Goal: Browse casually: Explore the website without a specific task or goal

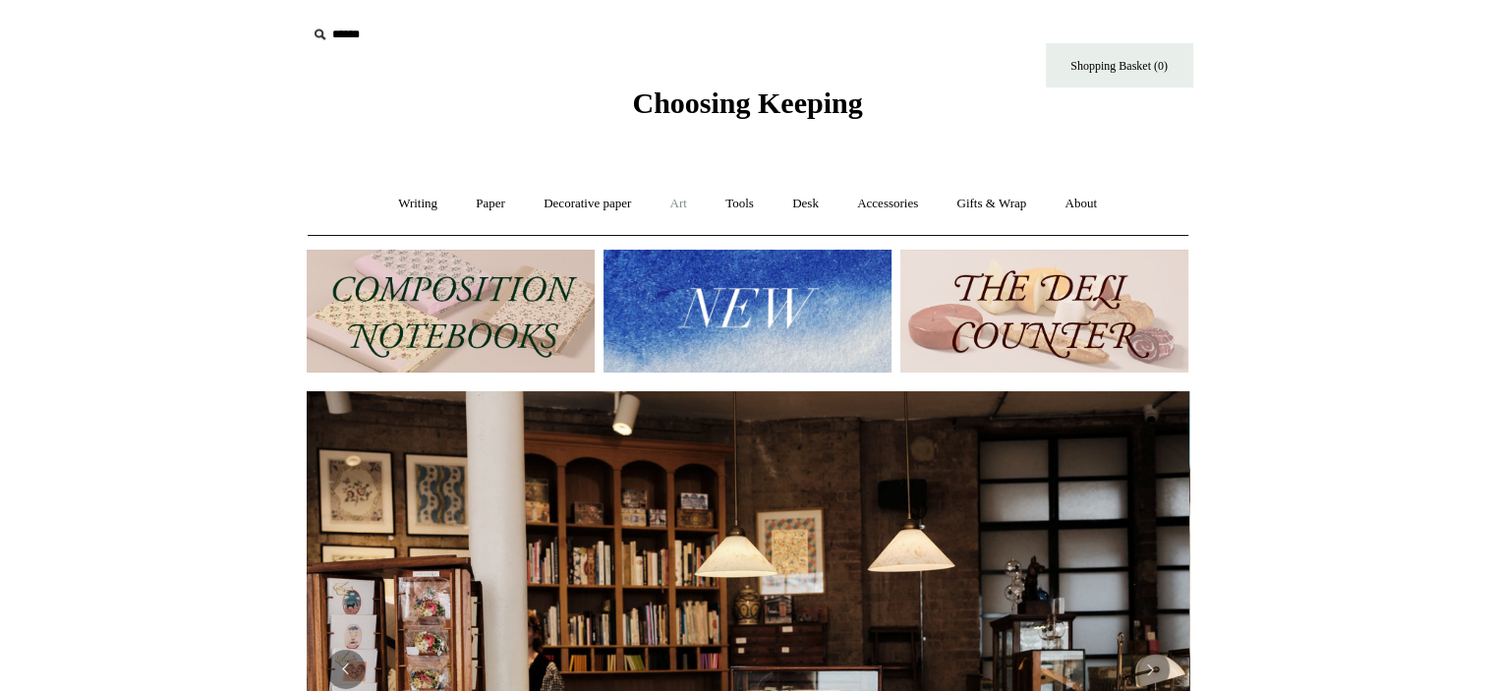
click at [697, 202] on link "Art +" at bounding box center [679, 204] width 52 height 52
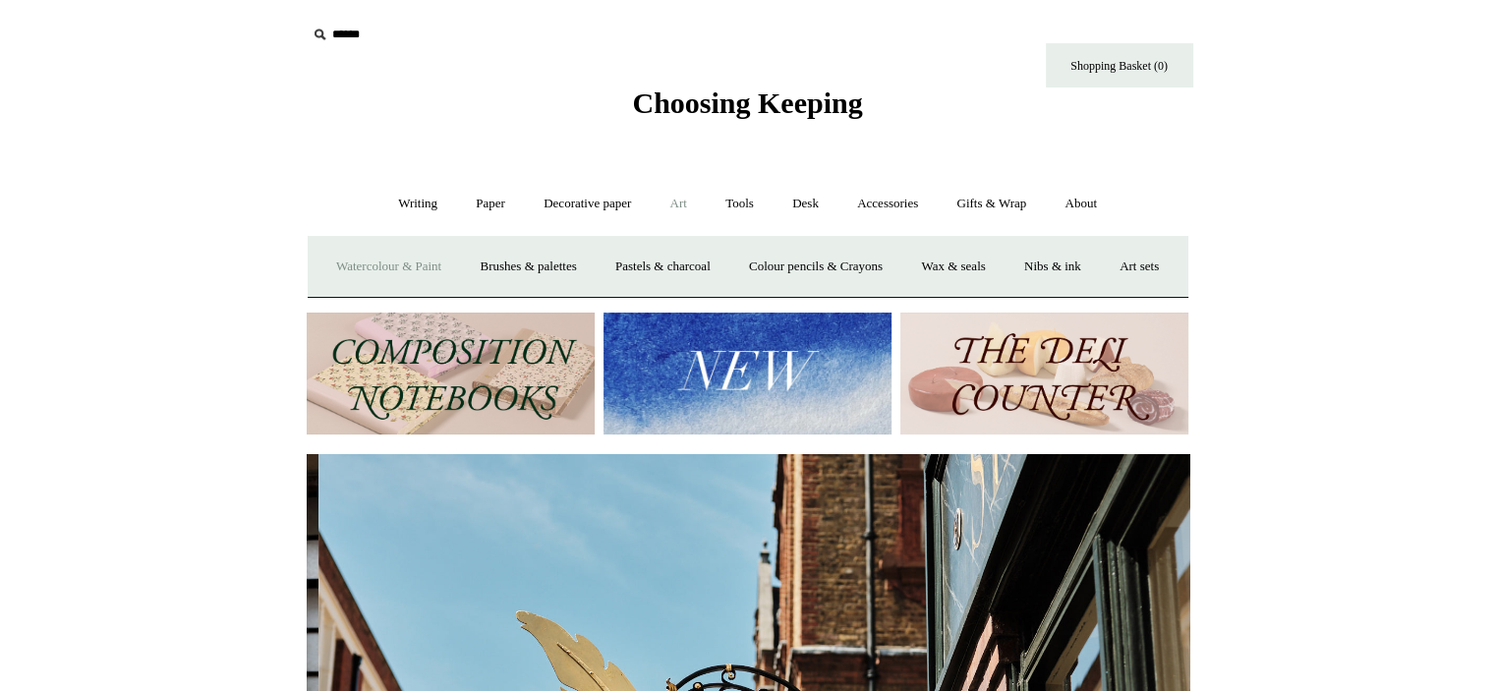
click at [446, 265] on link "Watercolour & Paint" at bounding box center [388, 267] width 141 height 52
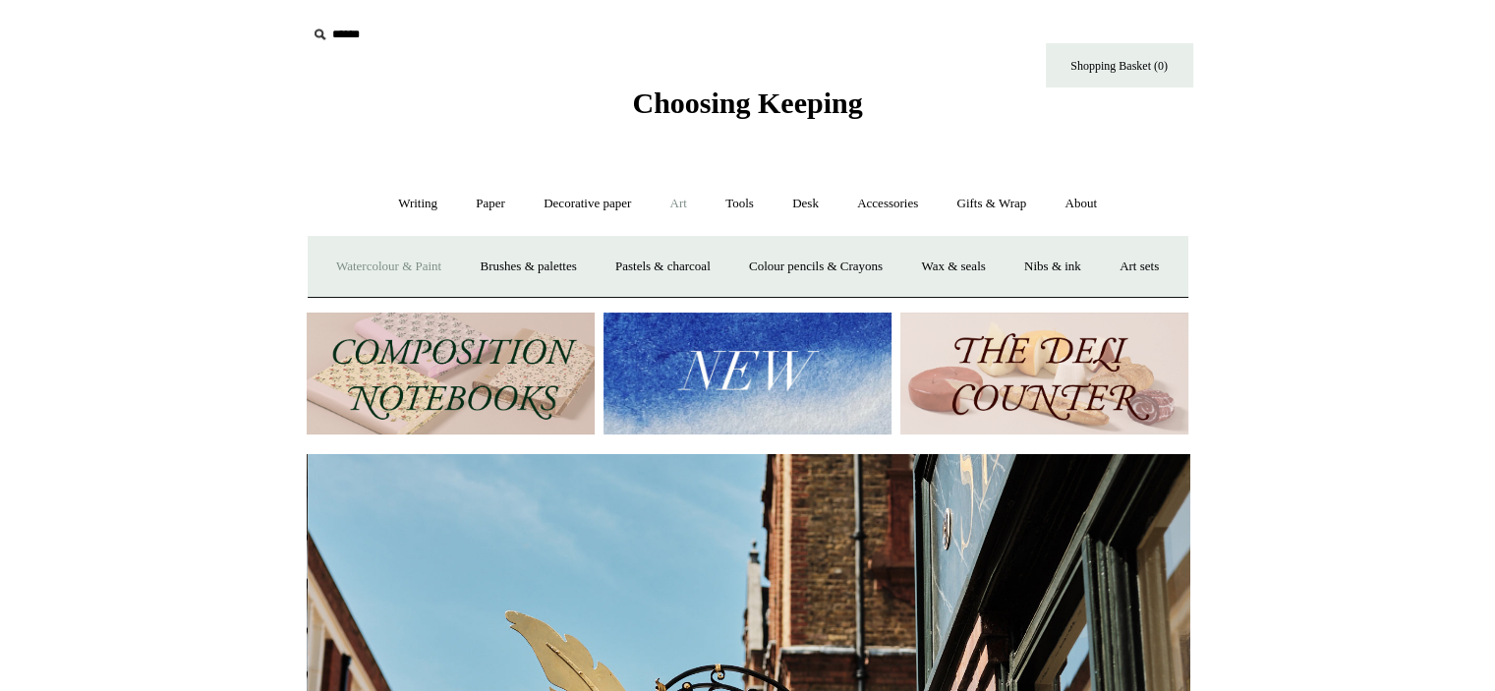
scroll to position [0, 883]
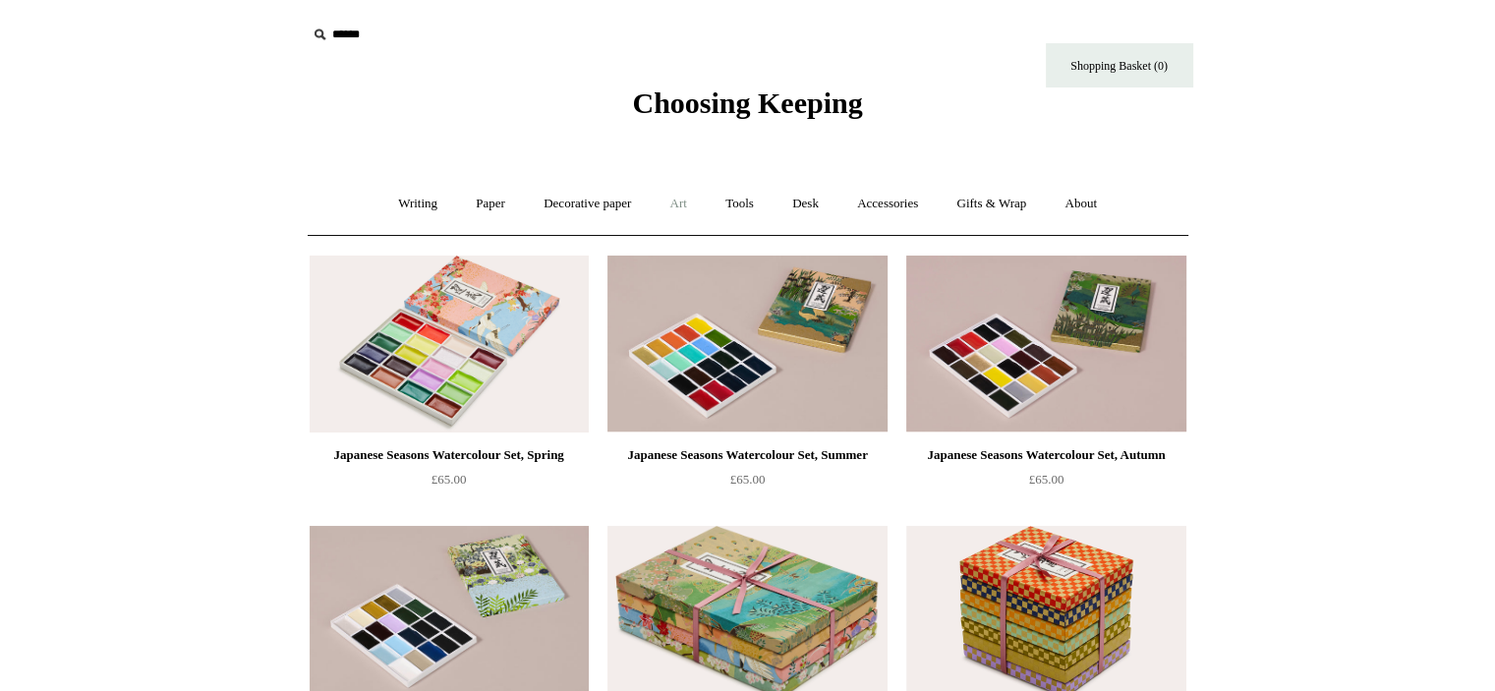
click at [664, 200] on link "Art +" at bounding box center [679, 204] width 52 height 52
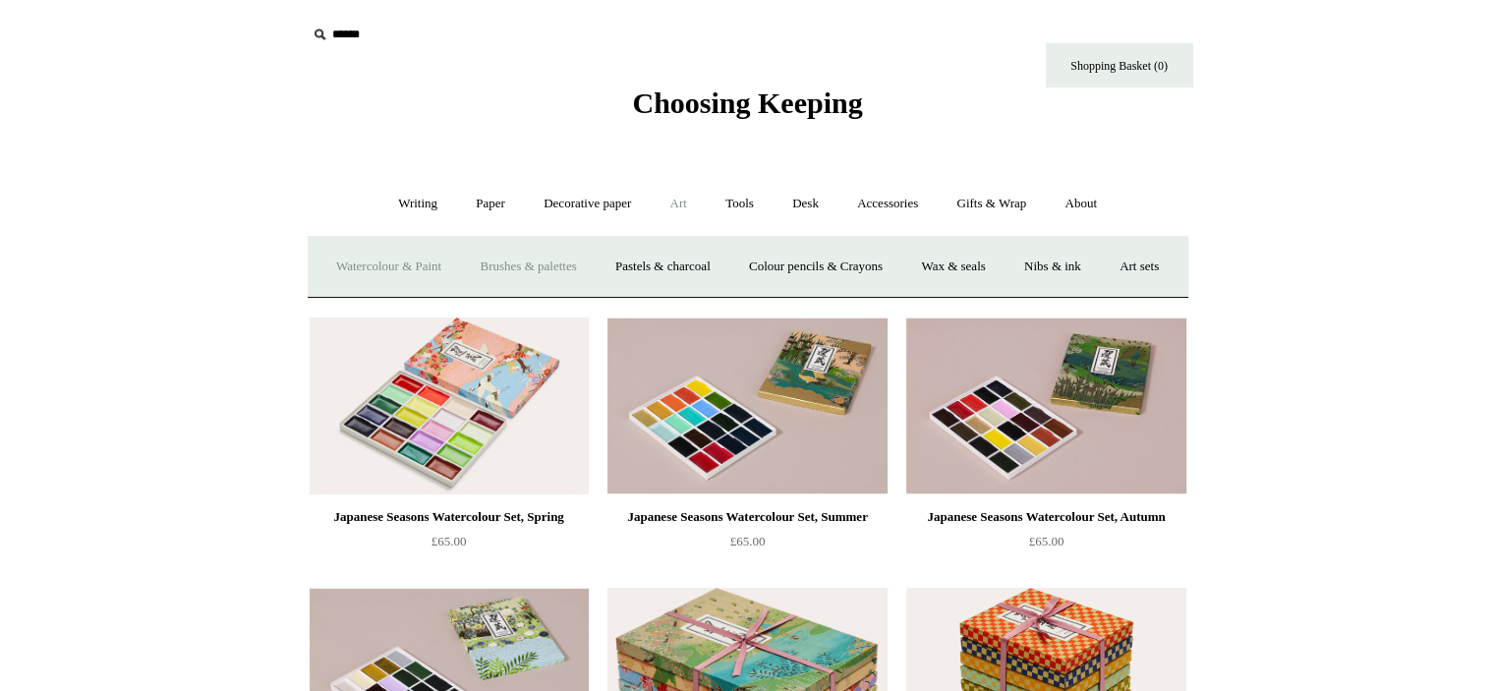
click at [591, 268] on link "Brushes & palettes" at bounding box center [528, 267] width 132 height 52
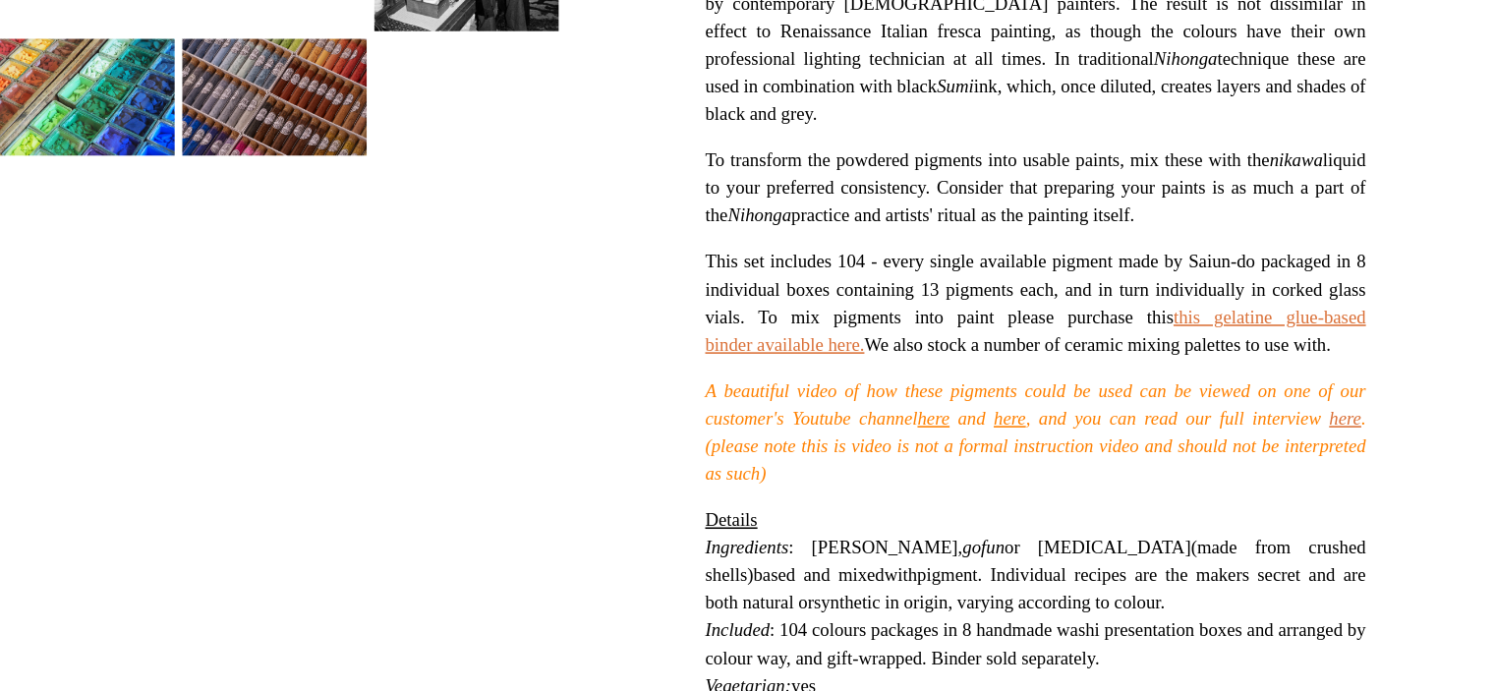
scroll to position [480, 0]
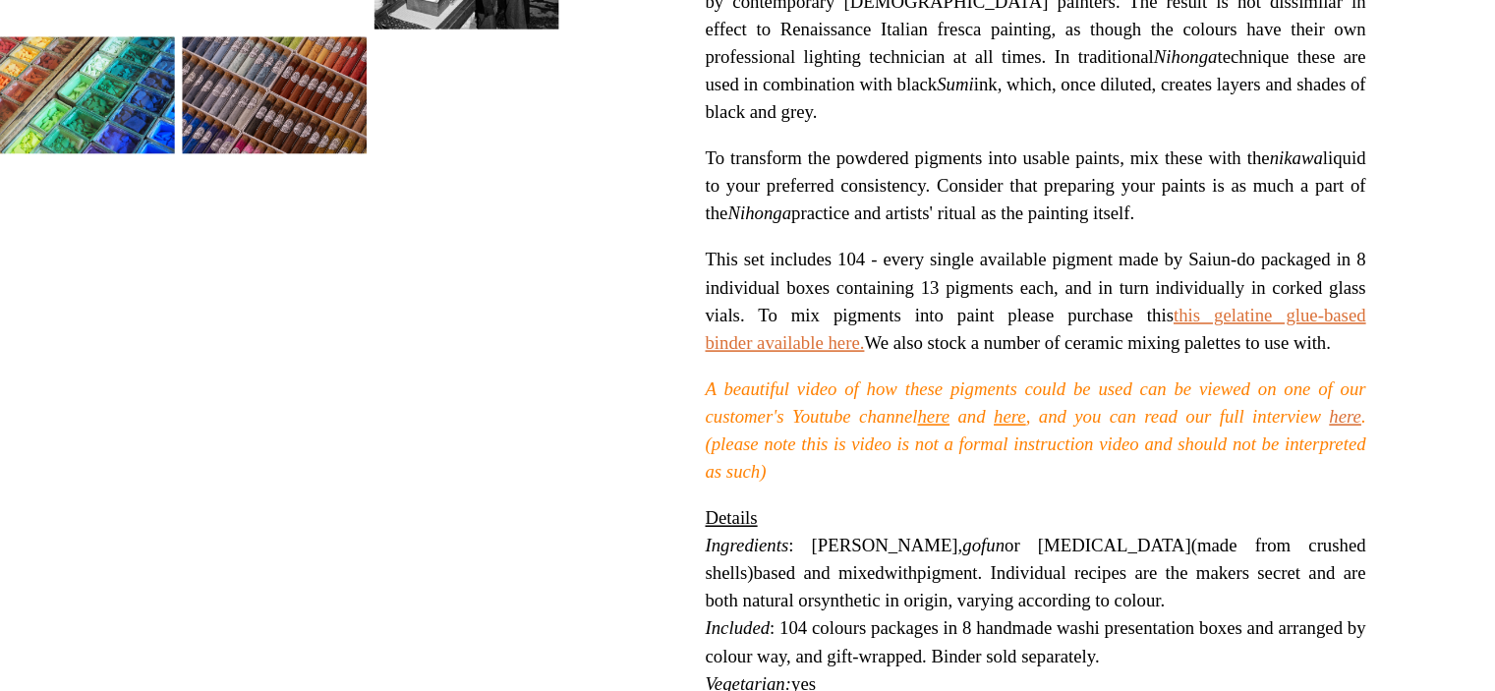
click at [922, 522] on link "here" at bounding box center [911, 515] width 21 height 14
click at [970, 522] on link "here" at bounding box center [959, 515] width 21 height 14
click at [1165, 522] on link "here" at bounding box center [1175, 515] width 21 height 14
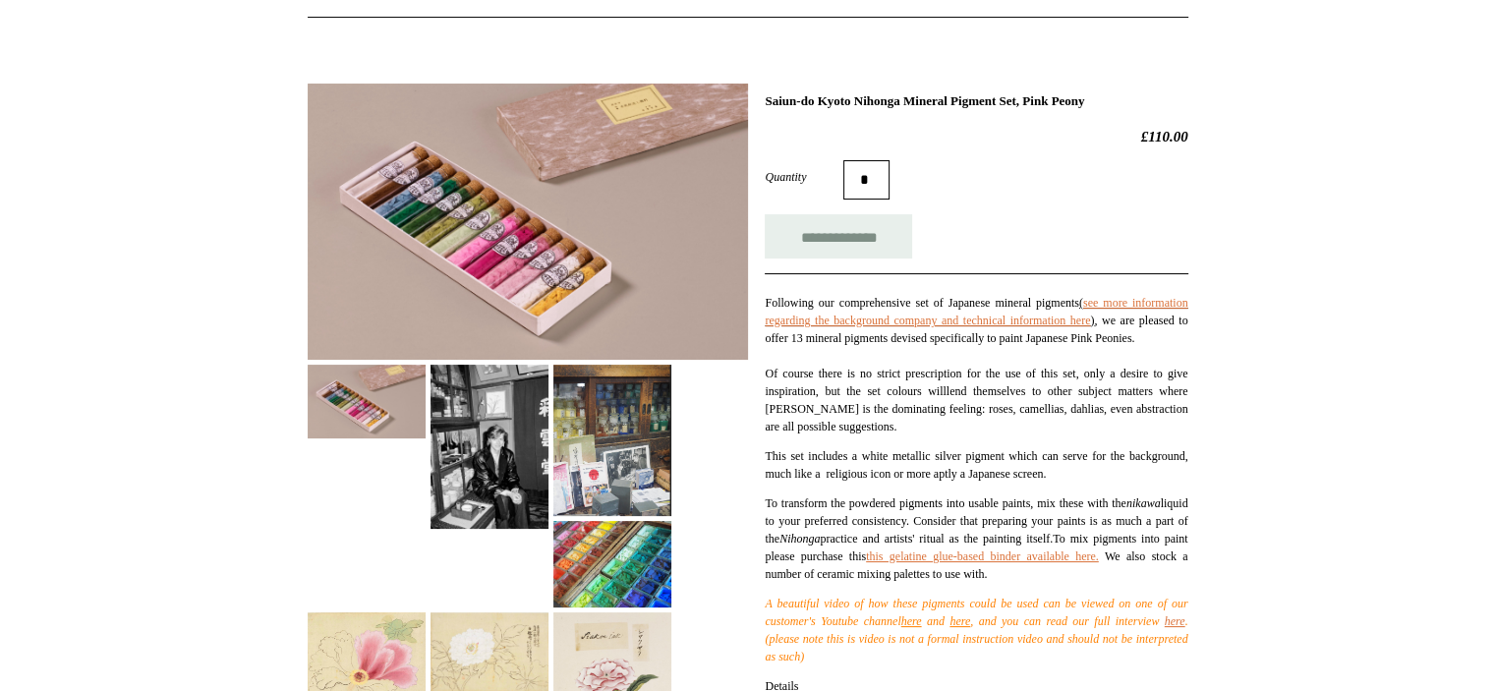
scroll to position [216, 0]
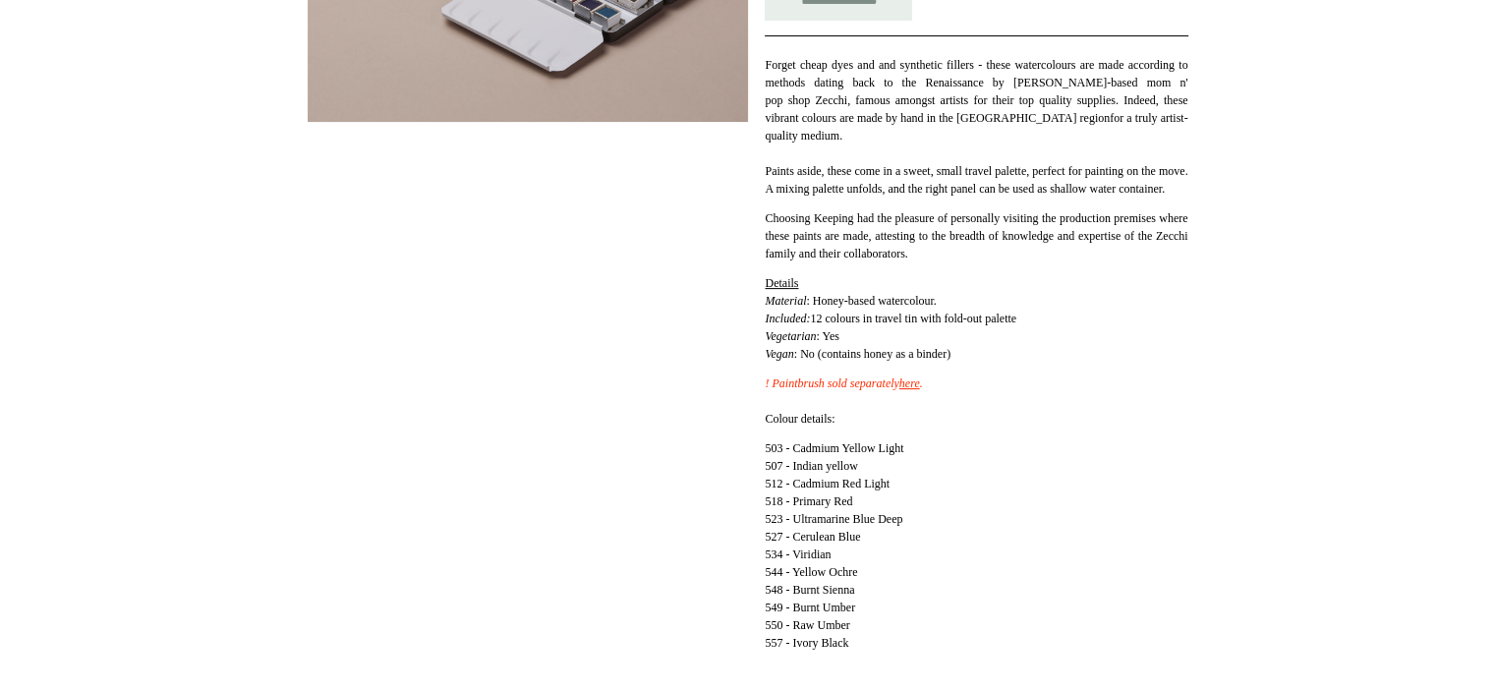
scroll to position [448, 0]
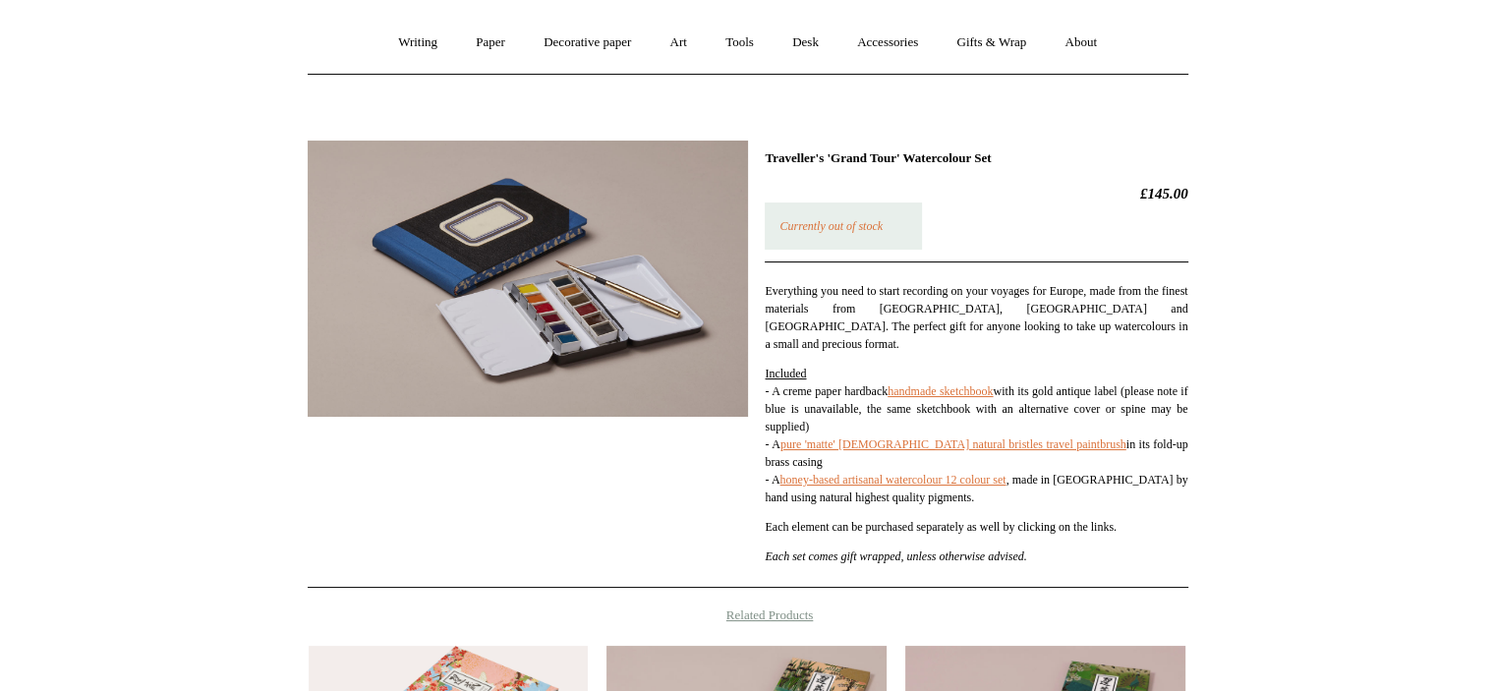
scroll to position [157, 0]
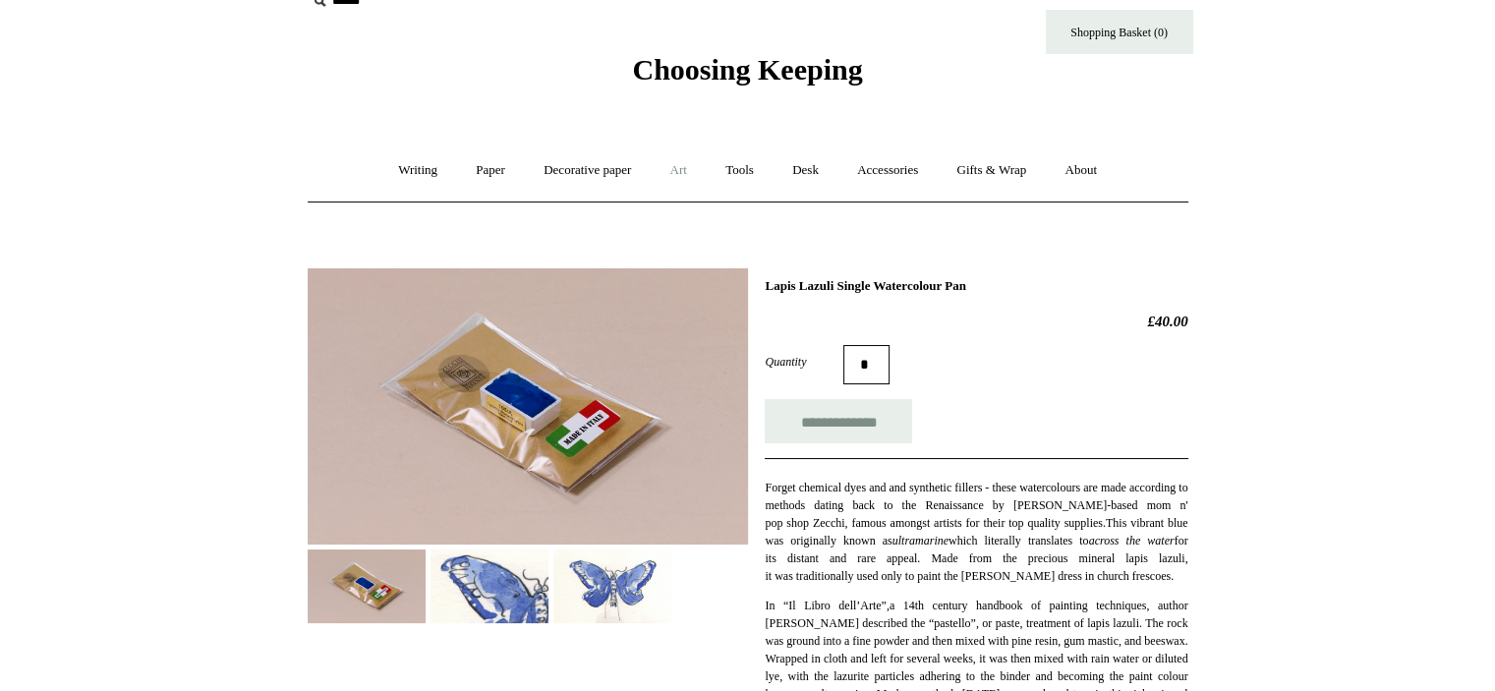
scroll to position [30, 0]
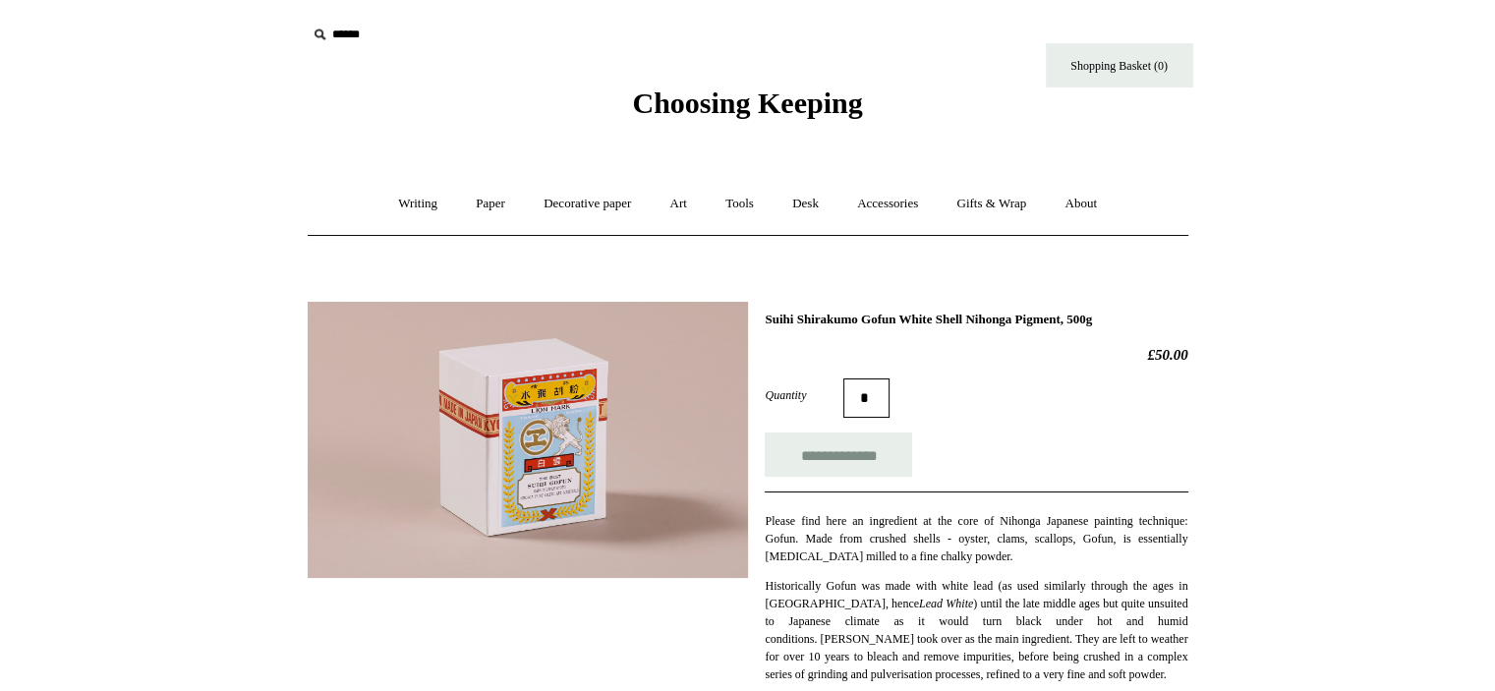
scroll to position [193, 0]
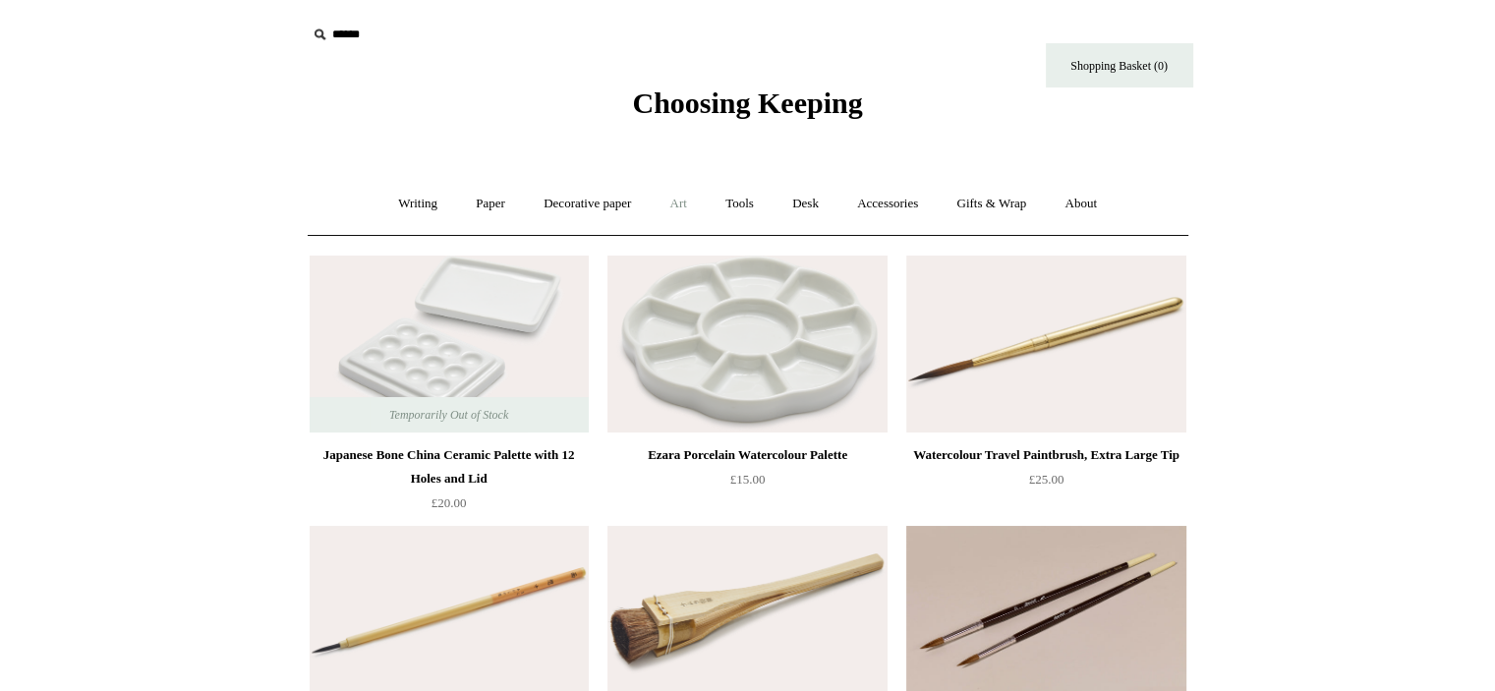
click at [688, 203] on link "Art +" at bounding box center [679, 204] width 52 height 52
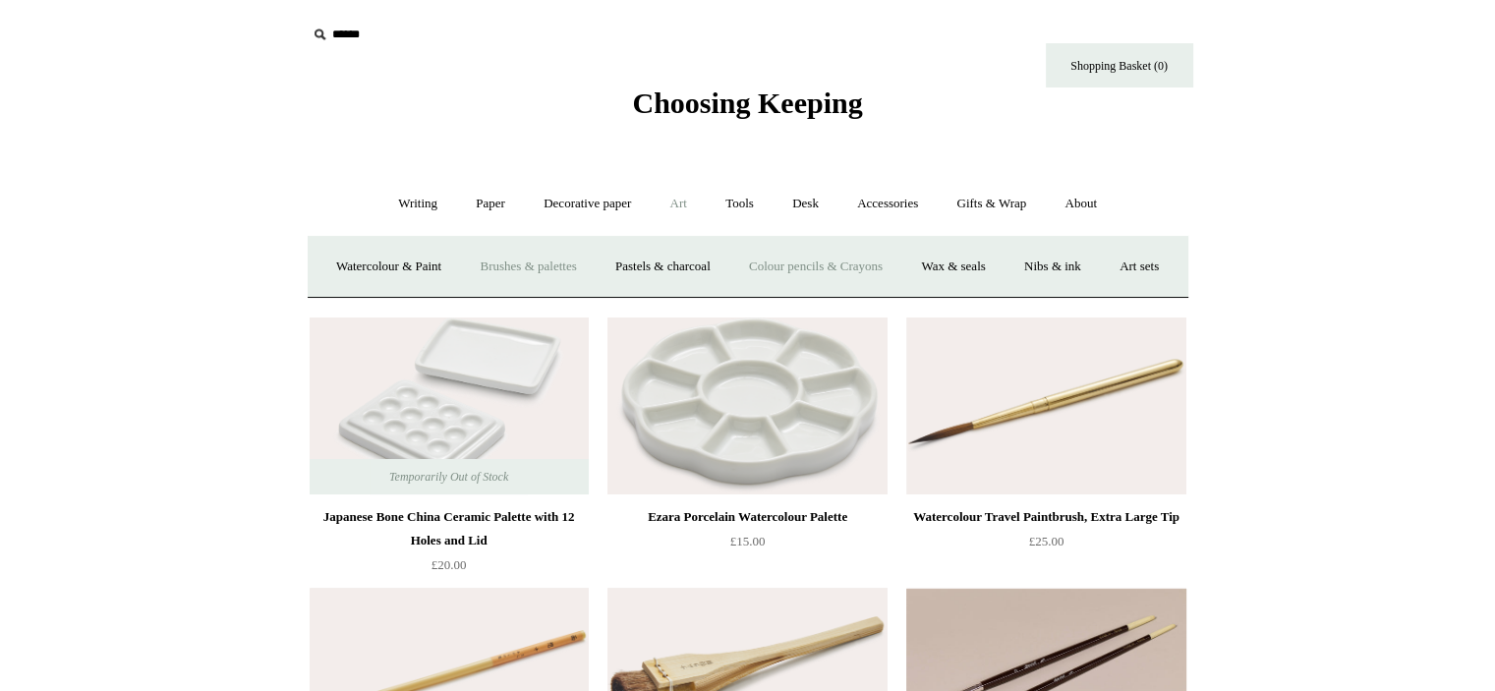
click at [867, 266] on link "Colour pencils & Crayons" at bounding box center [815, 267] width 169 height 52
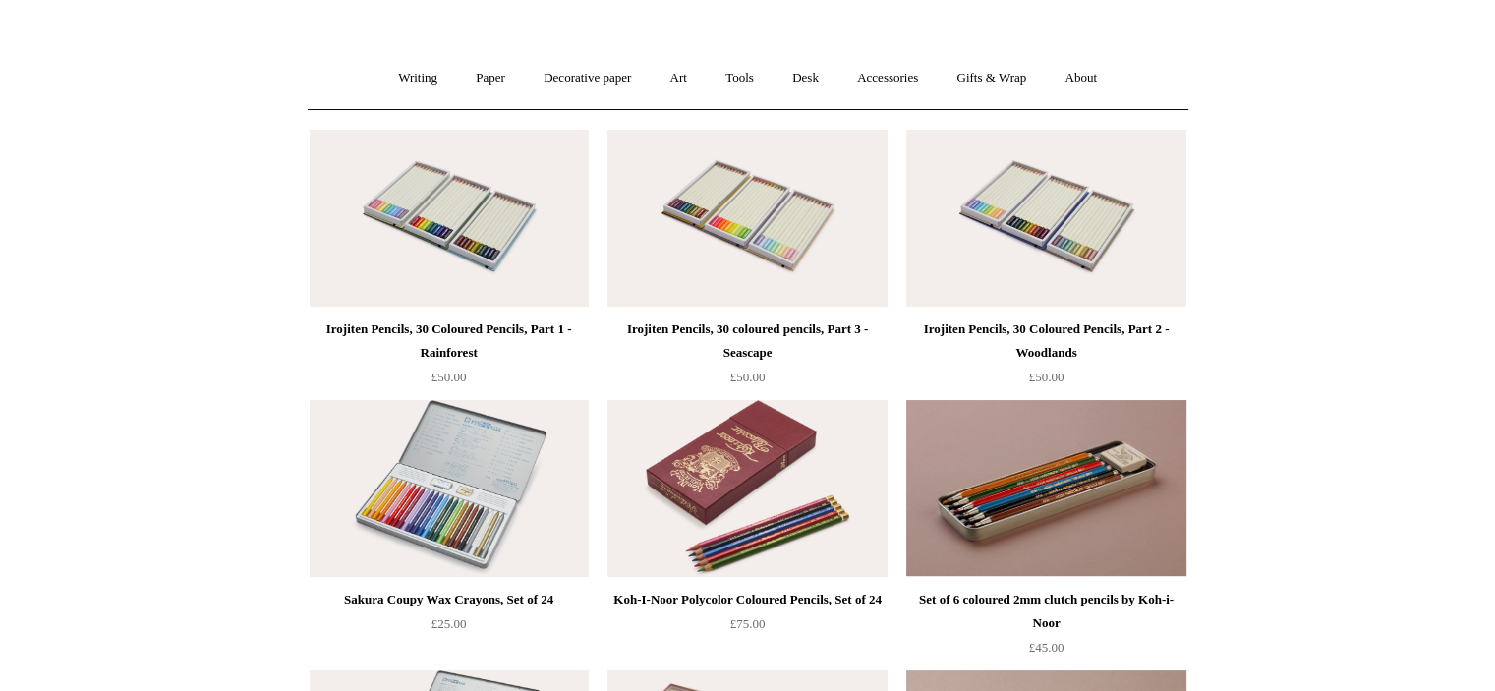
scroll to position [51, 0]
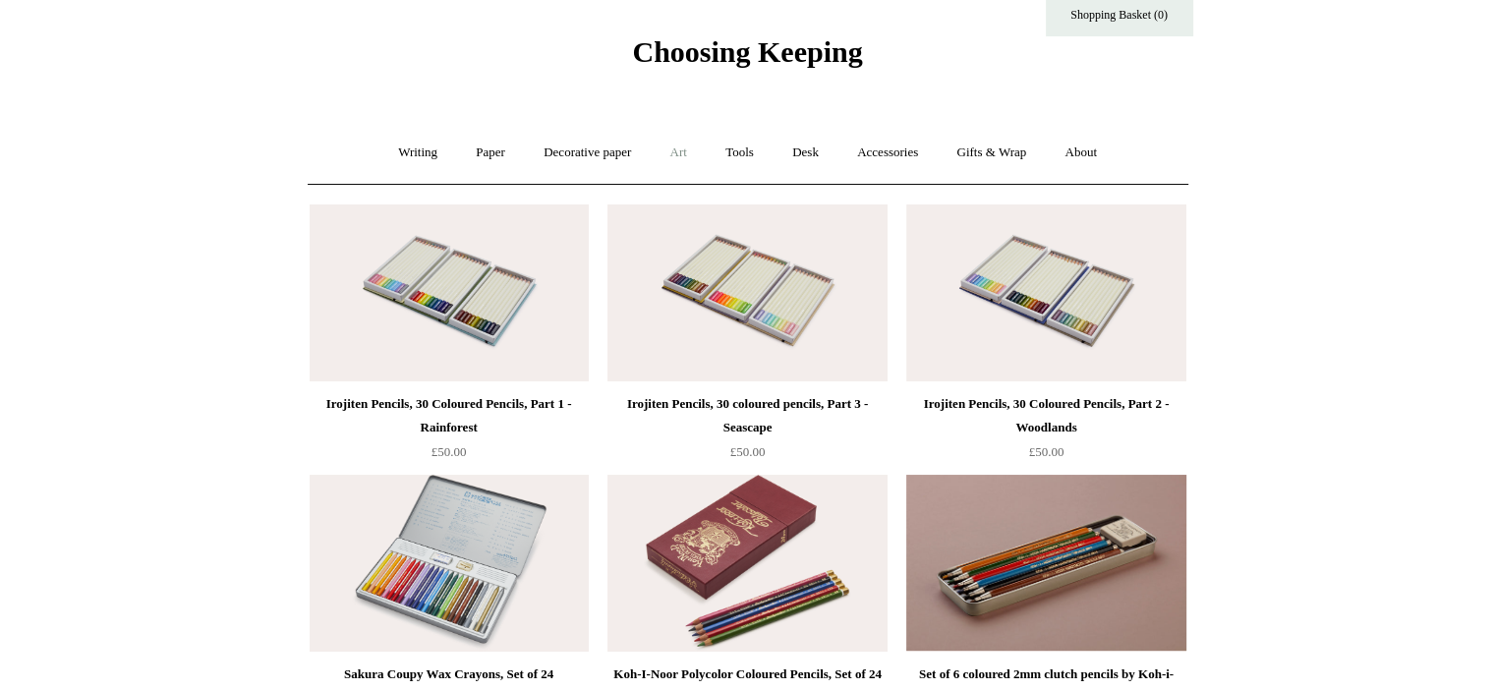
click at [702, 153] on link "Art +" at bounding box center [679, 153] width 52 height 52
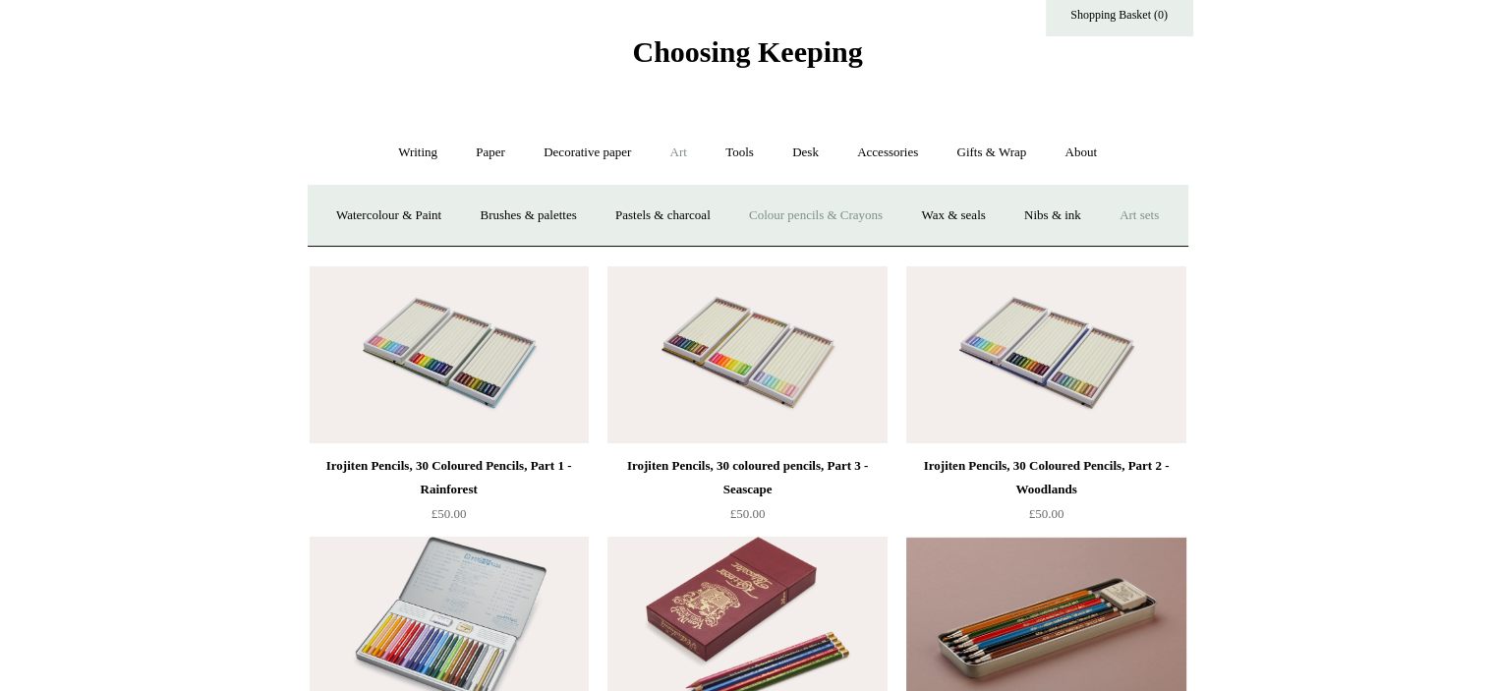
click at [1102, 242] on link "Art sets" at bounding box center [1139, 216] width 75 height 52
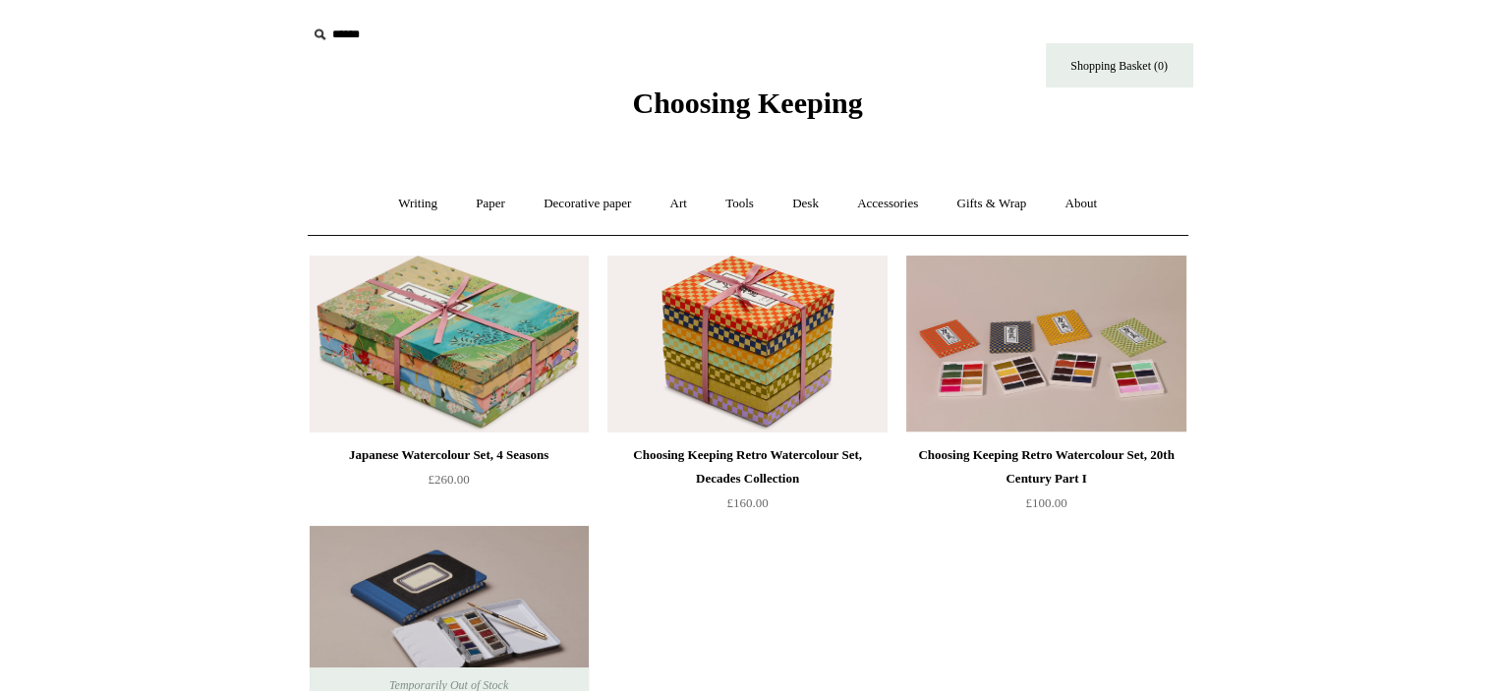
scroll to position [59, 0]
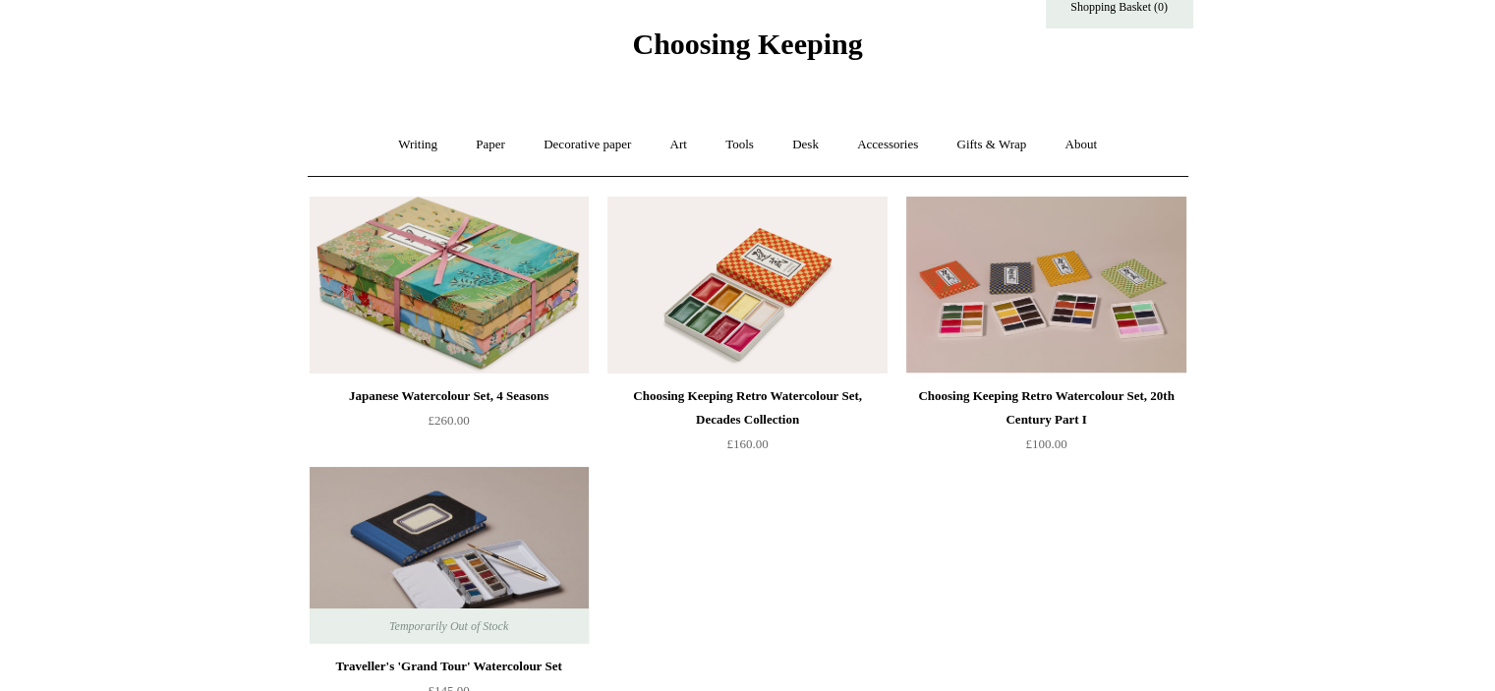
drag, startPoint x: 817, startPoint y: 349, endPoint x: 755, endPoint y: 294, distance: 82.8
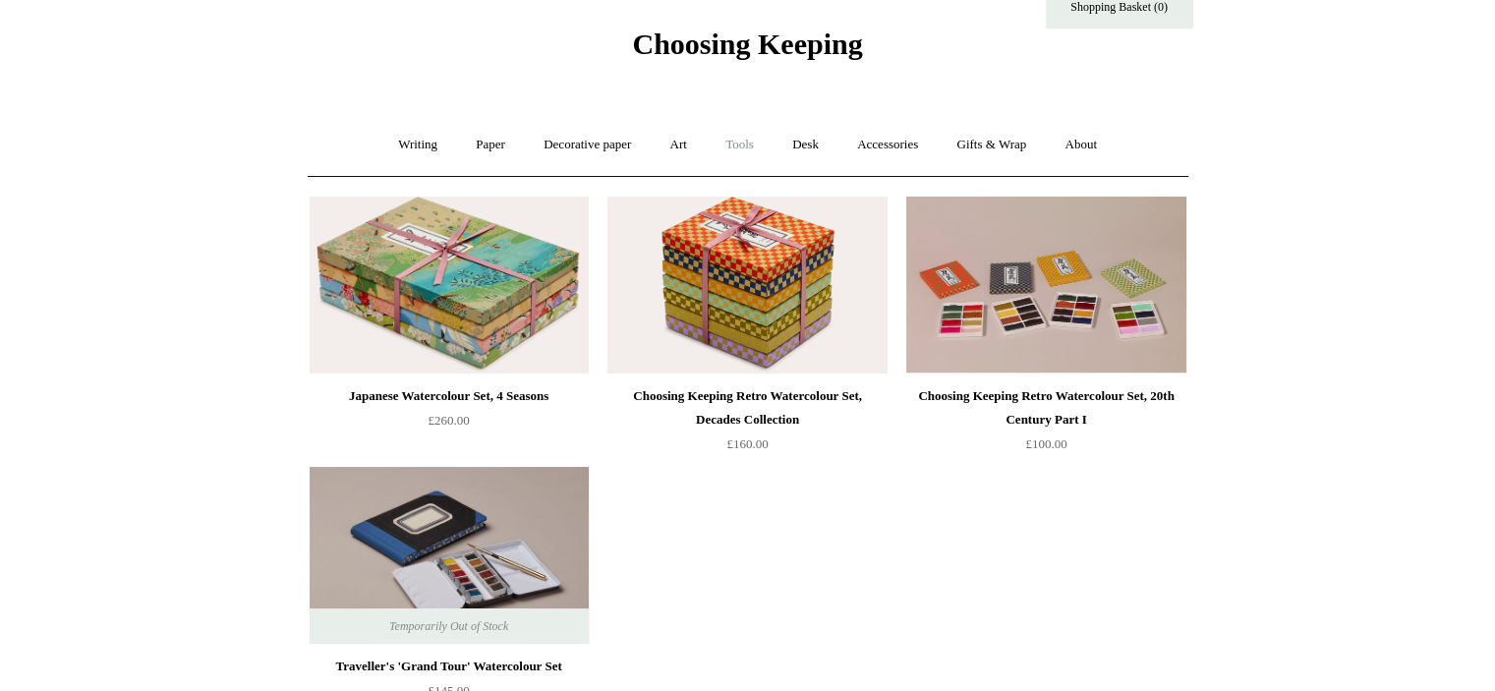
click at [752, 137] on link "Tools +" at bounding box center [740, 145] width 64 height 52
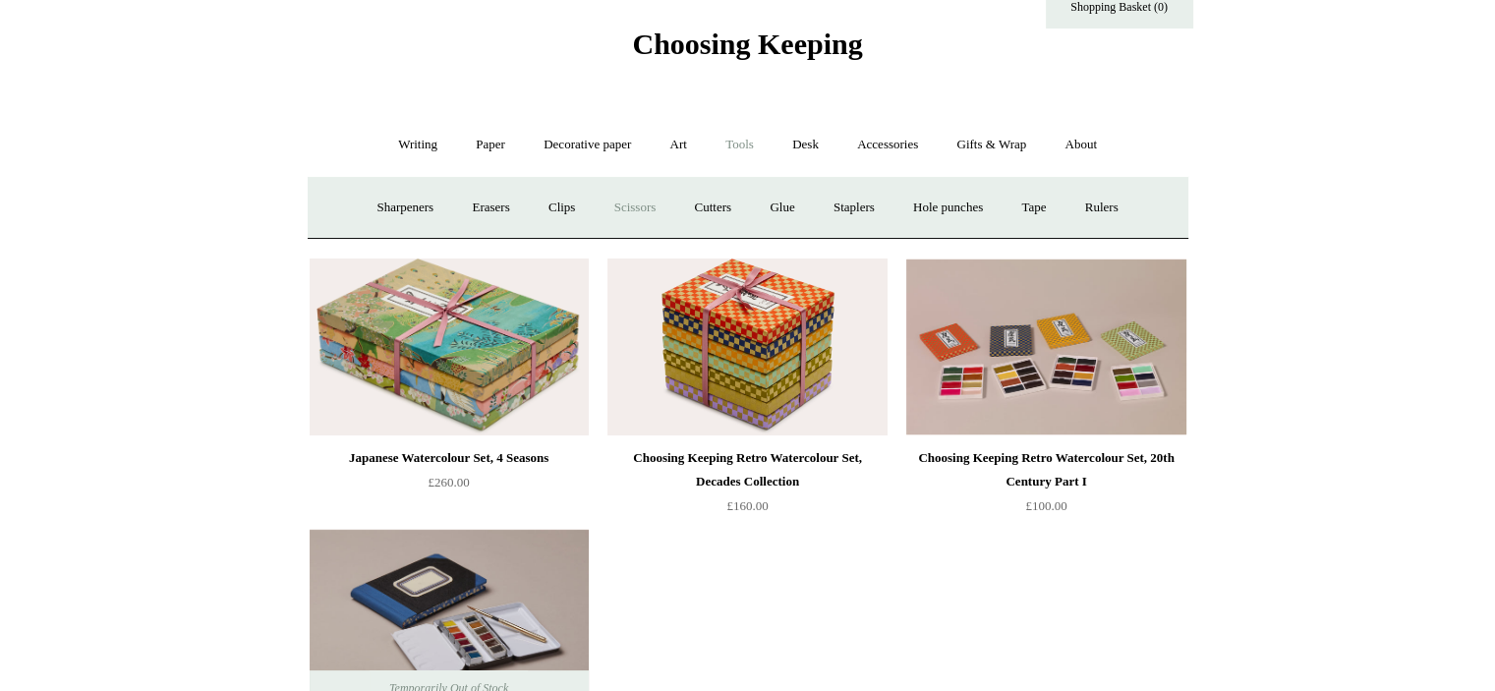
click at [660, 204] on link "Scissors" at bounding box center [636, 208] width 78 height 52
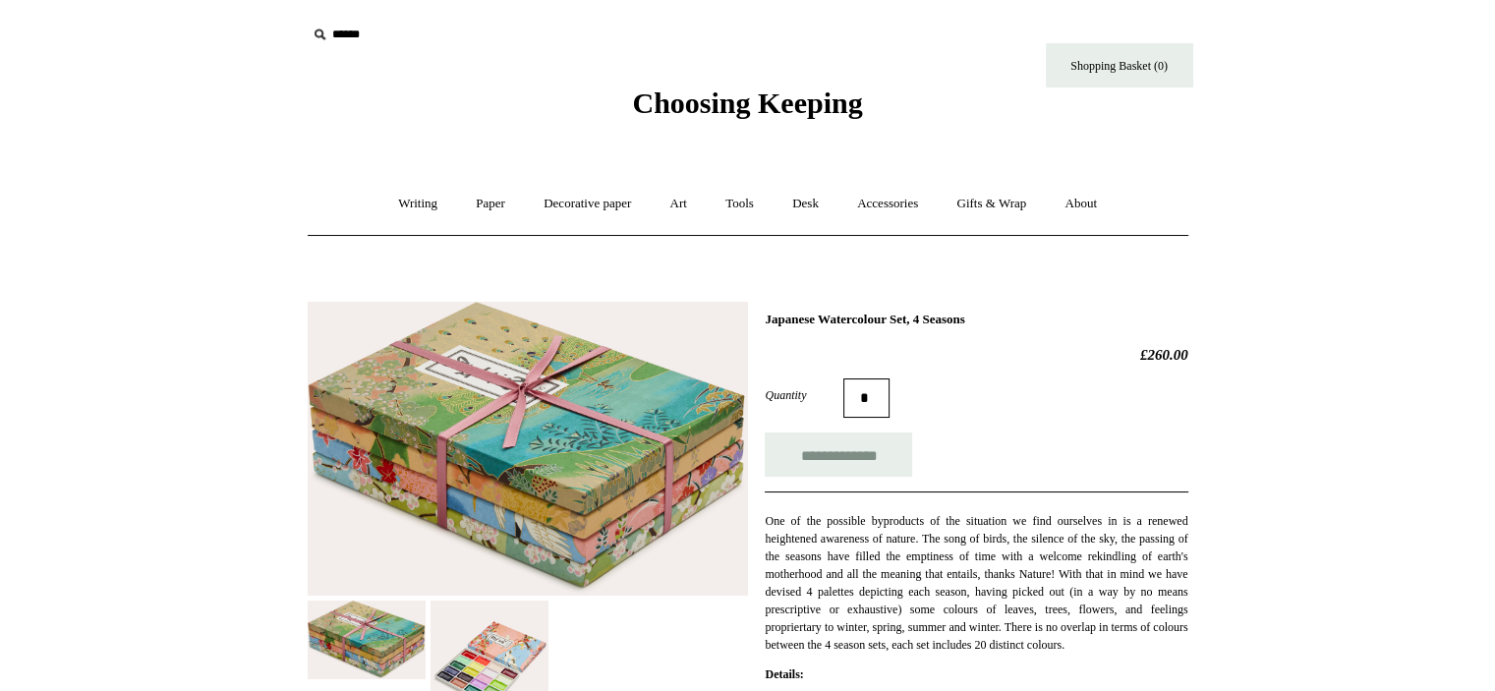
scroll to position [196, 0]
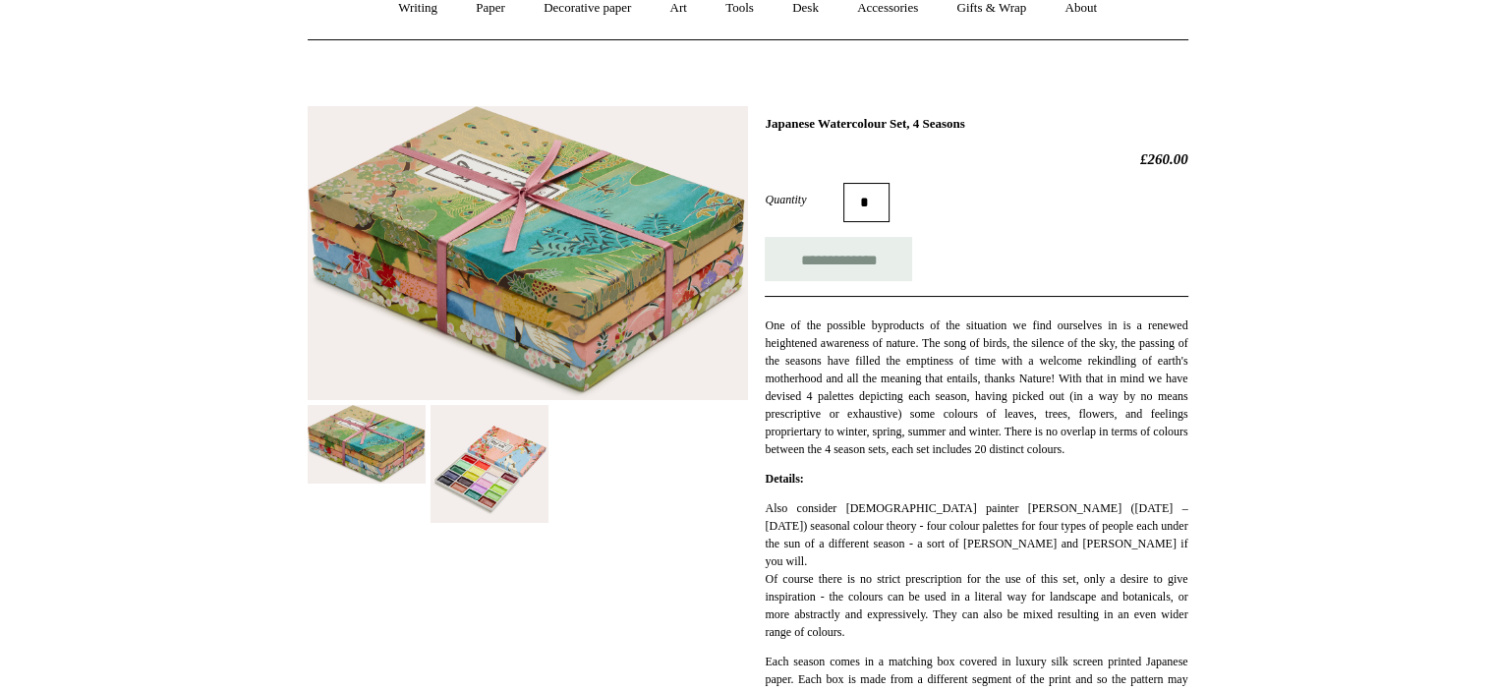
click at [486, 440] on img at bounding box center [489, 464] width 118 height 118
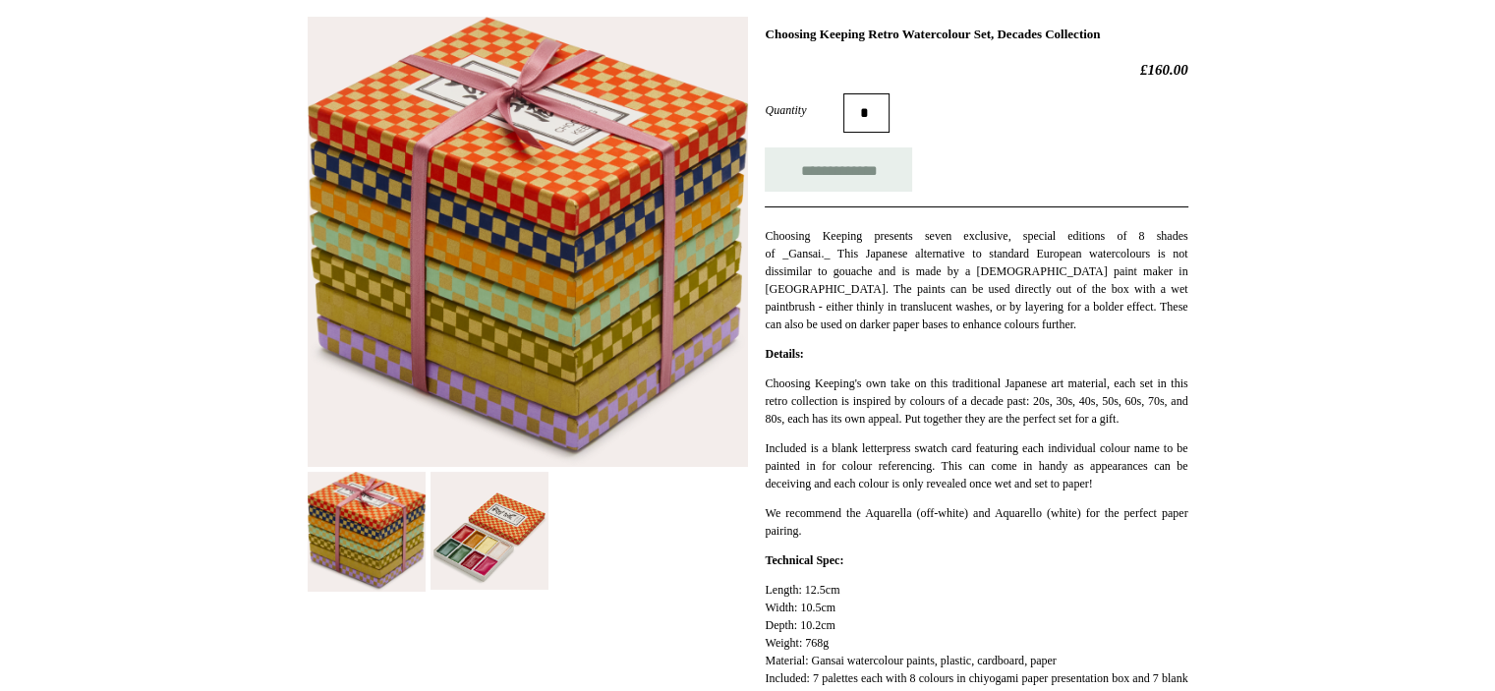
scroll to position [286, 0]
click at [491, 534] on img at bounding box center [489, 530] width 118 height 118
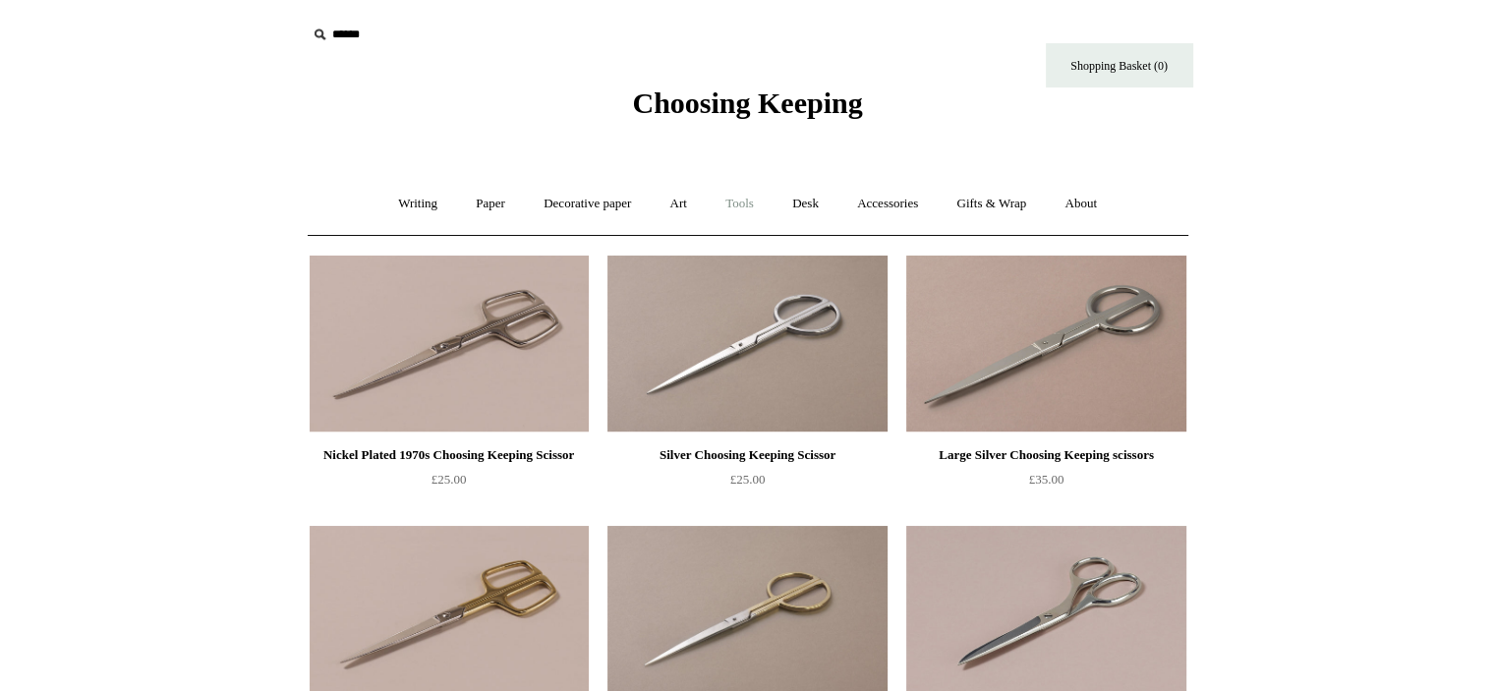
click at [751, 205] on link "Tools +" at bounding box center [740, 204] width 64 height 52
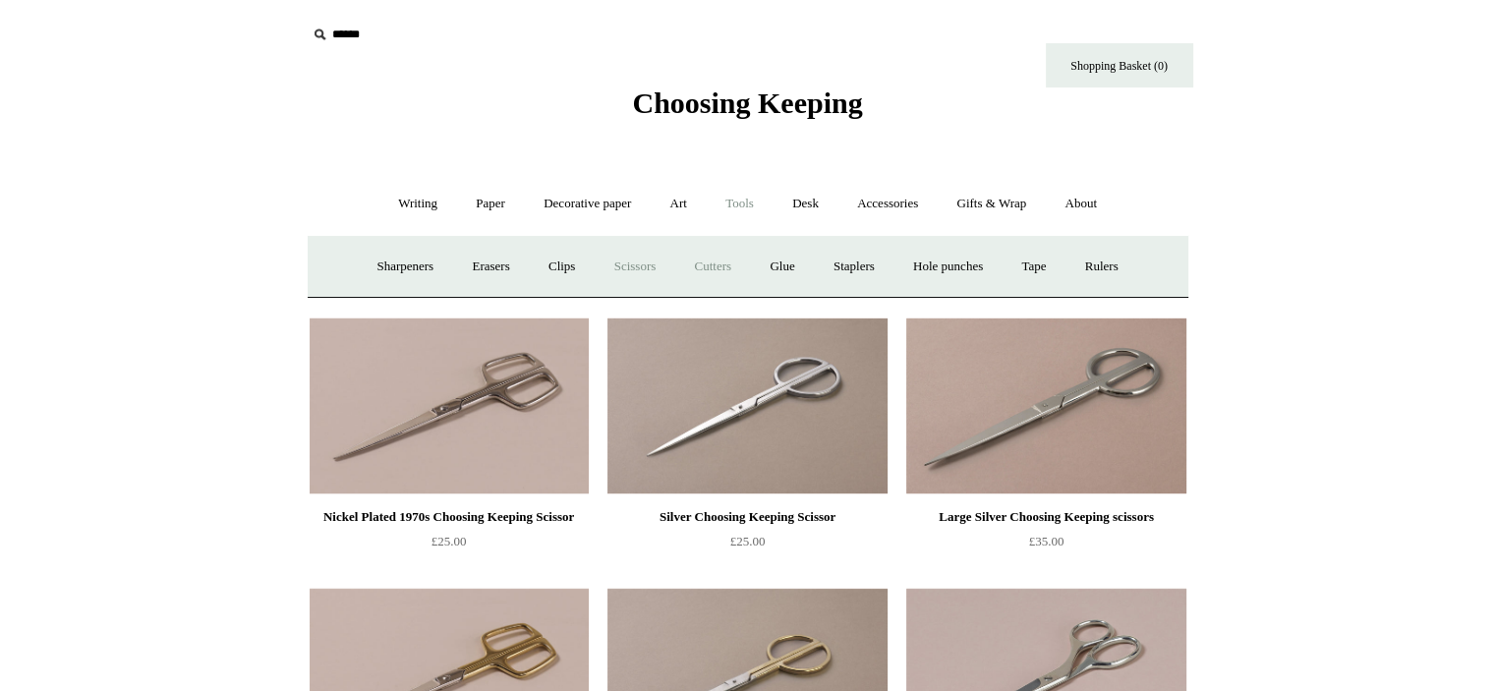
click at [714, 262] on link "Cutters" at bounding box center [712, 267] width 73 height 52
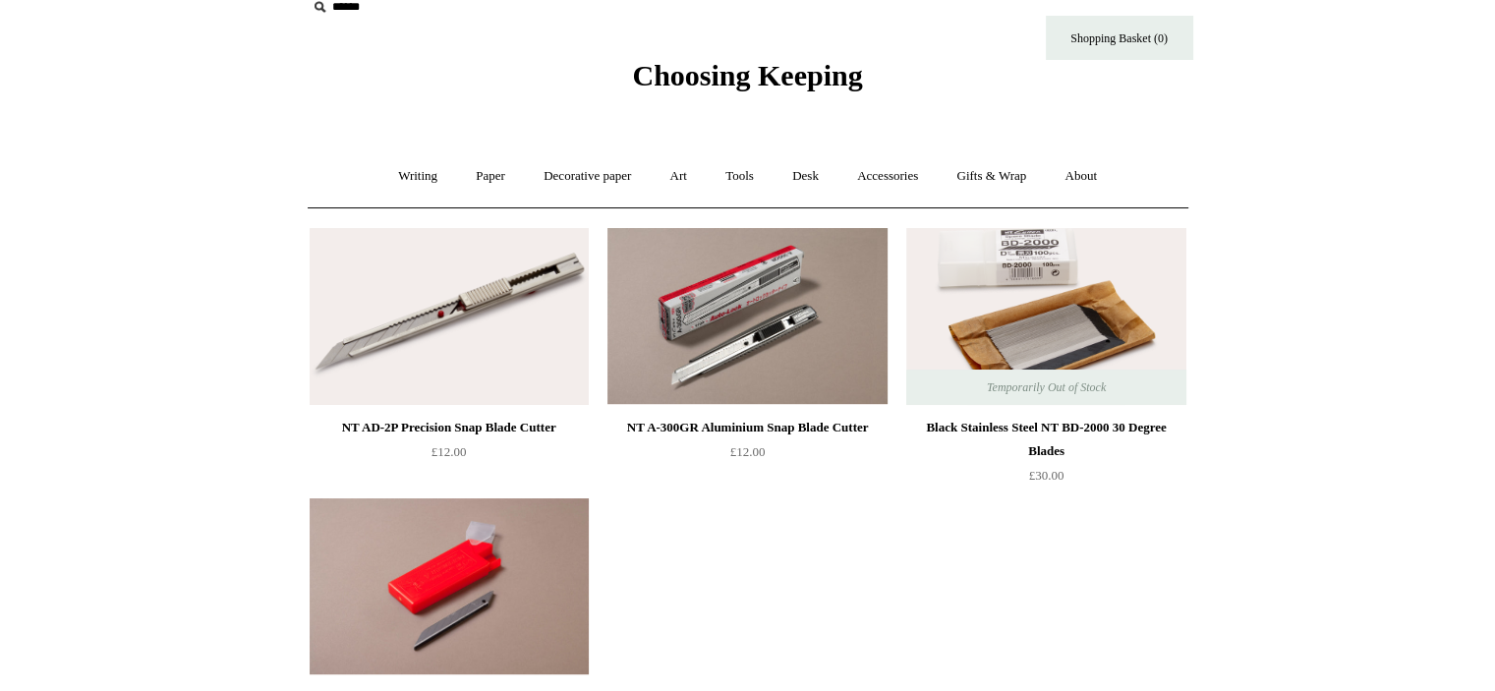
scroll to position [28, 0]
click at [688, 180] on link "Art +" at bounding box center [679, 176] width 52 height 52
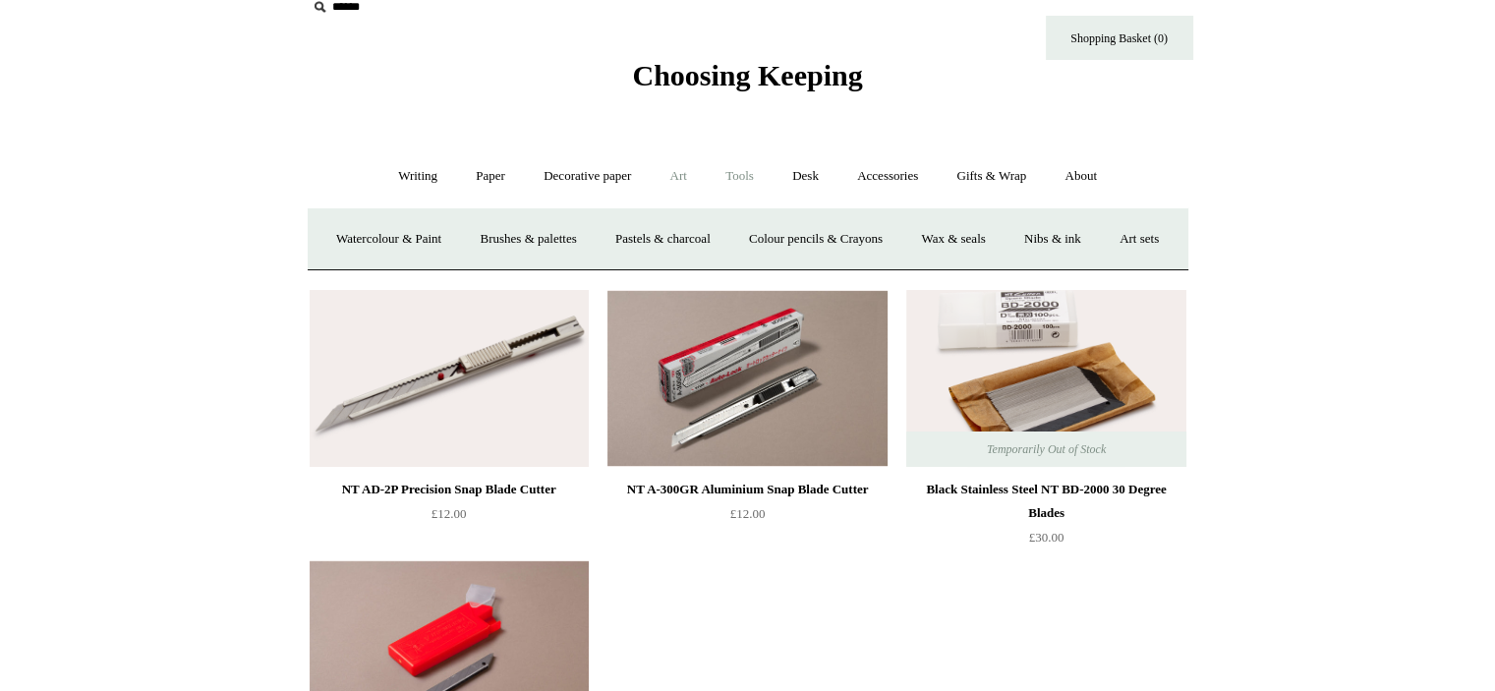
click at [731, 178] on link "Tools +" at bounding box center [740, 176] width 64 height 52
click at [1136, 233] on link "Rulers" at bounding box center [1101, 239] width 69 height 52
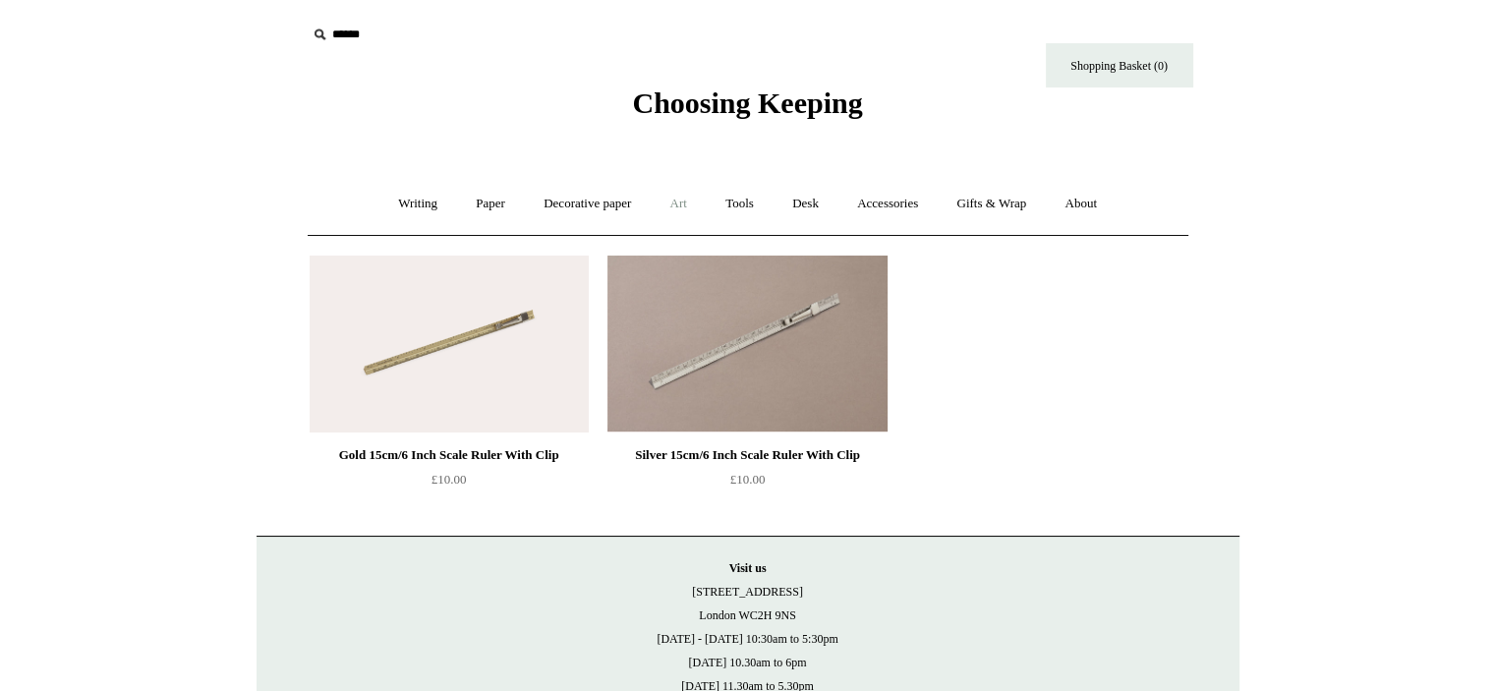
click at [694, 202] on link "Art +" at bounding box center [679, 204] width 52 height 52
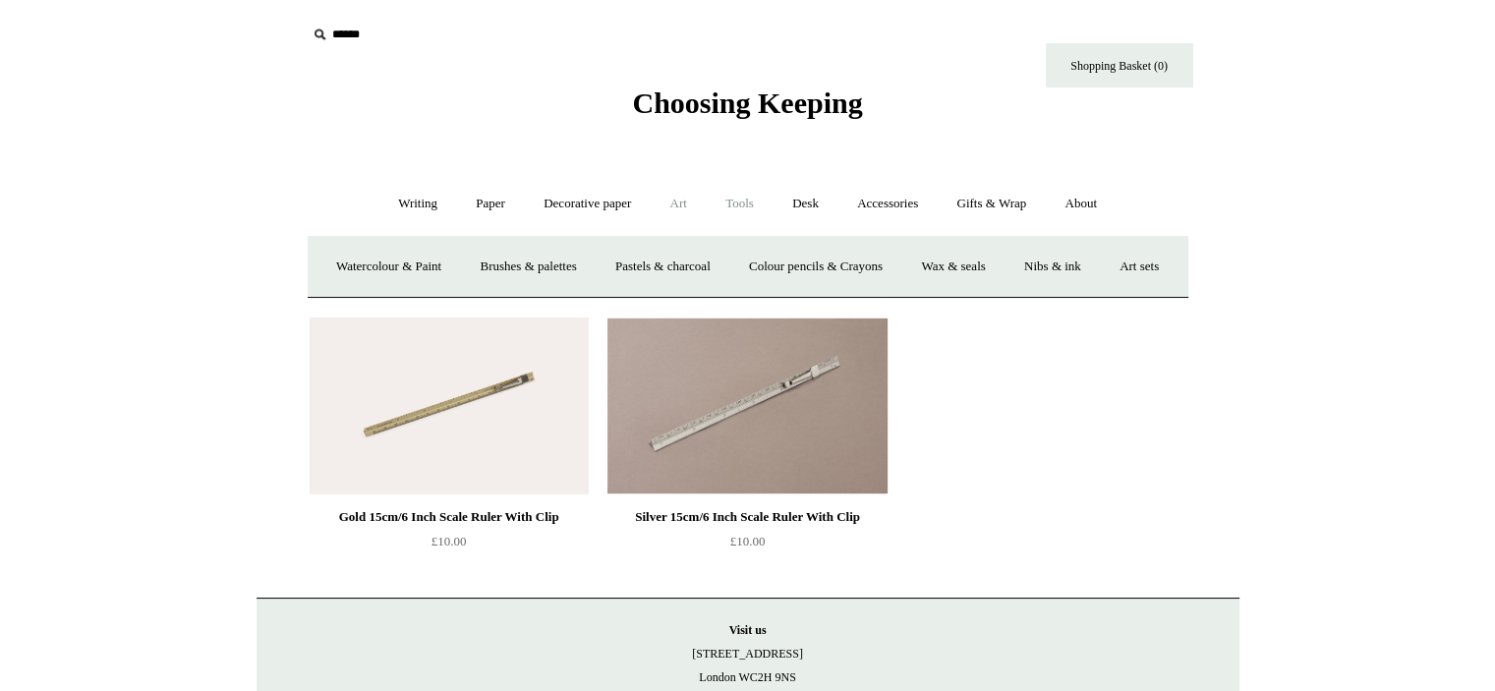
click at [759, 201] on link "Tools +" at bounding box center [740, 204] width 64 height 52
click at [1030, 251] on link "Tape +" at bounding box center [1034, 267] width 60 height 52
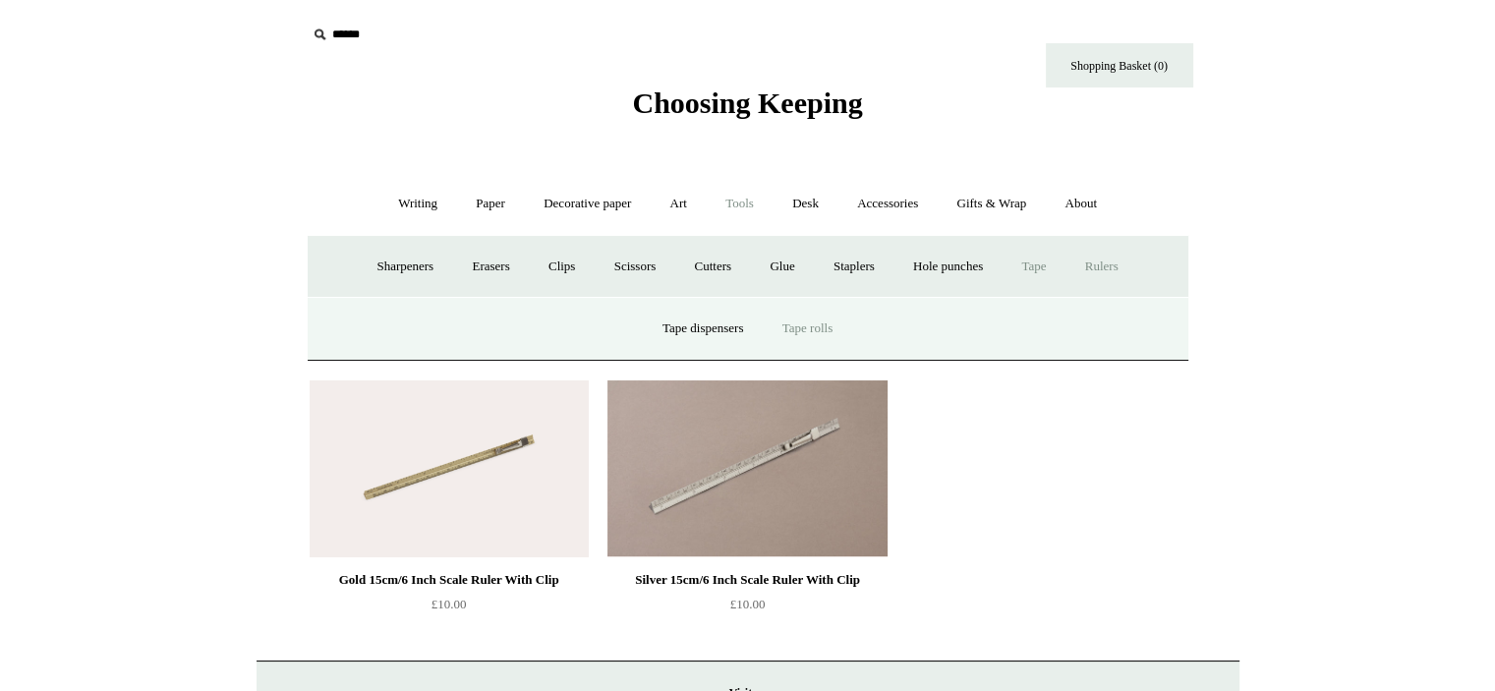
click at [778, 321] on link "Tape rolls" at bounding box center [808, 329] width 86 height 52
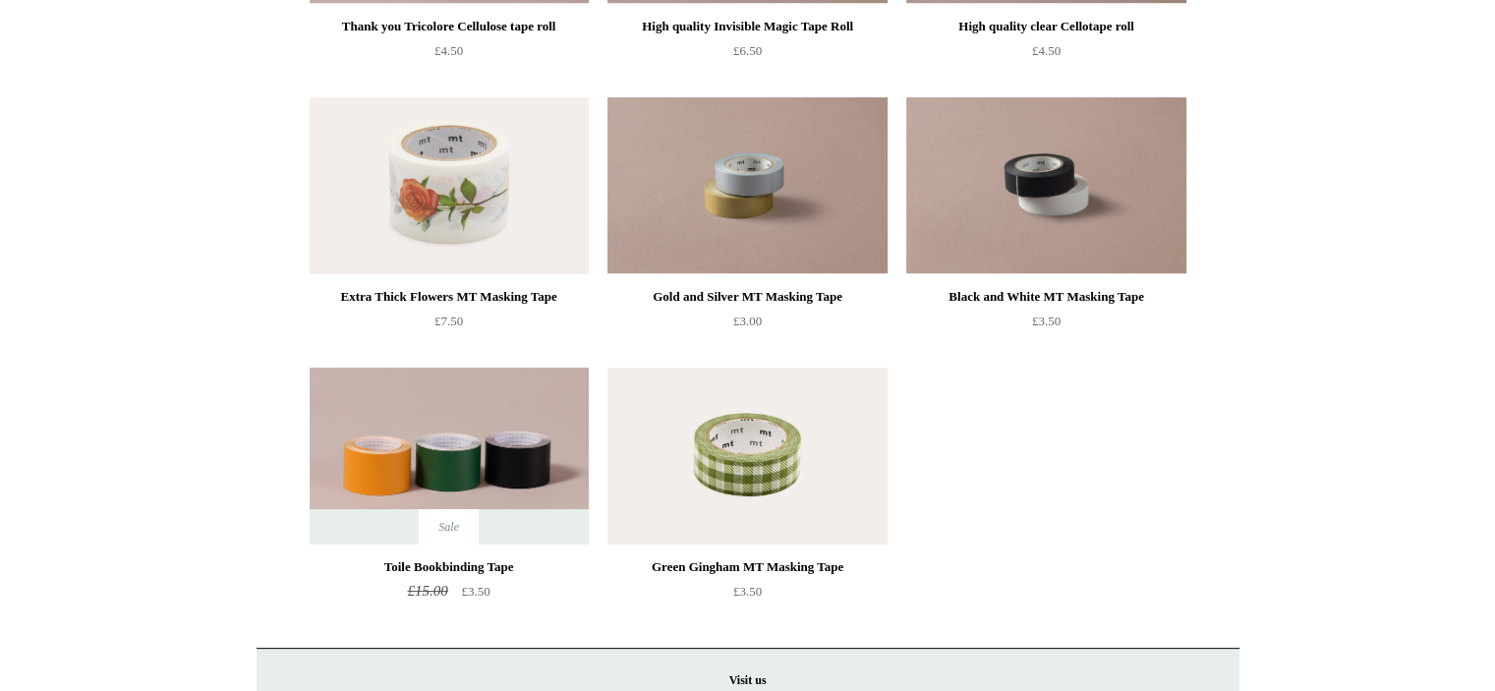
scroll to position [122, 0]
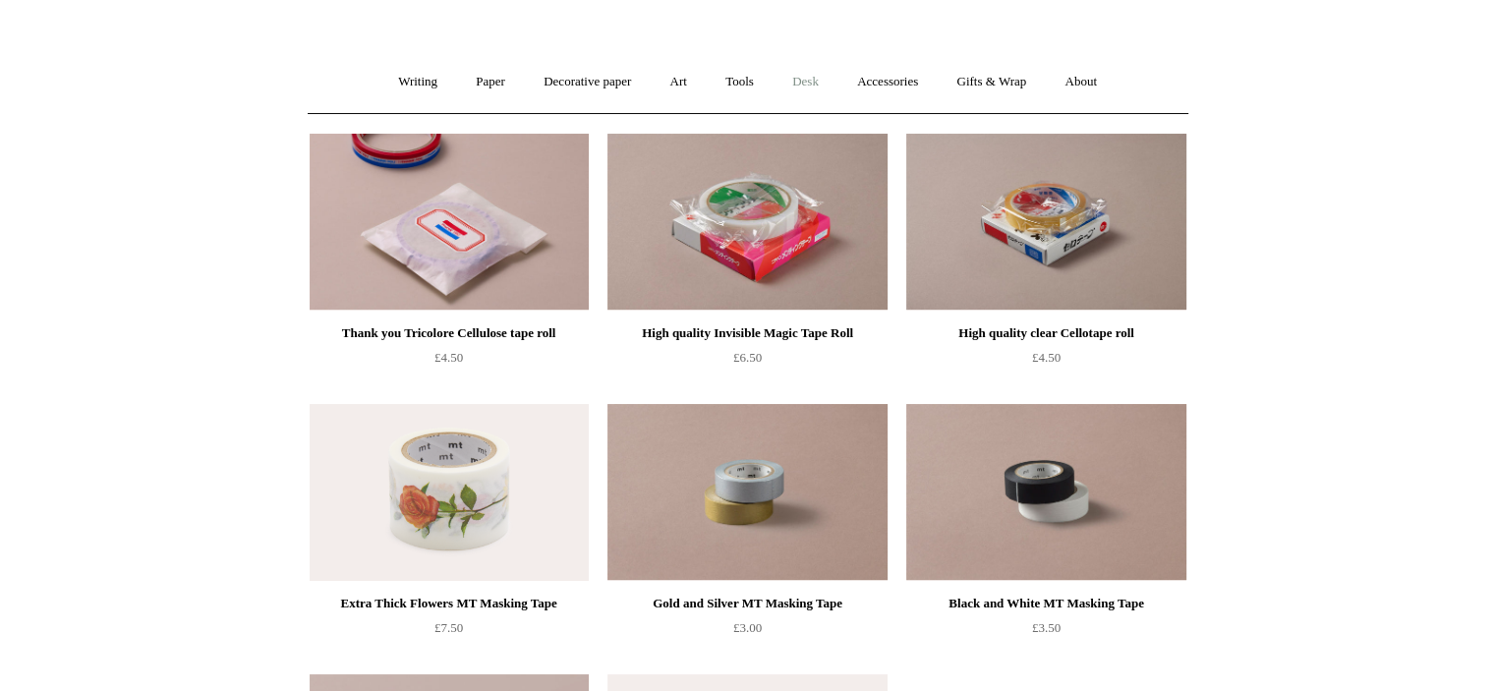
click at [823, 76] on link "Desk +" at bounding box center [805, 82] width 62 height 52
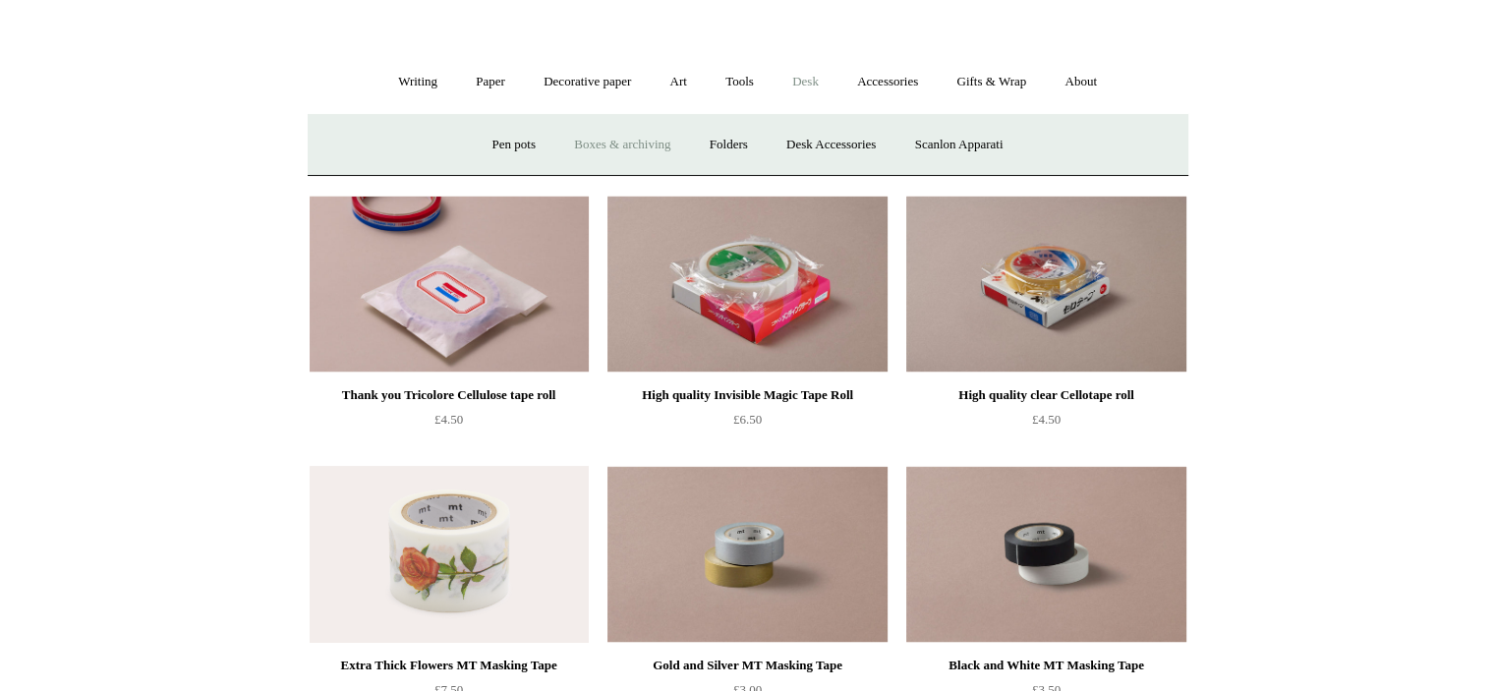
click at [614, 130] on link "Boxes & archiving" at bounding box center [622, 145] width 132 height 52
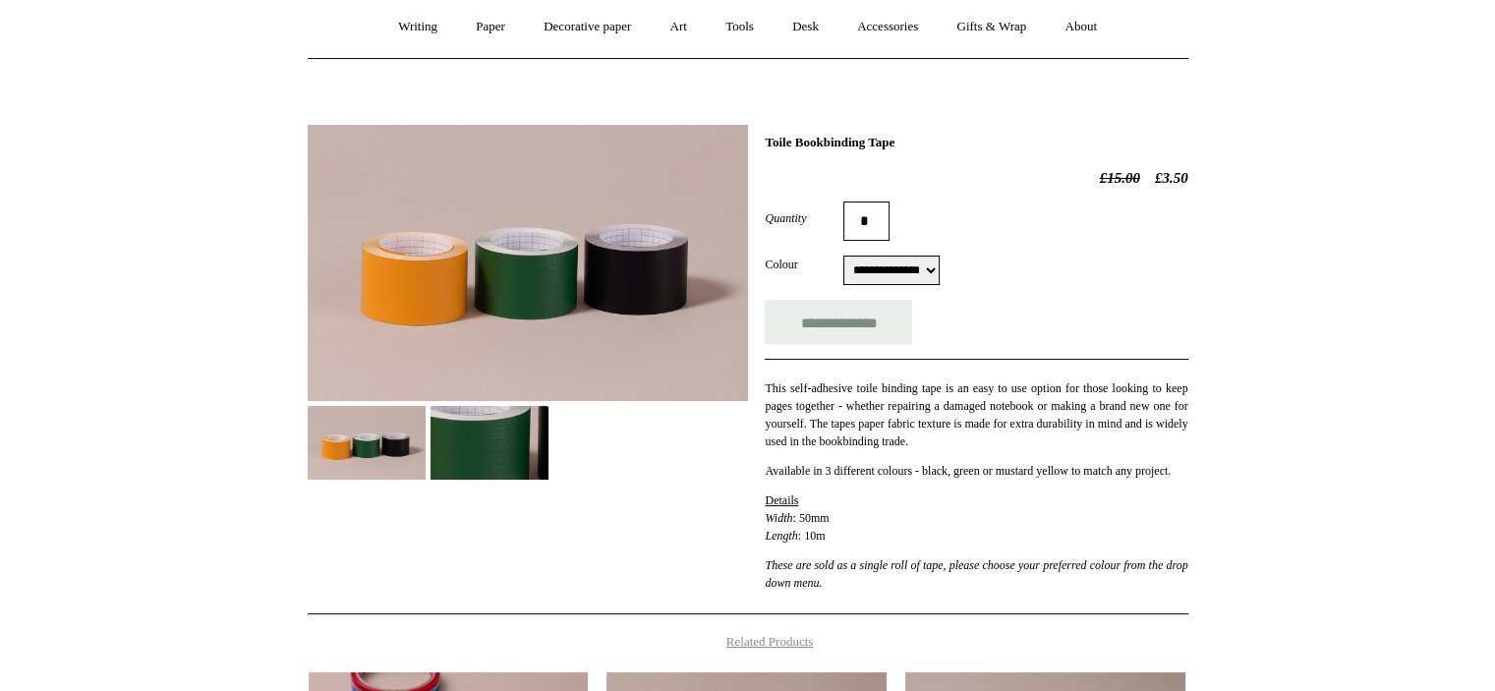
scroll to position [224, 0]
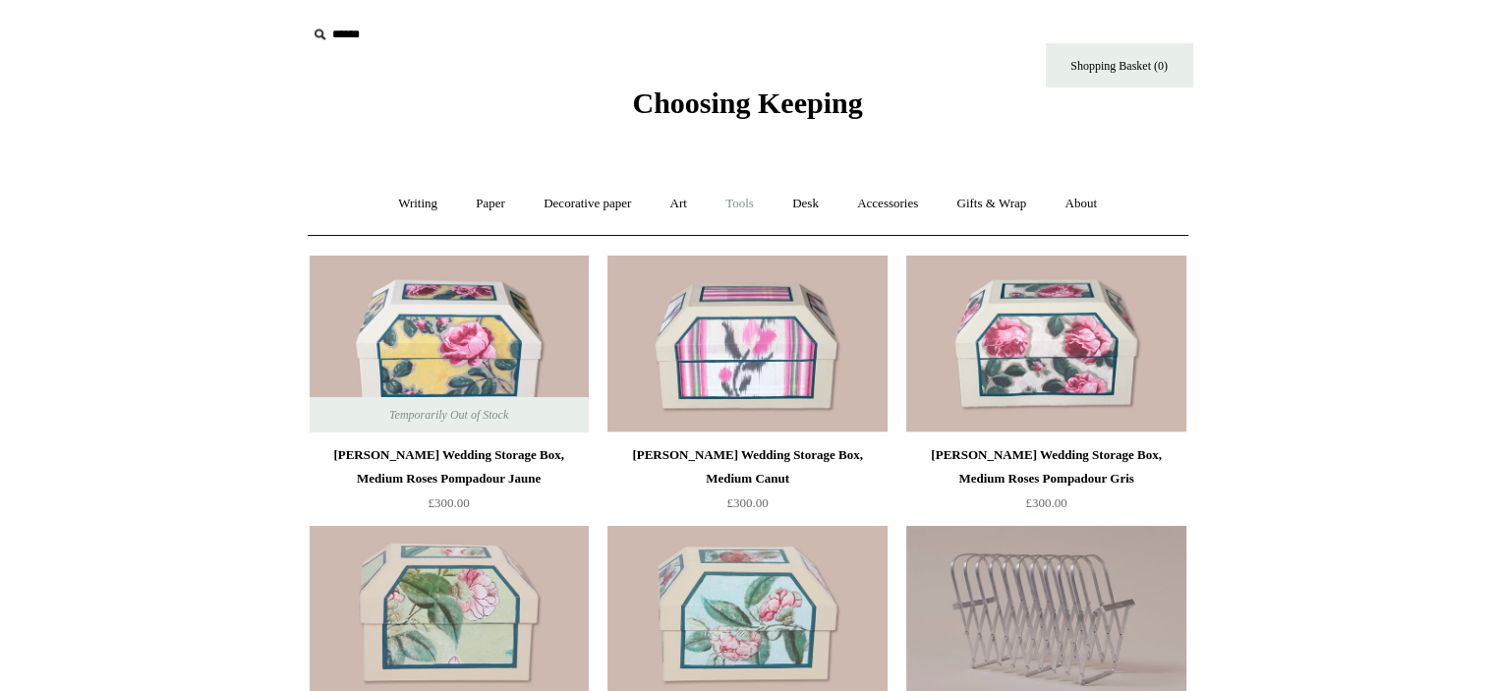
click at [740, 196] on link "Tools +" at bounding box center [740, 204] width 64 height 52
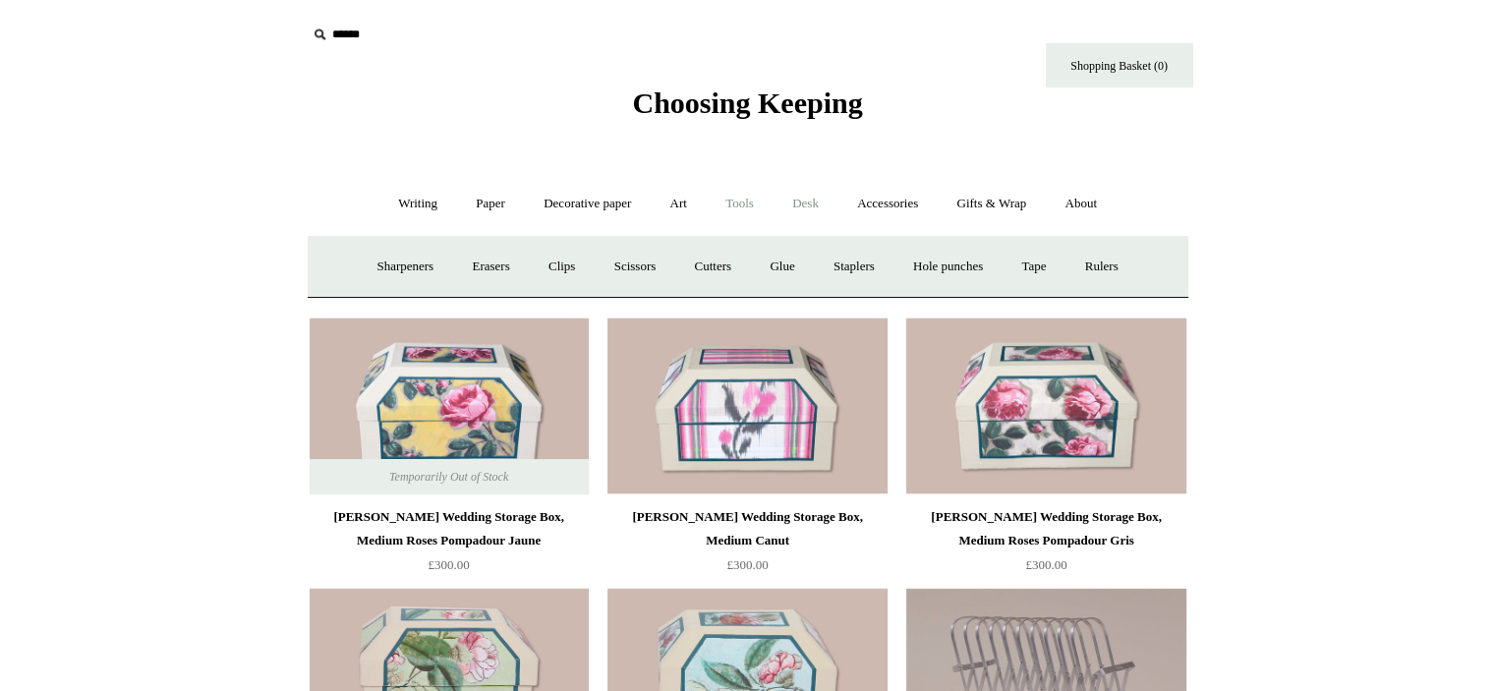
click at [822, 205] on link "Desk +" at bounding box center [805, 204] width 62 height 52
click at [783, 267] on link "Desk Accessories" at bounding box center [831, 267] width 125 height 52
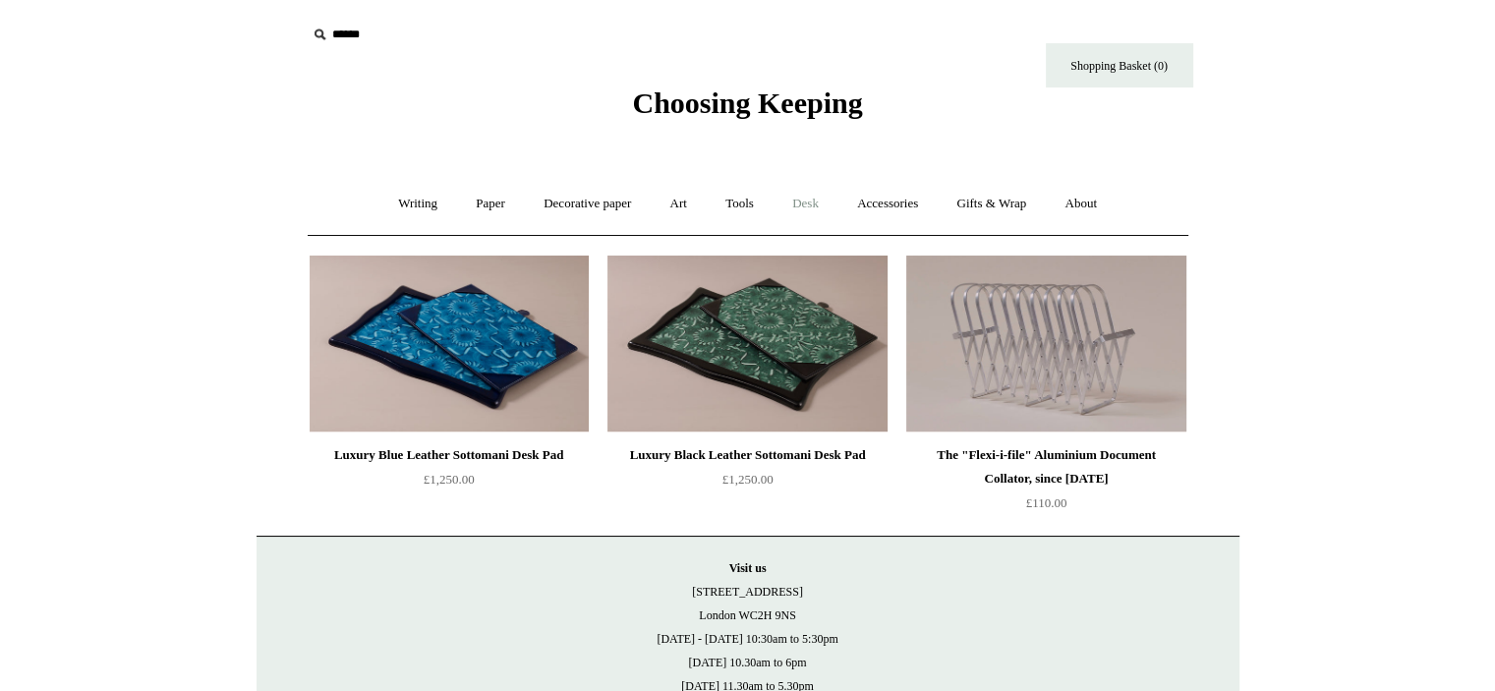
click at [793, 203] on link "Desk +" at bounding box center [805, 204] width 62 height 52
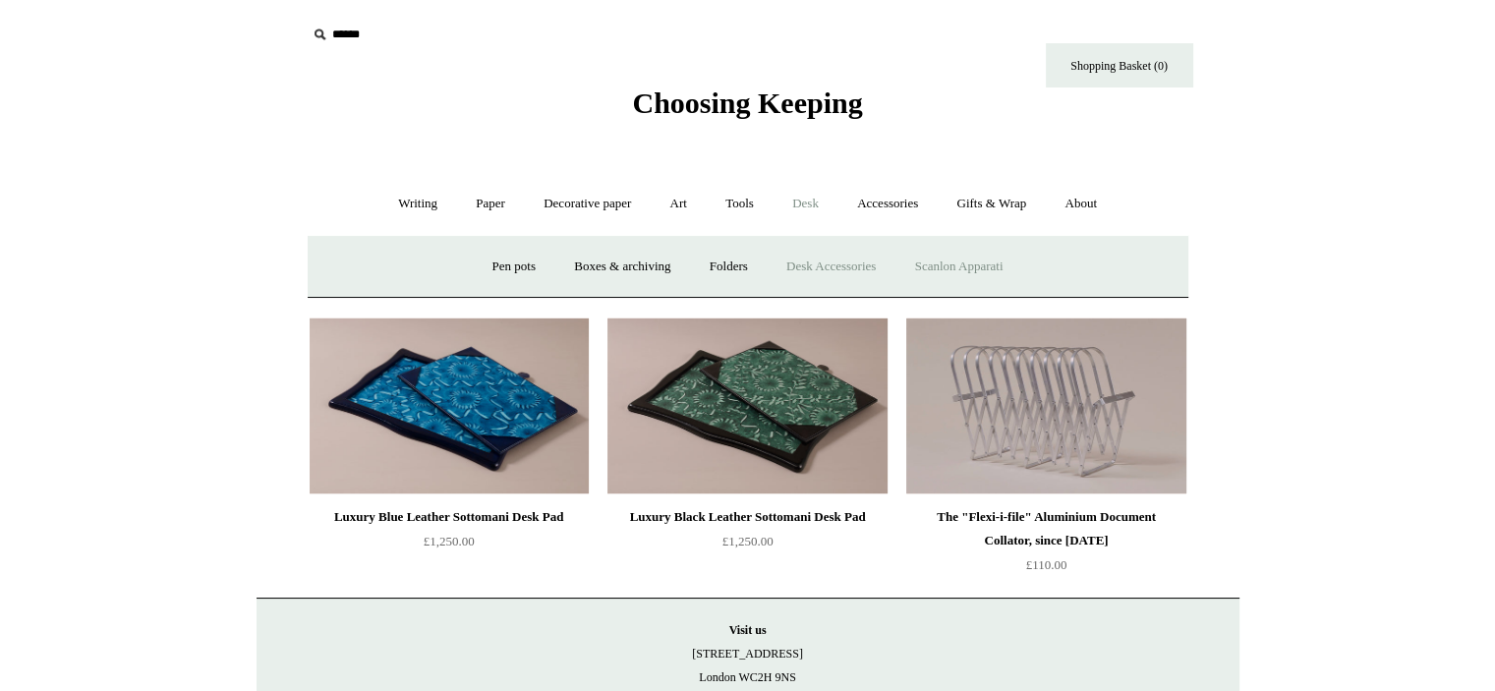
click at [964, 273] on link "Scanlon Apparati" at bounding box center [959, 267] width 124 height 52
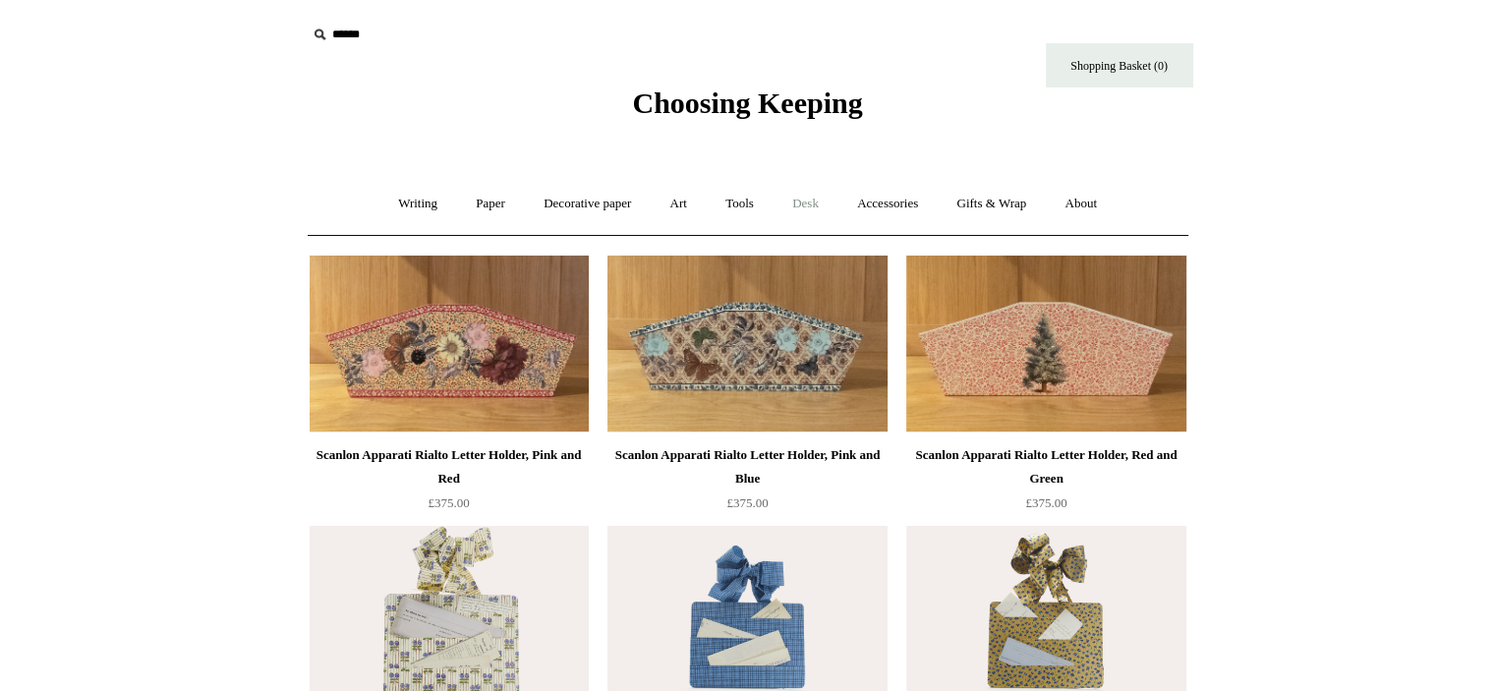
click at [813, 194] on link "Desk +" at bounding box center [805, 204] width 62 height 52
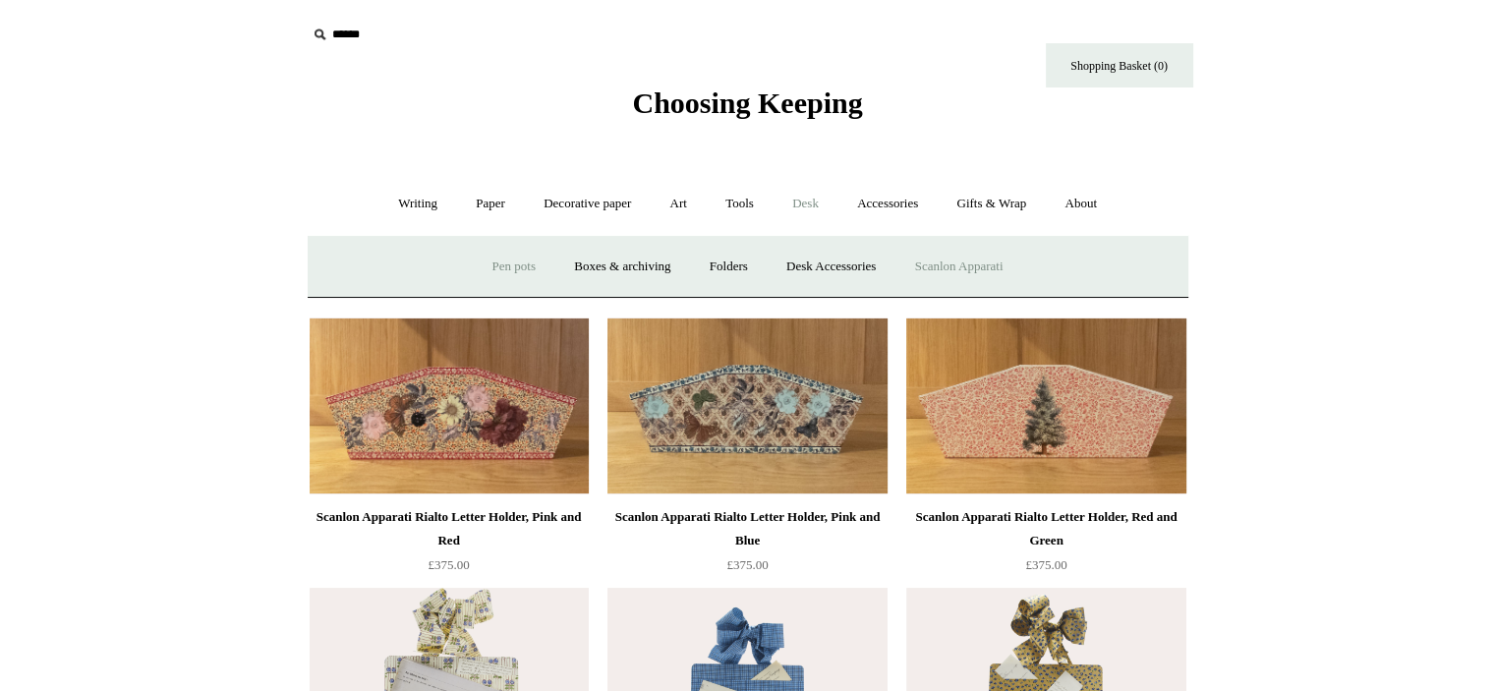
click at [512, 258] on link "Pen pots" at bounding box center [514, 267] width 79 height 52
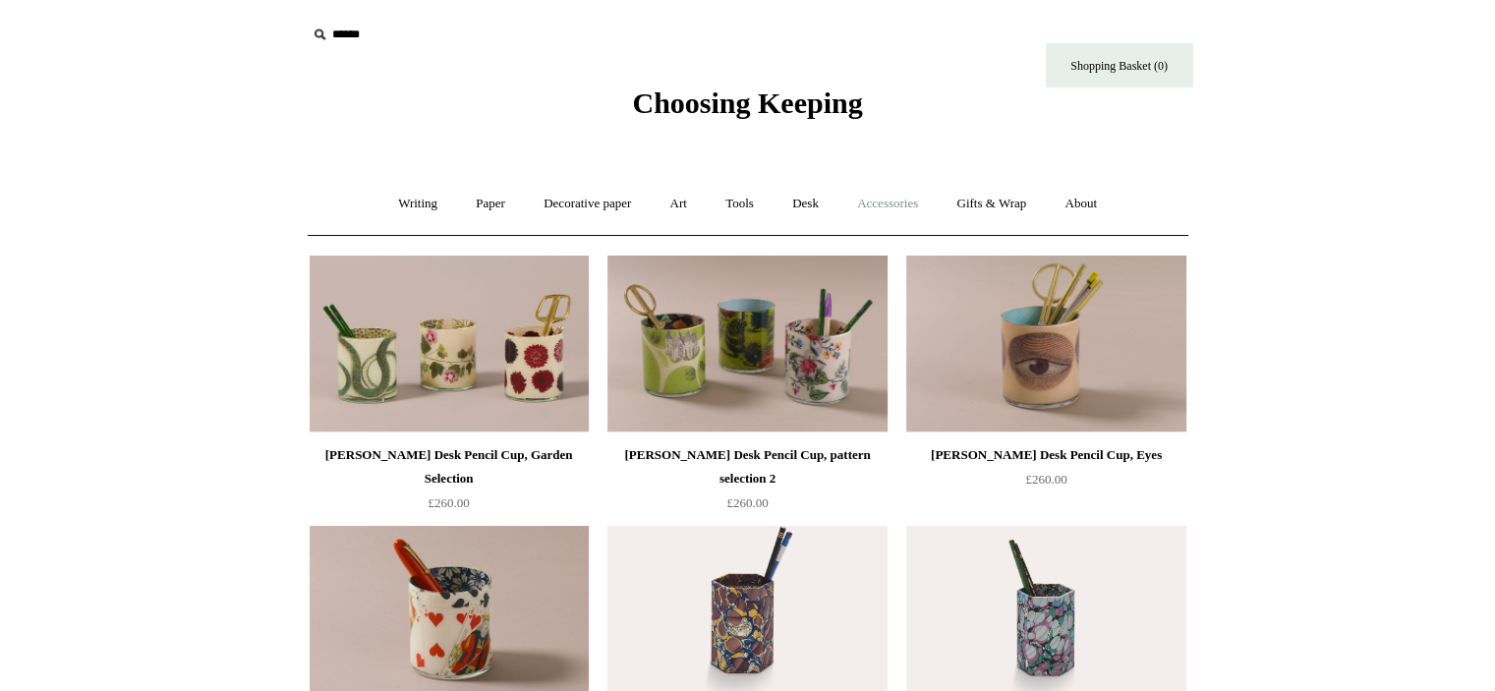
click at [898, 209] on link "Accessories +" at bounding box center [887, 204] width 96 height 52
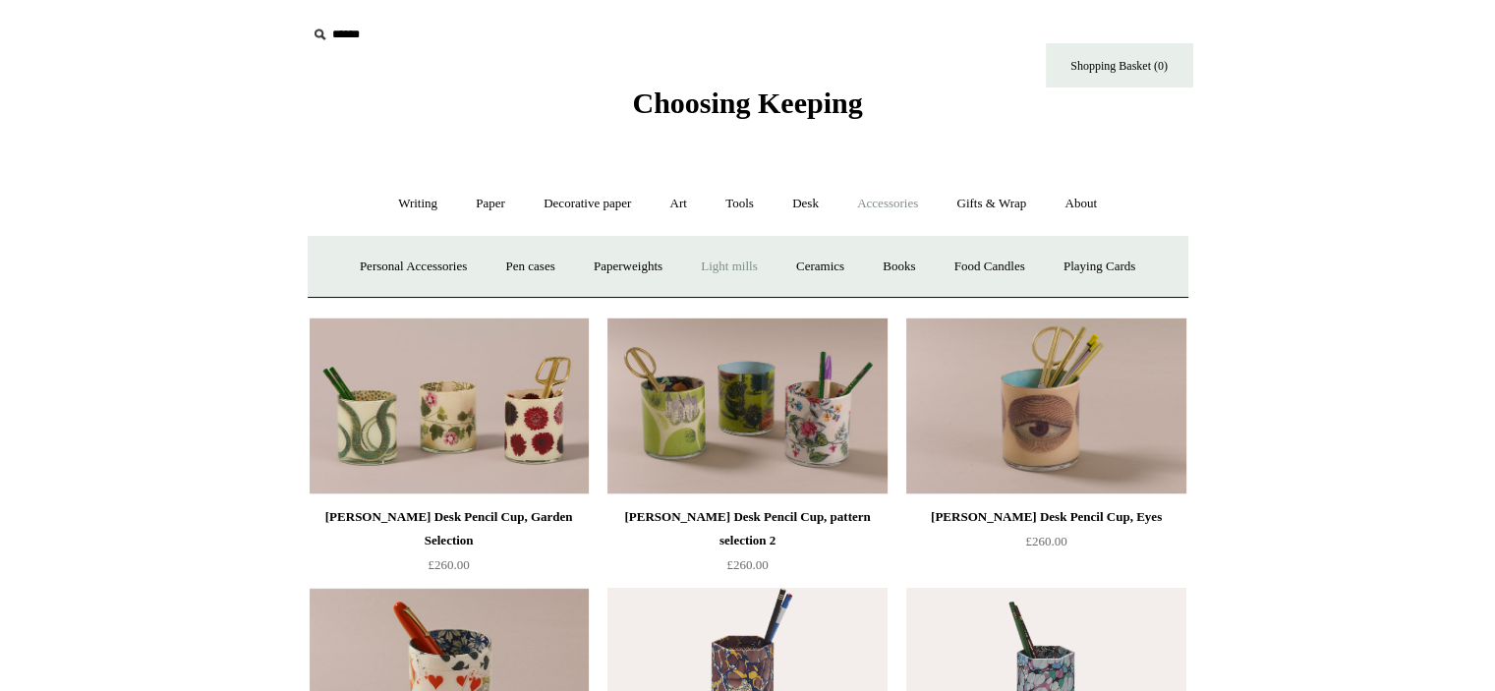
click at [731, 253] on link "Light mills" at bounding box center [728, 267] width 91 height 52
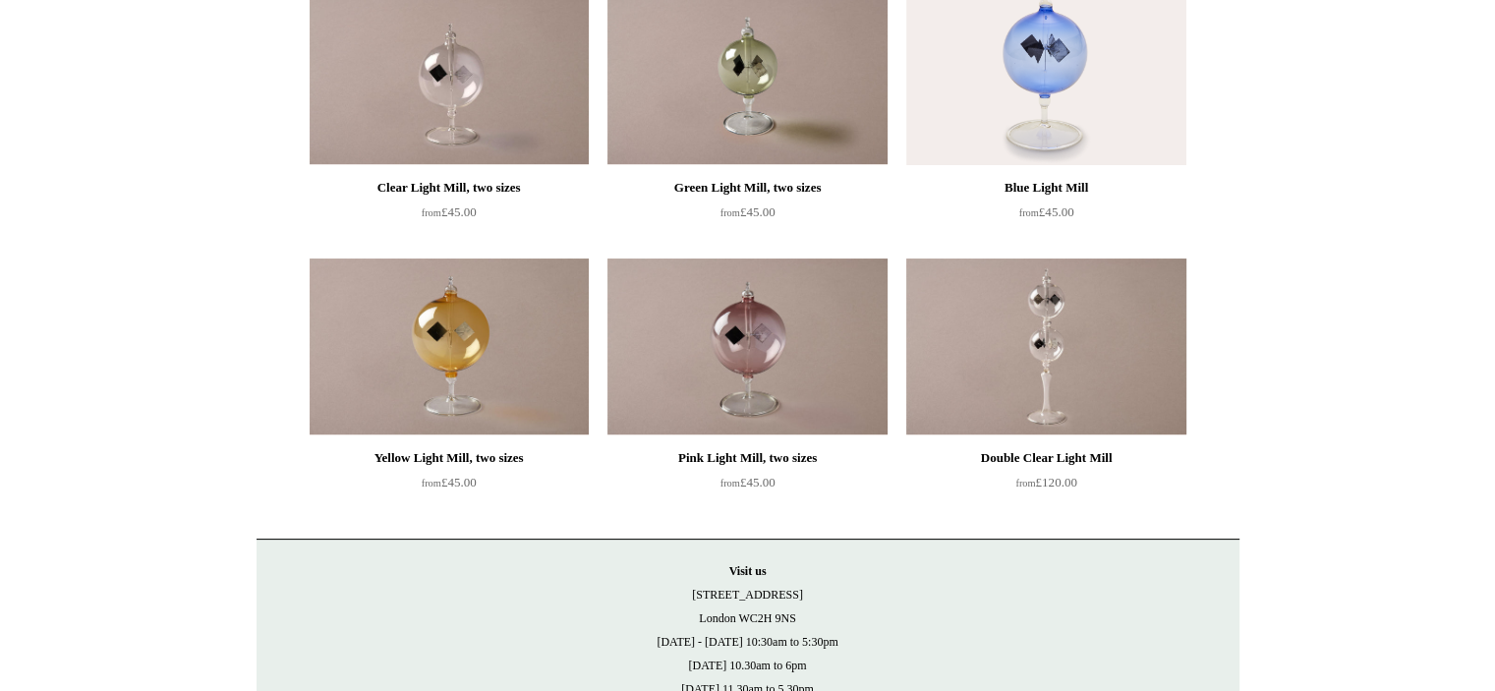
scroll to position [277, 0]
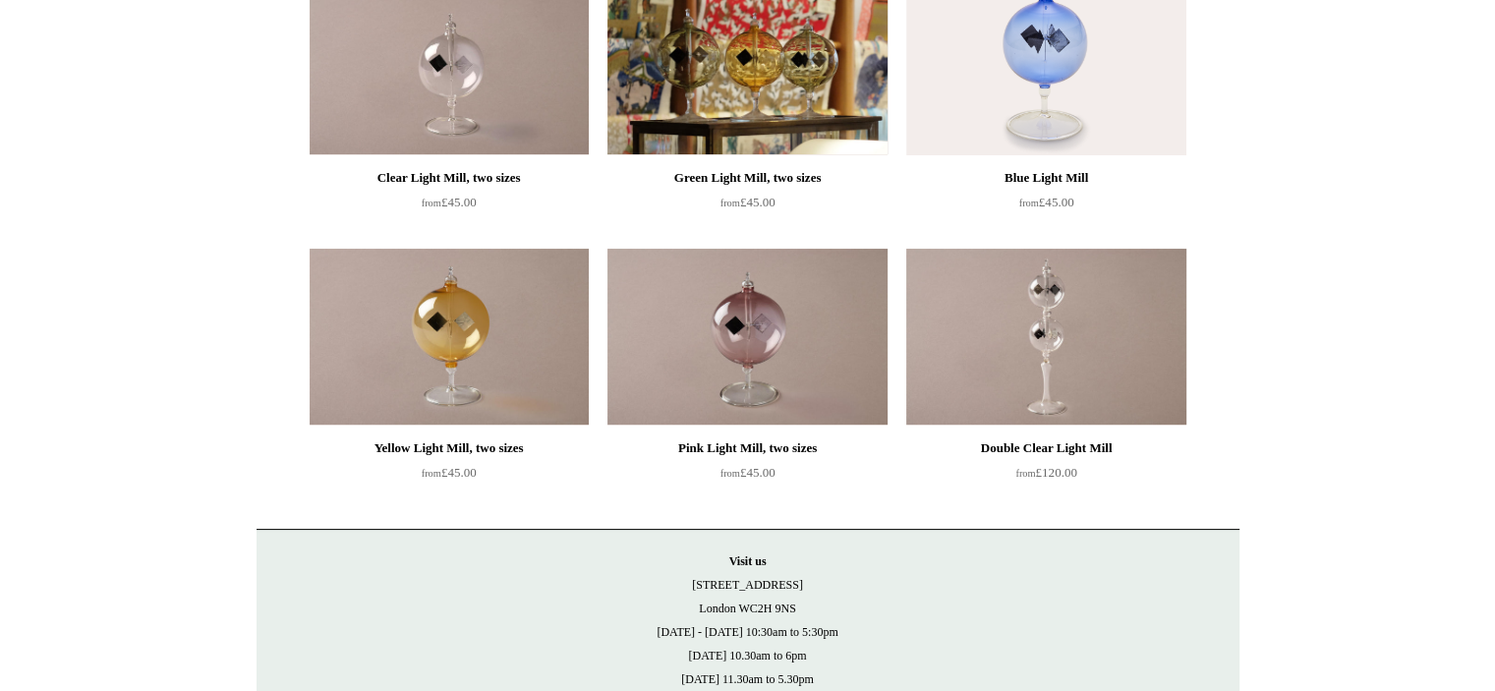
click at [771, 103] on img at bounding box center [746, 66] width 279 height 177
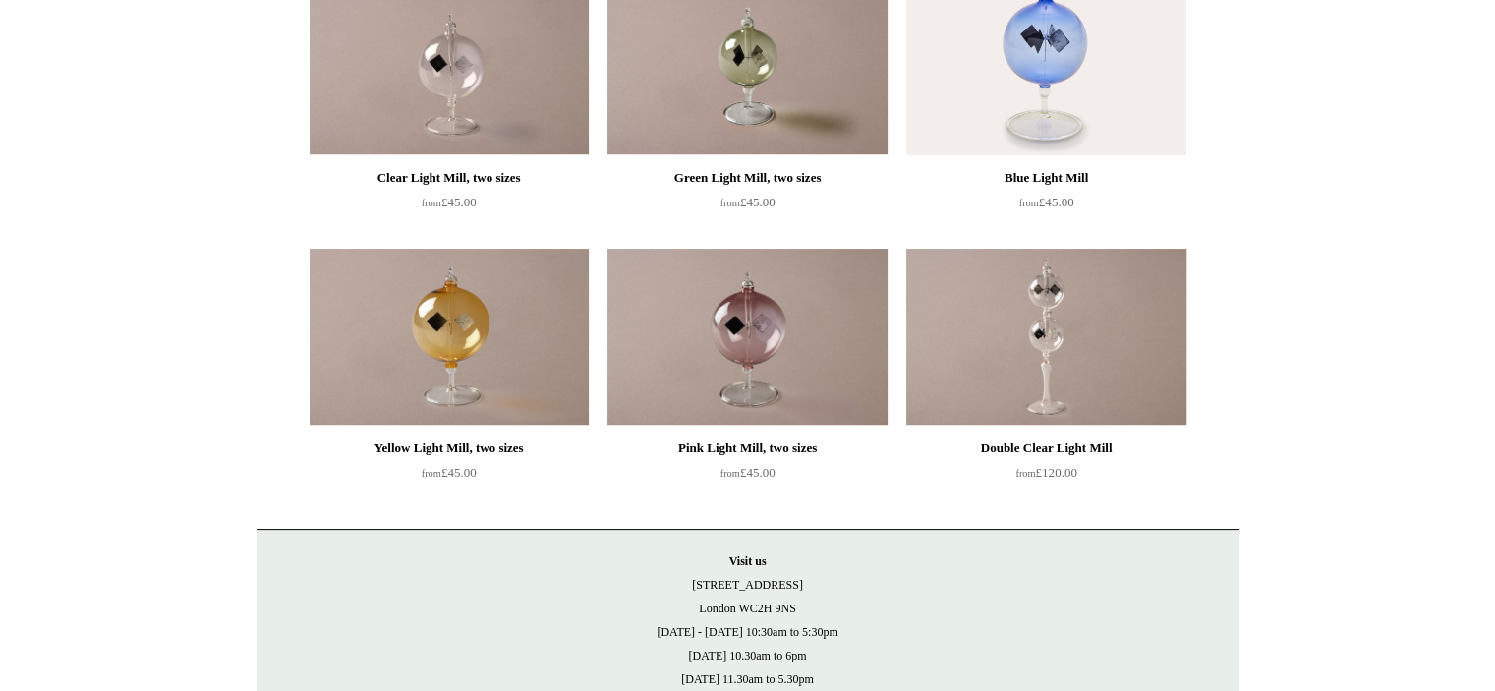
click at [1026, 341] on img at bounding box center [1045, 337] width 279 height 177
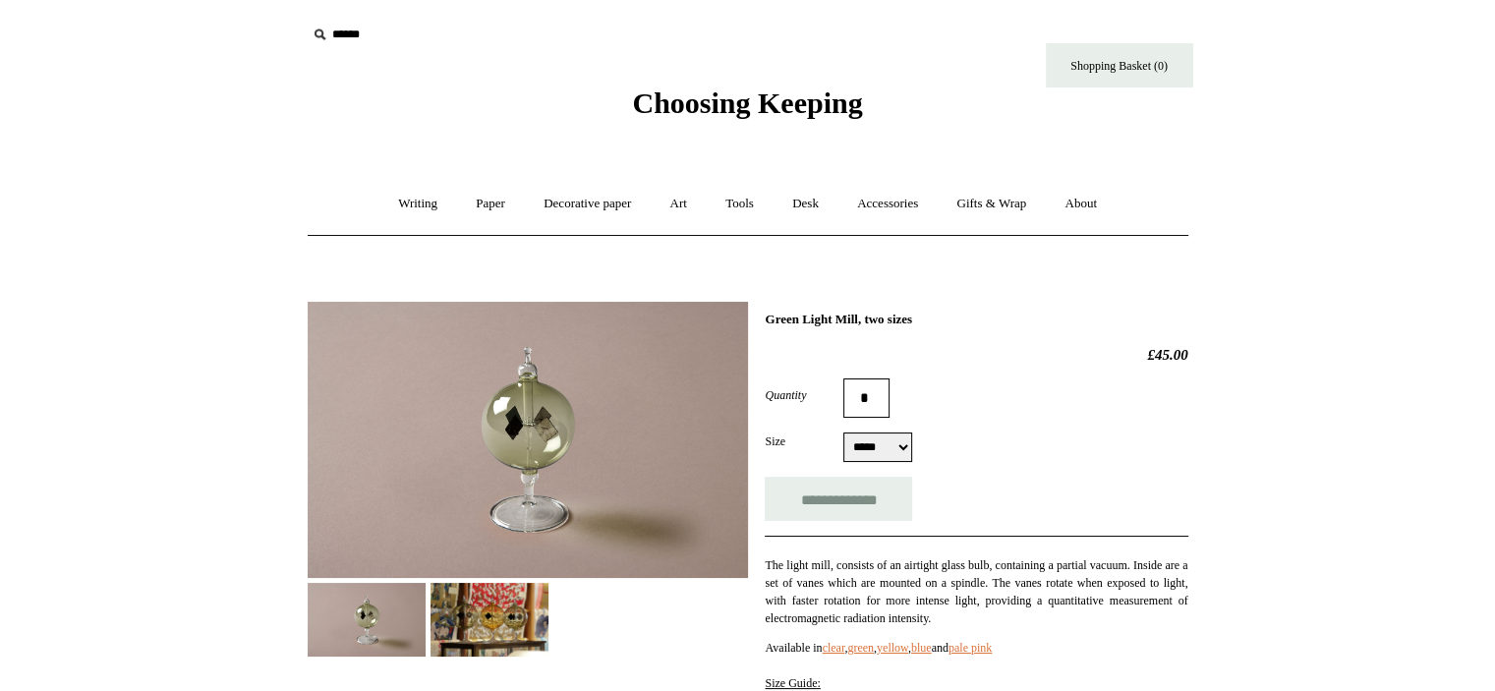
click at [482, 611] on img at bounding box center [489, 620] width 118 height 74
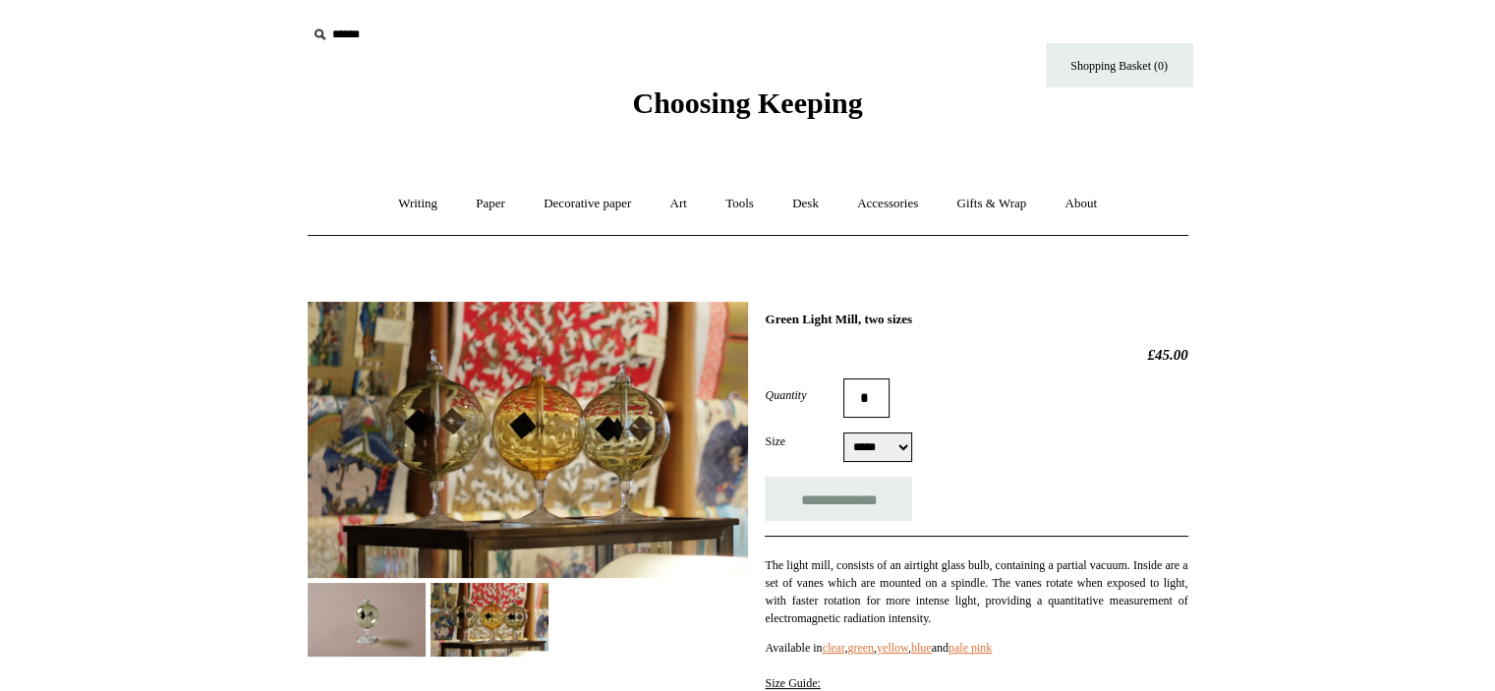
click at [886, 440] on select "***** *****" at bounding box center [877, 446] width 69 height 29
click at [843, 432] on select "***** *****" at bounding box center [877, 446] width 69 height 29
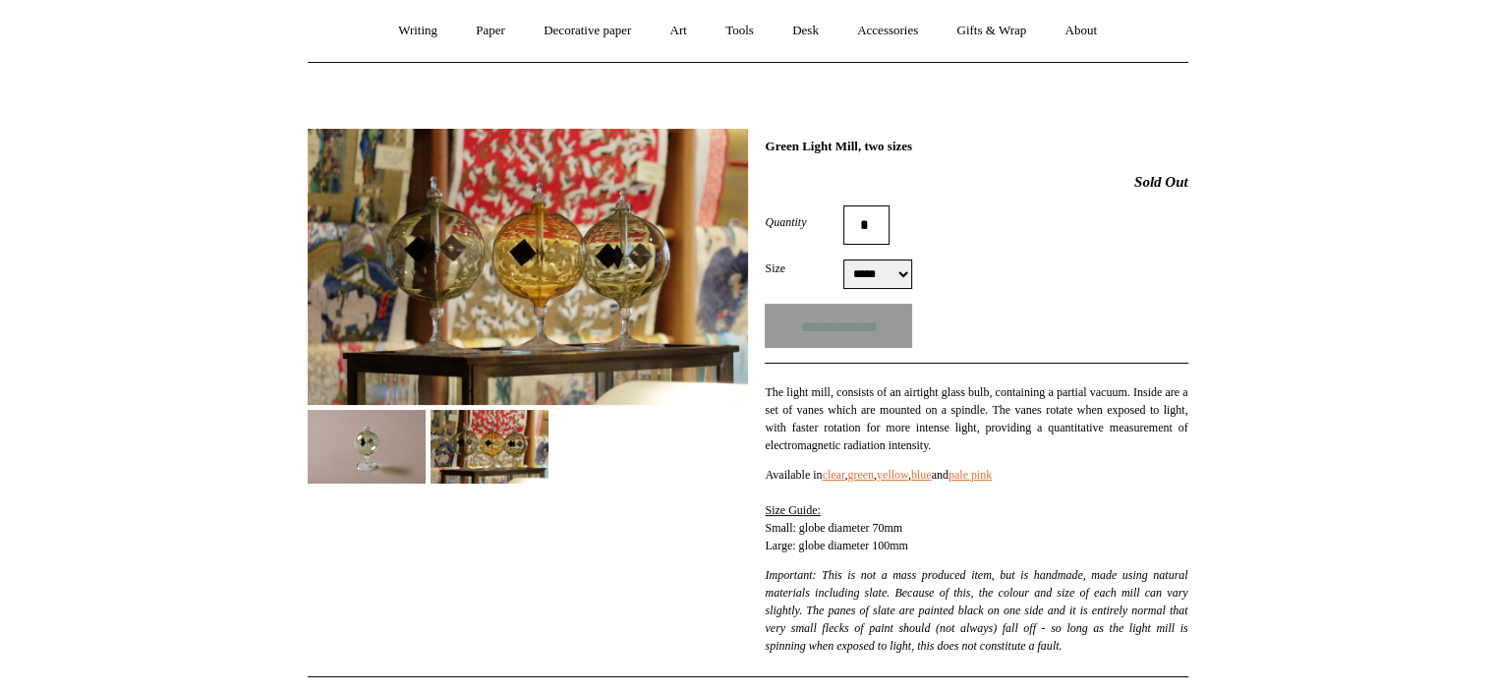
scroll to position [203, 0]
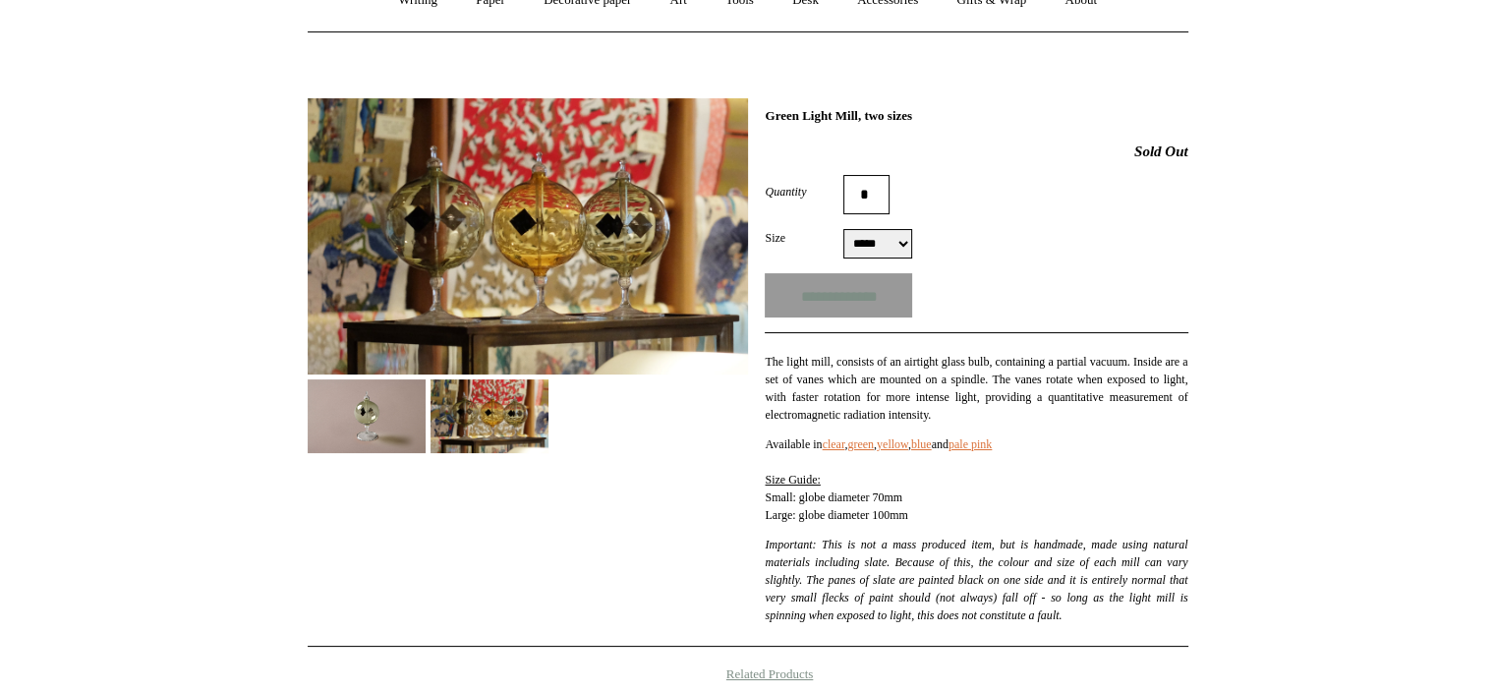
click at [889, 247] on select "***** *****" at bounding box center [877, 243] width 69 height 29
select select "*****"
click at [843, 229] on select "***** *****" at bounding box center [877, 243] width 69 height 29
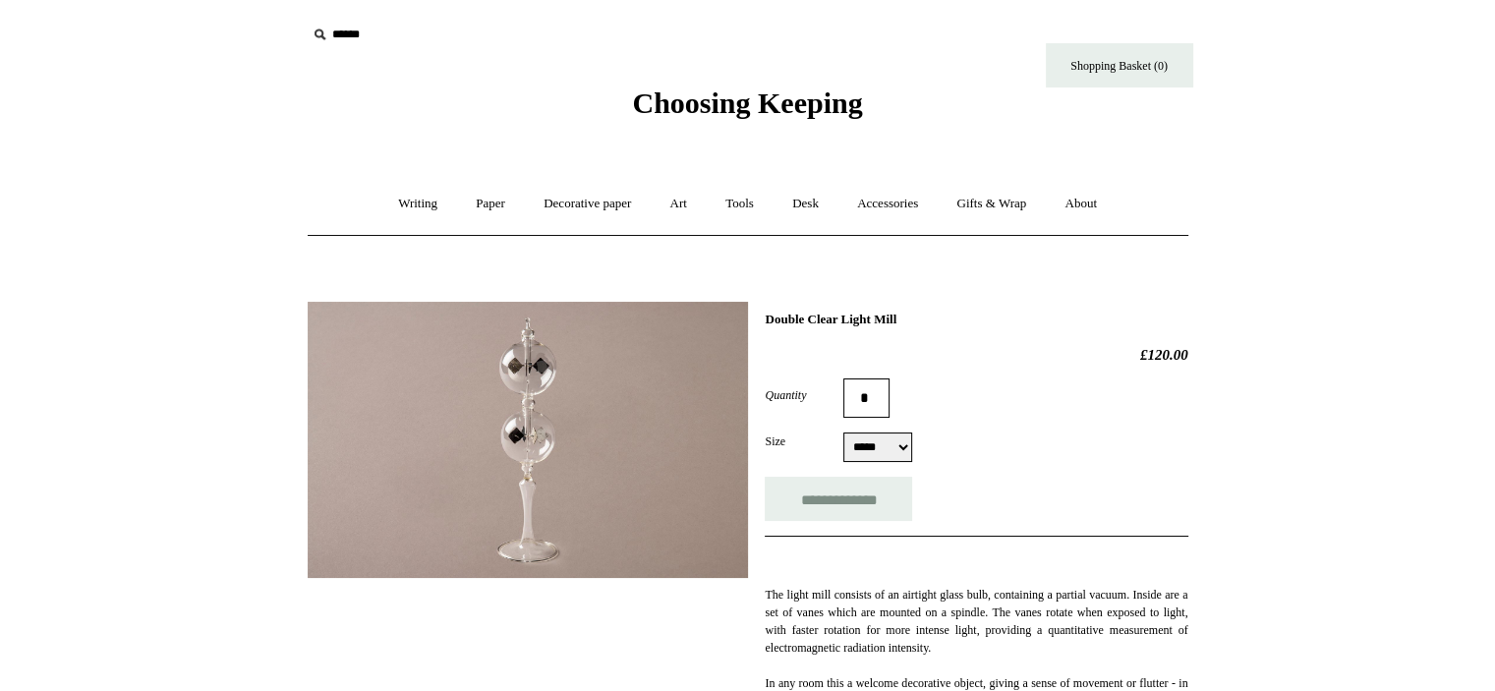
scroll to position [151, 0]
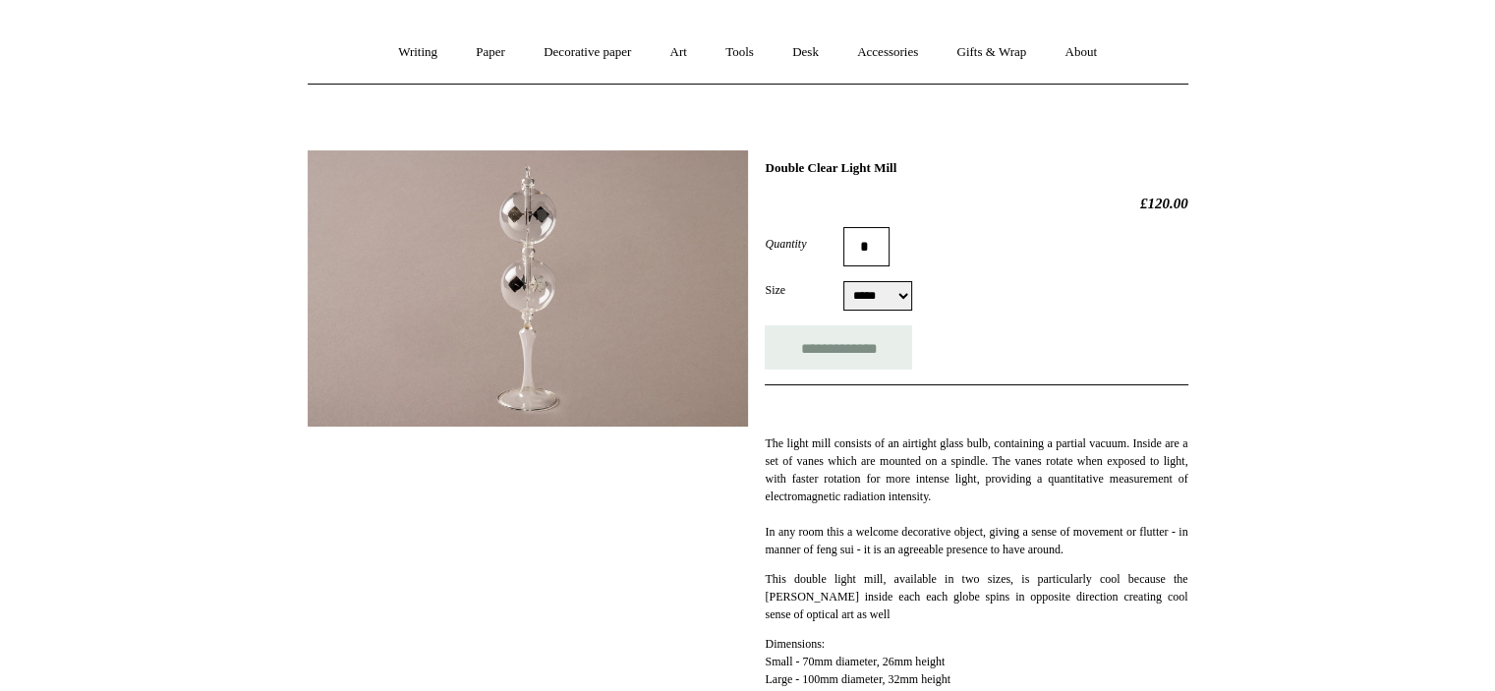
click at [884, 289] on select "***** *****" at bounding box center [877, 295] width 69 height 29
select select "*****"
click at [843, 281] on select "***** *****" at bounding box center [877, 295] width 69 height 29
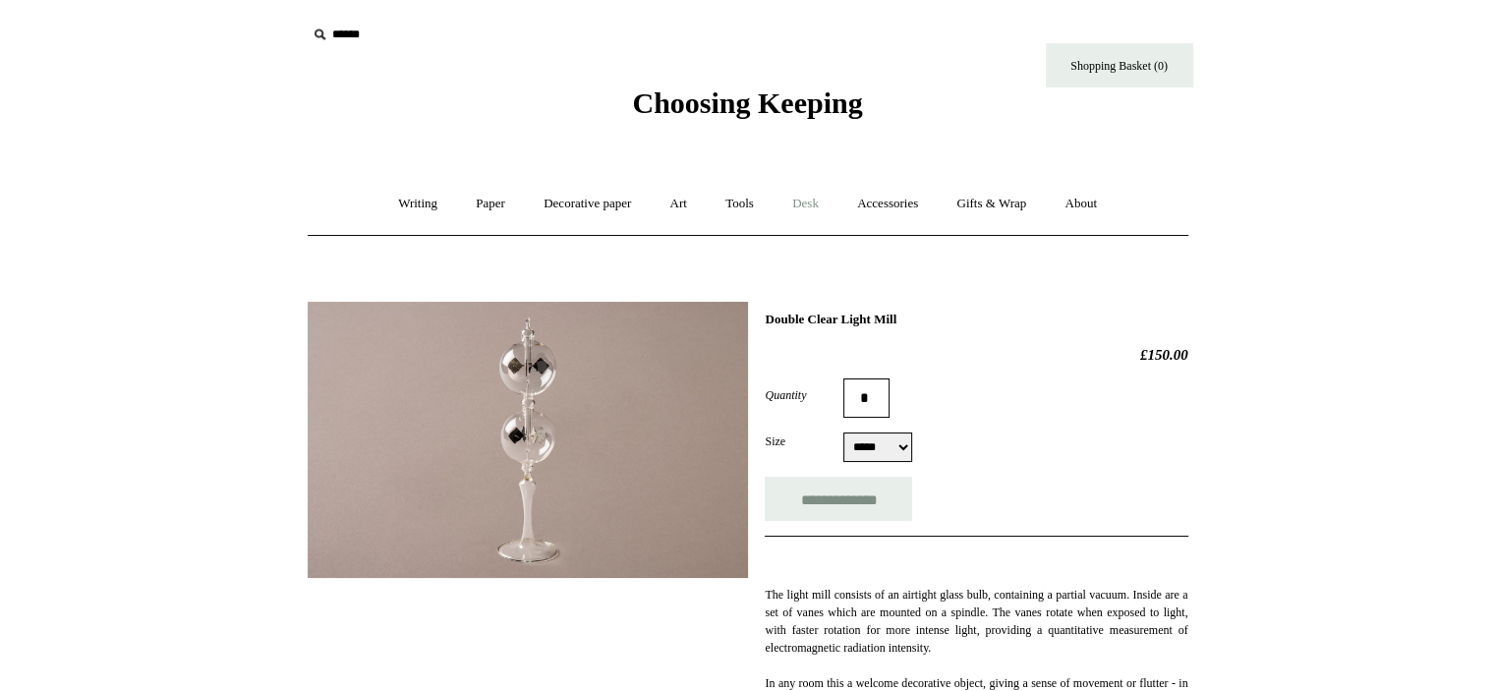
click at [830, 203] on link "Desk +" at bounding box center [805, 204] width 62 height 52
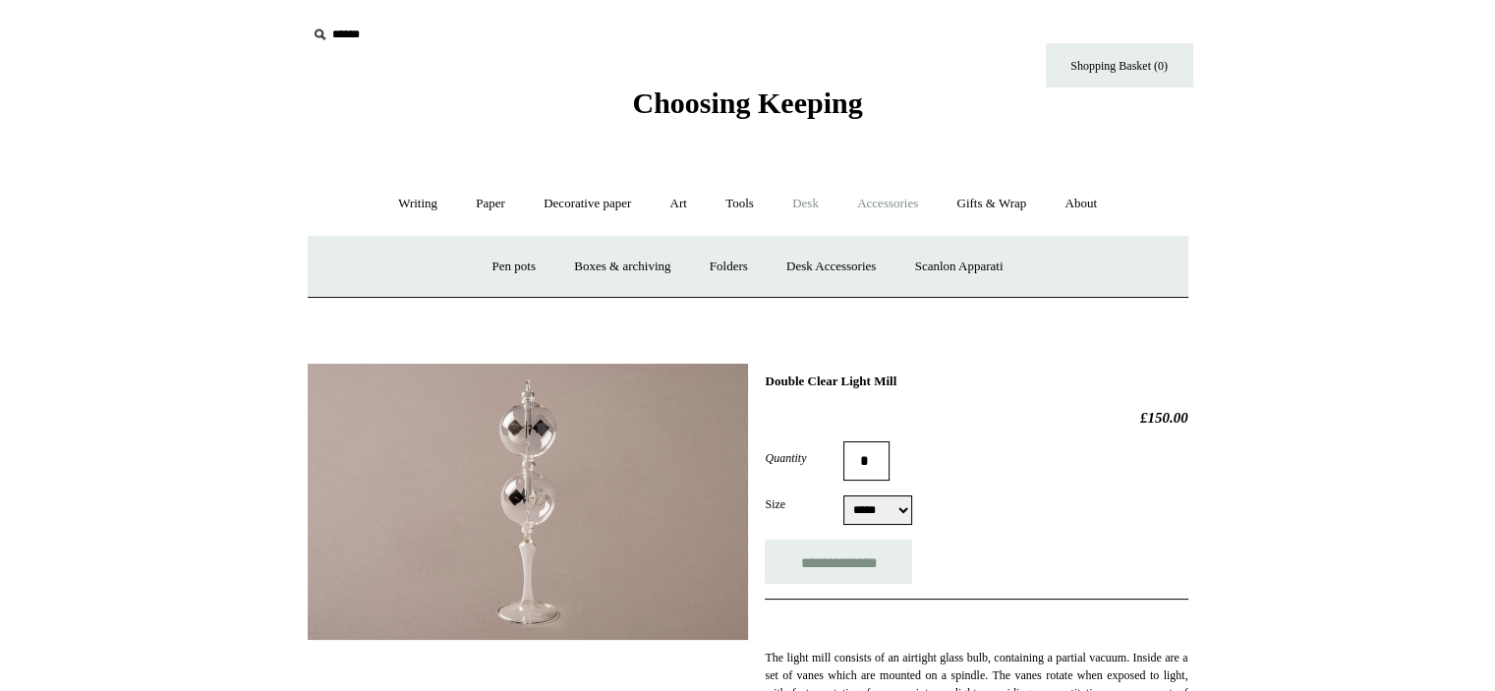
click at [892, 194] on link "Accessories +" at bounding box center [887, 204] width 96 height 52
click at [812, 196] on link "Desk +" at bounding box center [805, 204] width 62 height 52
click at [837, 261] on link "Desk Accessories" at bounding box center [831, 267] width 125 height 52
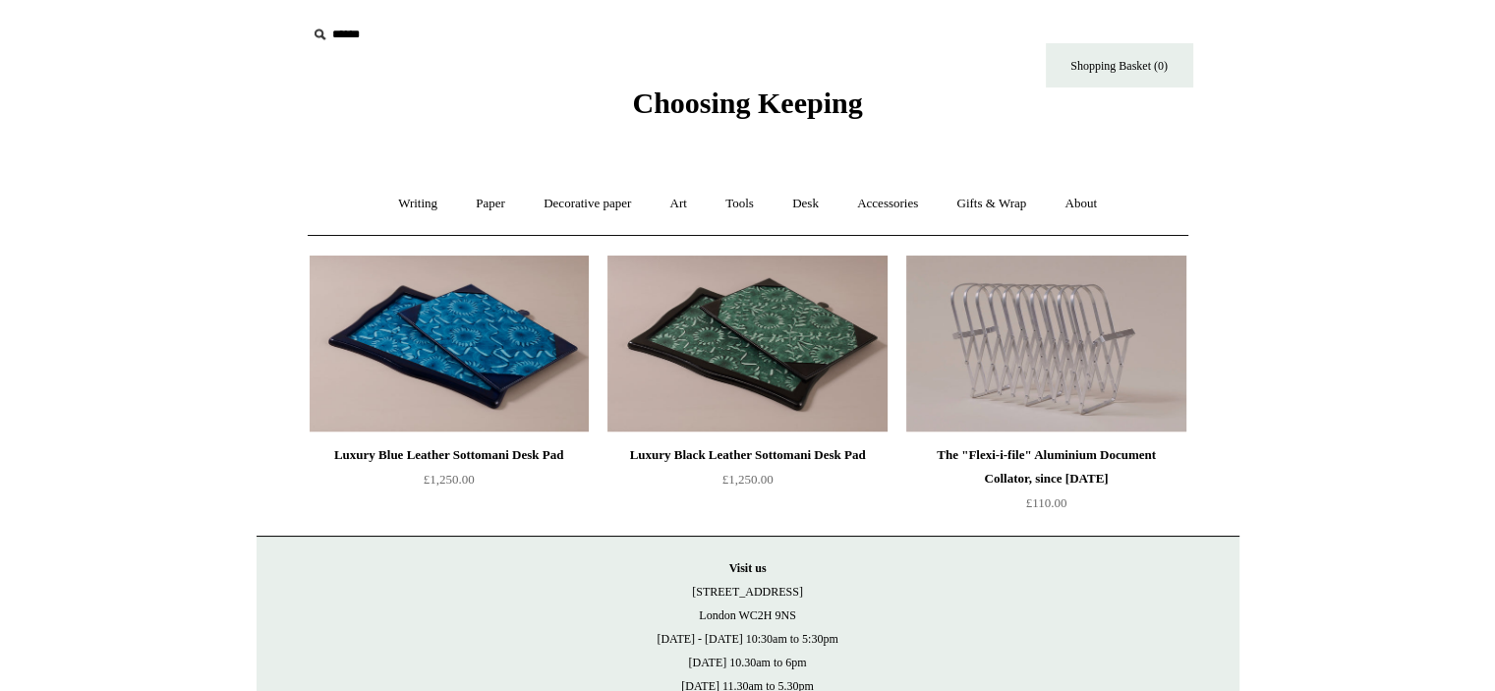
click at [891, 201] on link "Accessories +" at bounding box center [887, 204] width 96 height 52
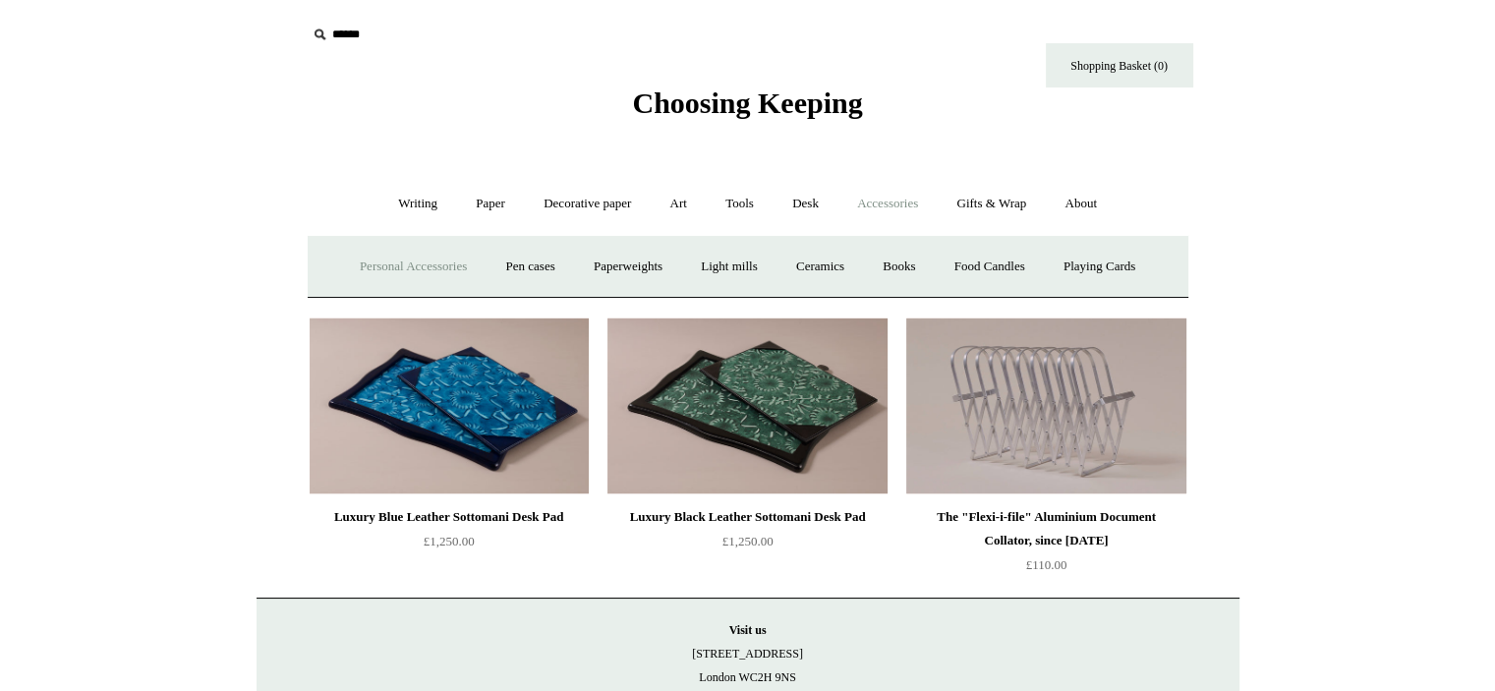
click at [386, 259] on link "Personal Accessories +" at bounding box center [413, 267] width 143 height 52
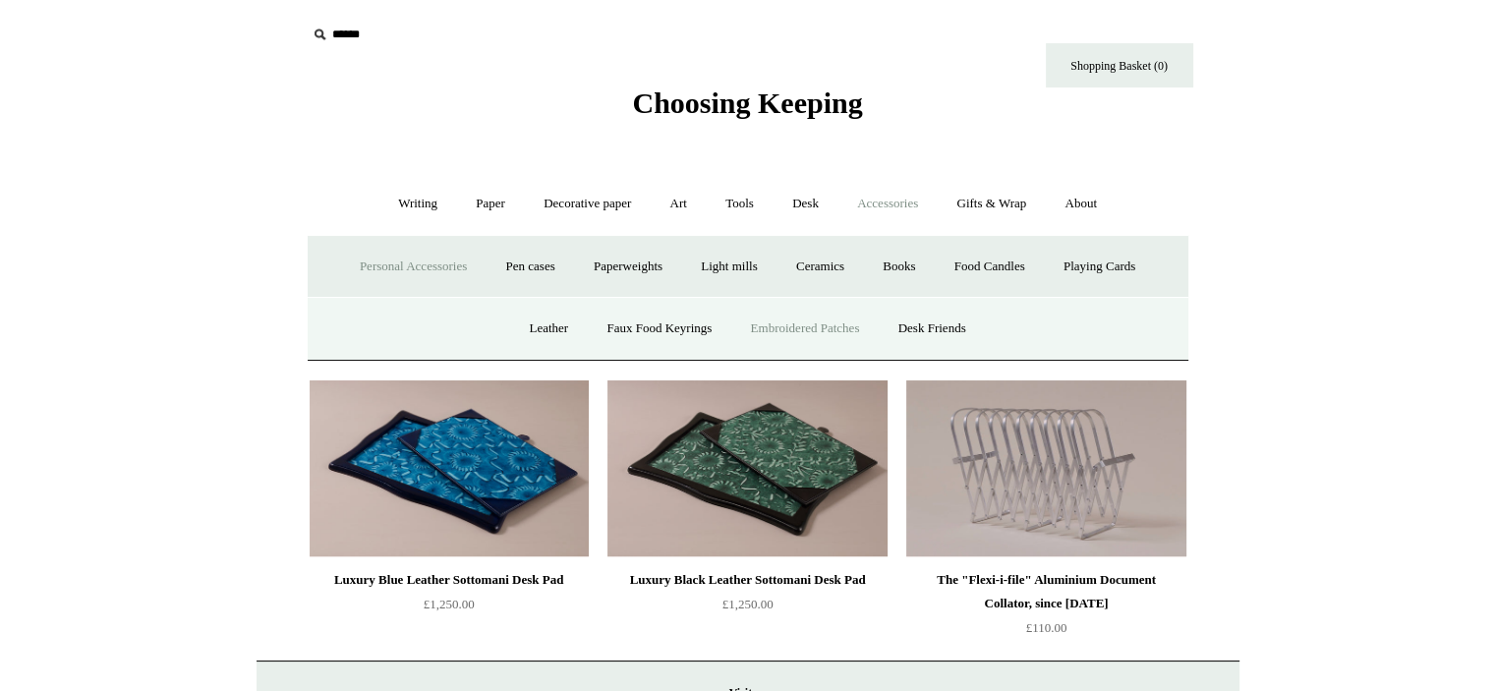
click at [777, 332] on link "Embroidered Patches" at bounding box center [805, 329] width 144 height 52
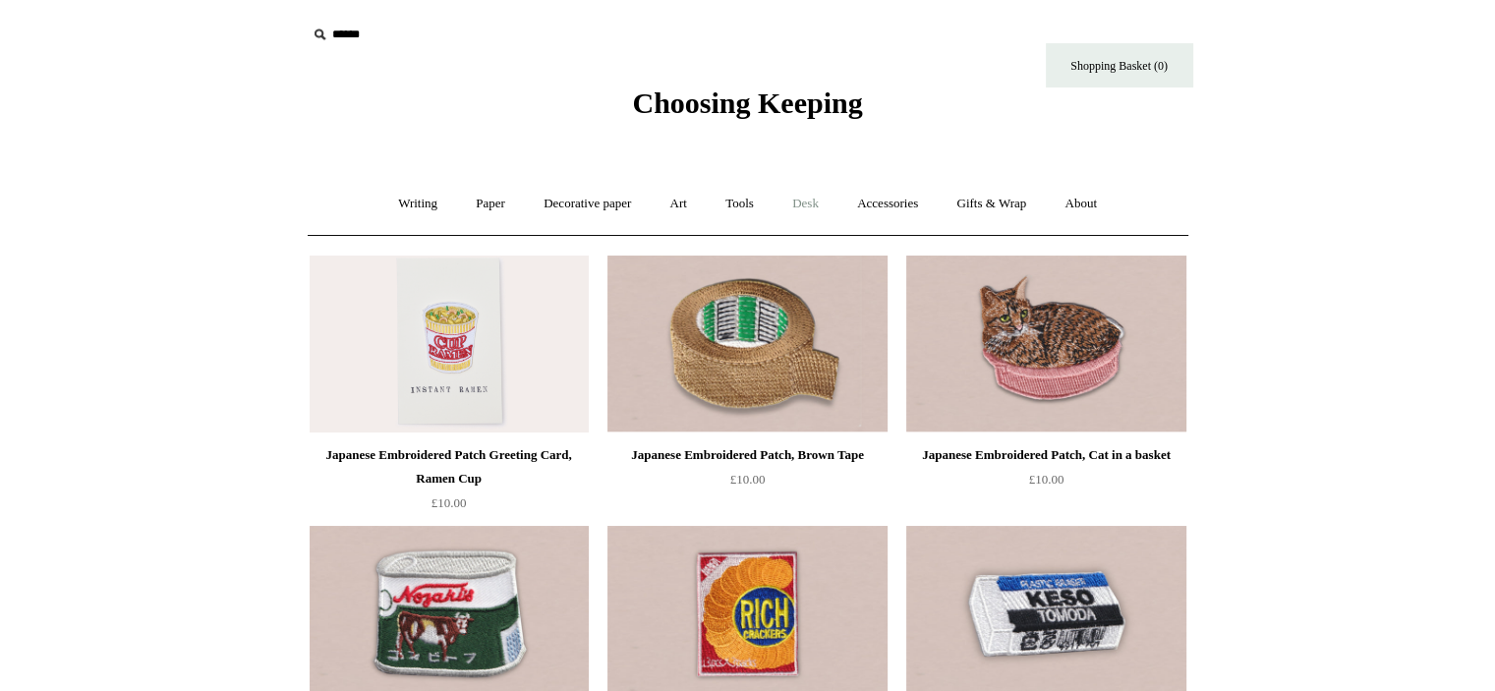
click at [830, 201] on link "Desk +" at bounding box center [805, 204] width 62 height 52
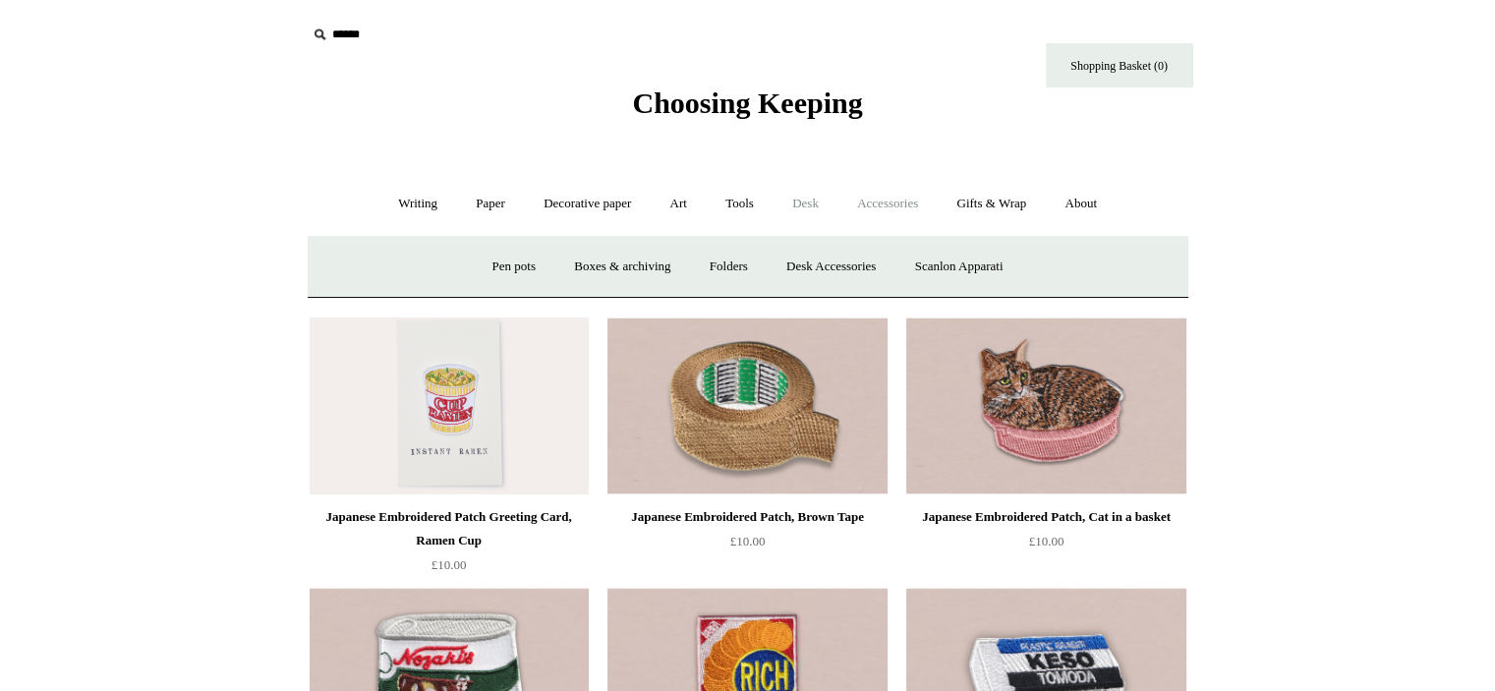
click at [889, 195] on link "Accessories +" at bounding box center [887, 204] width 96 height 52
click at [444, 258] on link "Personal Accessories +" at bounding box center [413, 267] width 143 height 52
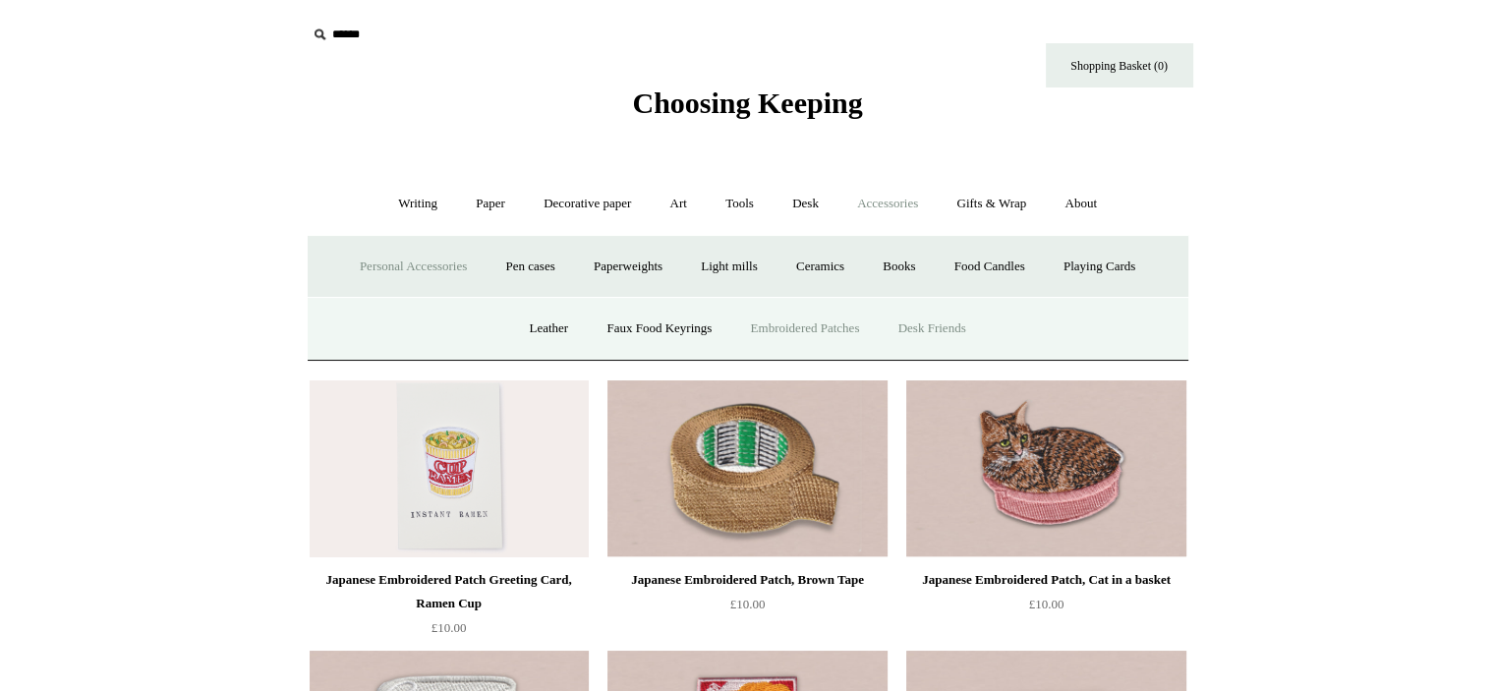
click at [951, 334] on link "Desk Friends" at bounding box center [932, 329] width 103 height 52
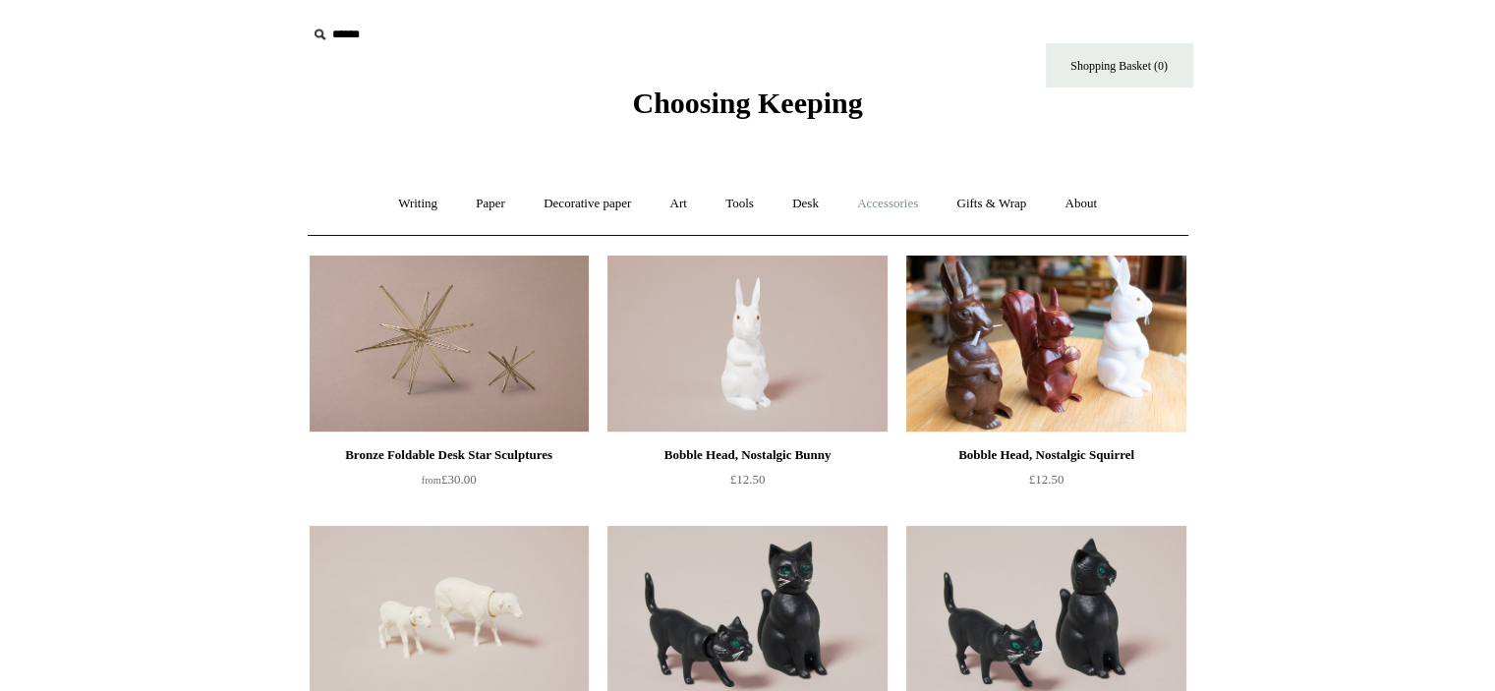
click at [888, 207] on link "Accessories +" at bounding box center [887, 204] width 96 height 52
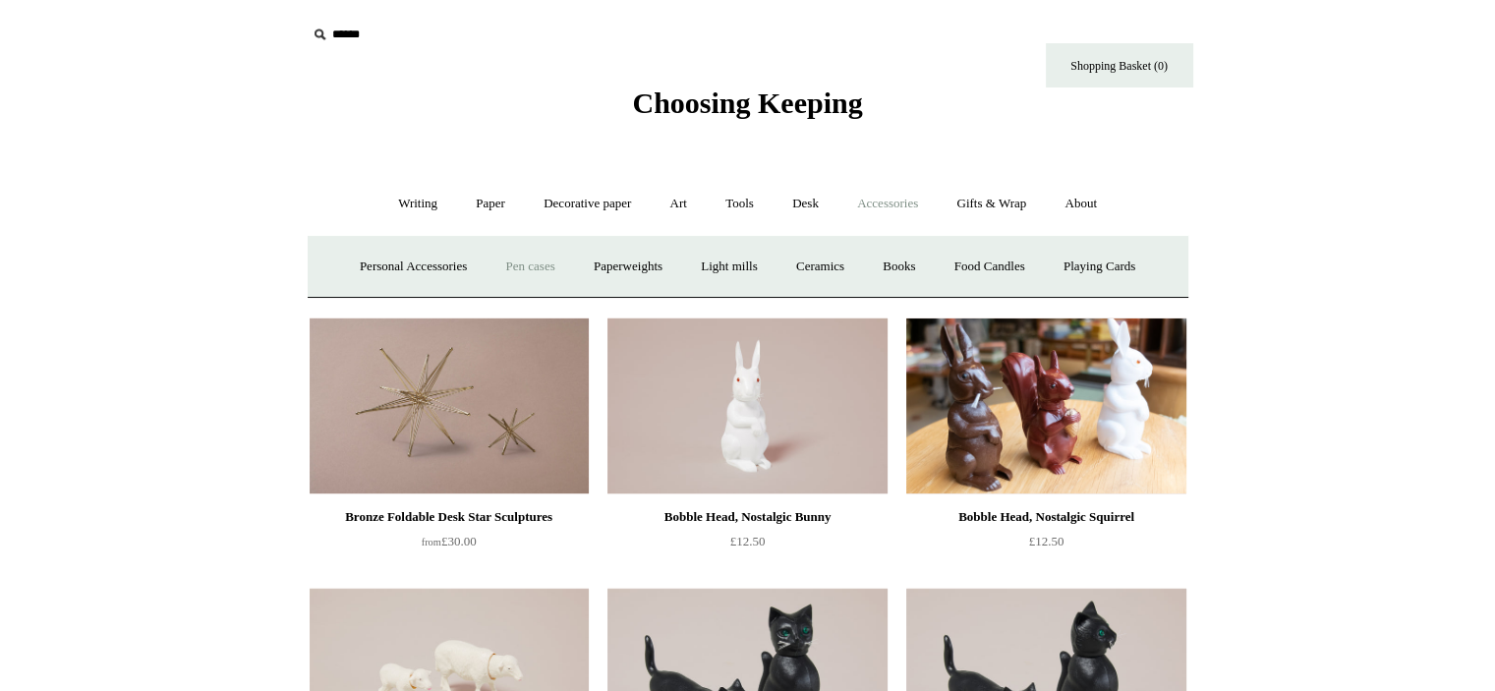
click at [512, 262] on link "Pen cases" at bounding box center [530, 267] width 85 height 52
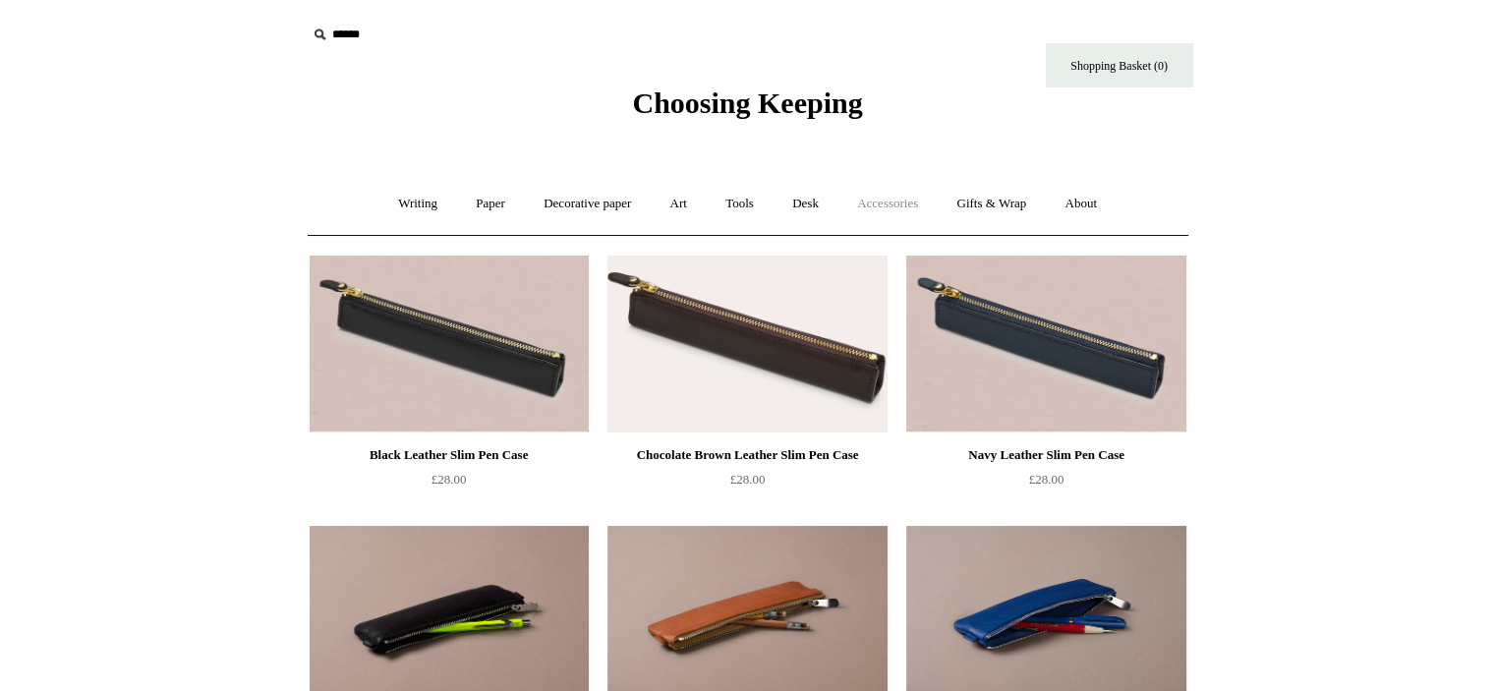
click at [884, 206] on link "Accessories +" at bounding box center [887, 204] width 96 height 52
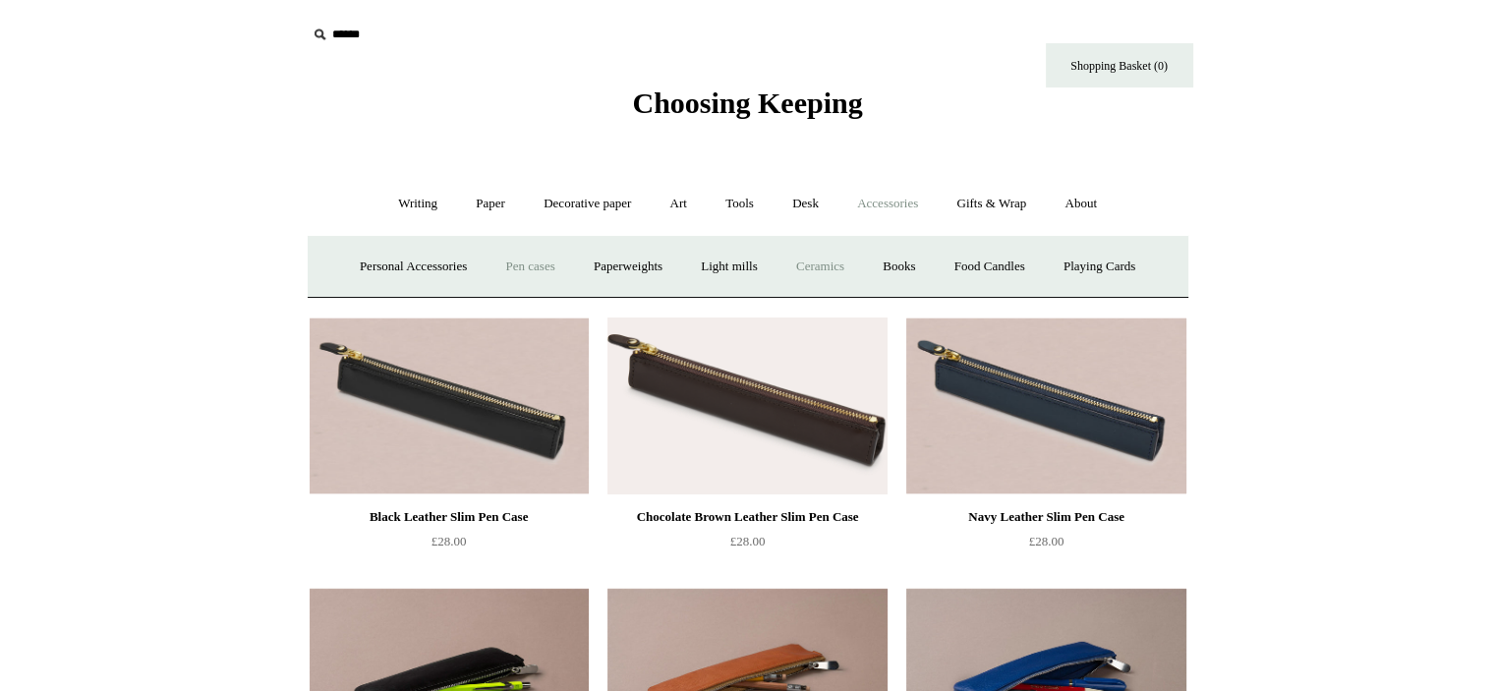
click at [845, 252] on link "Ceramics +" at bounding box center [820, 267] width 84 height 52
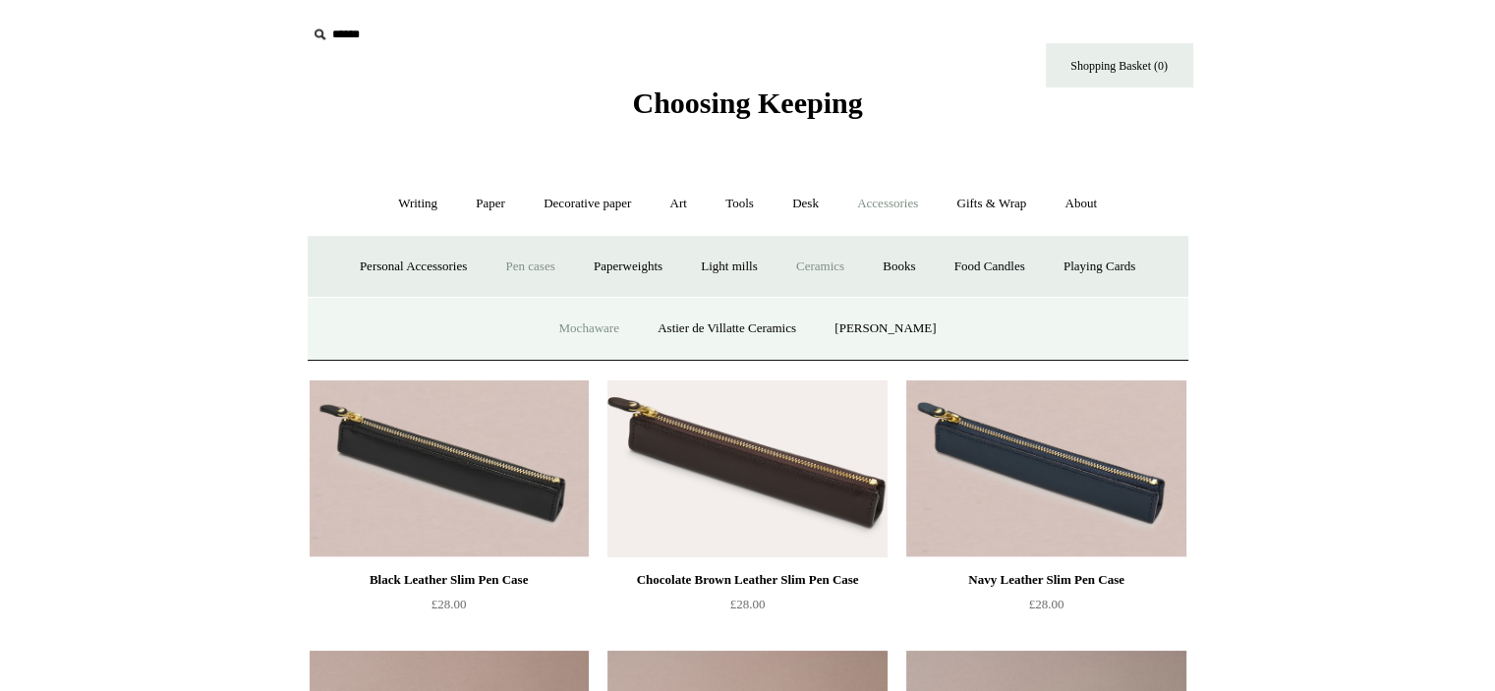
click at [604, 328] on link "Mochaware" at bounding box center [588, 329] width 95 height 52
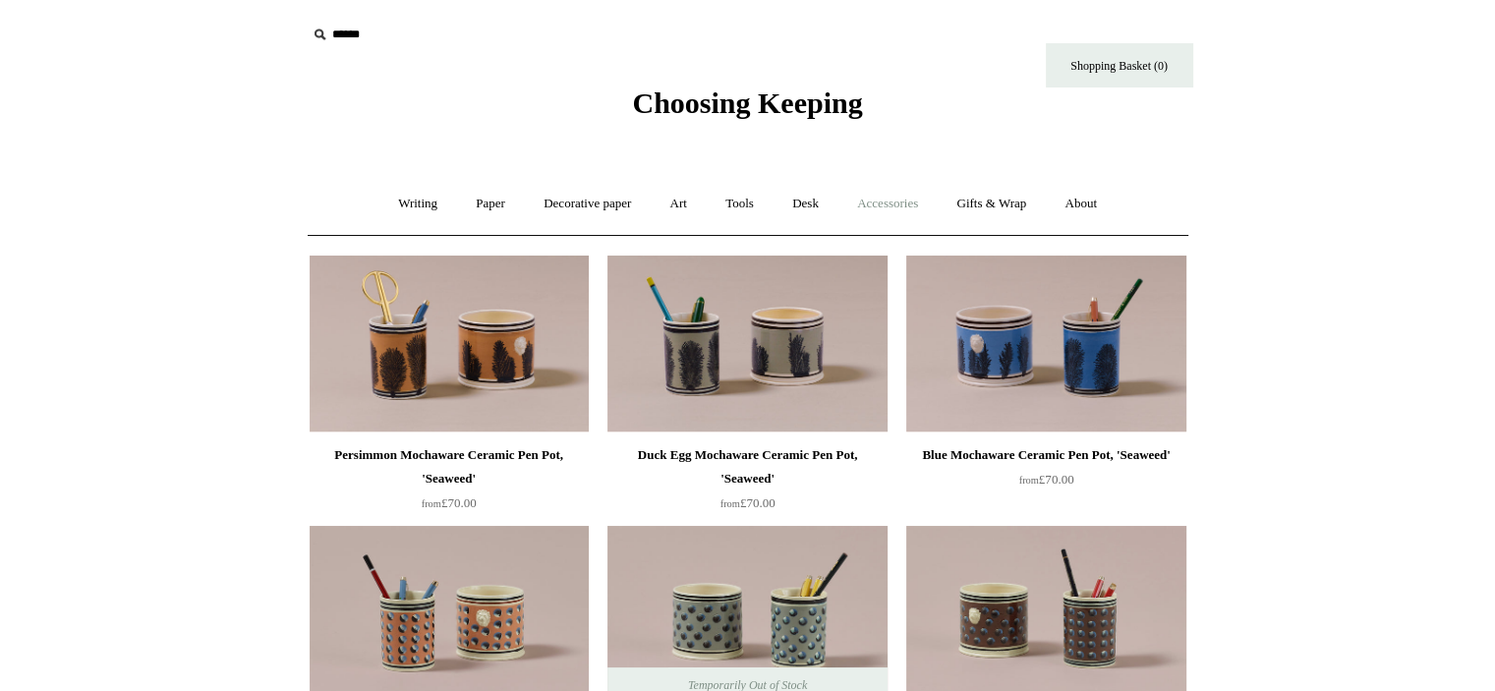
click at [886, 205] on link "Accessories +" at bounding box center [887, 204] width 96 height 52
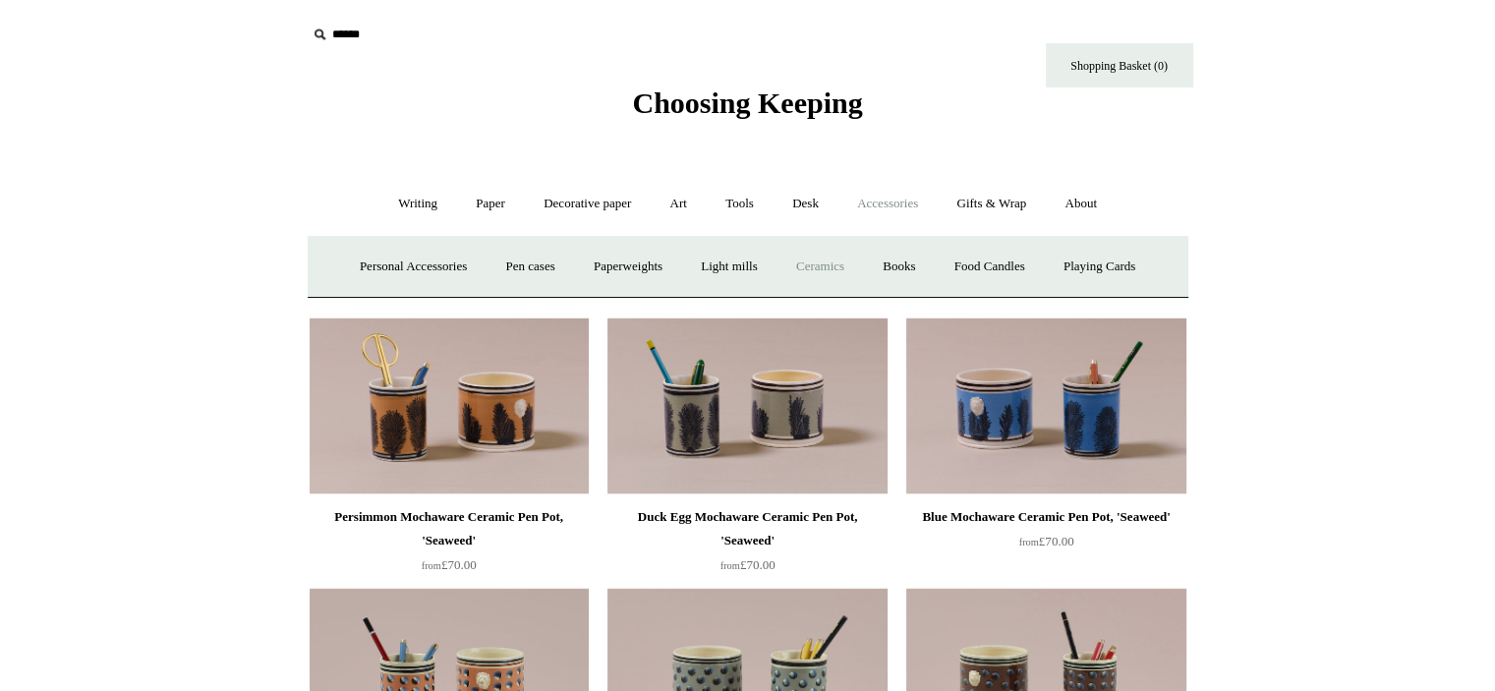
click at [859, 271] on link "Ceramics +" at bounding box center [820, 267] width 84 height 52
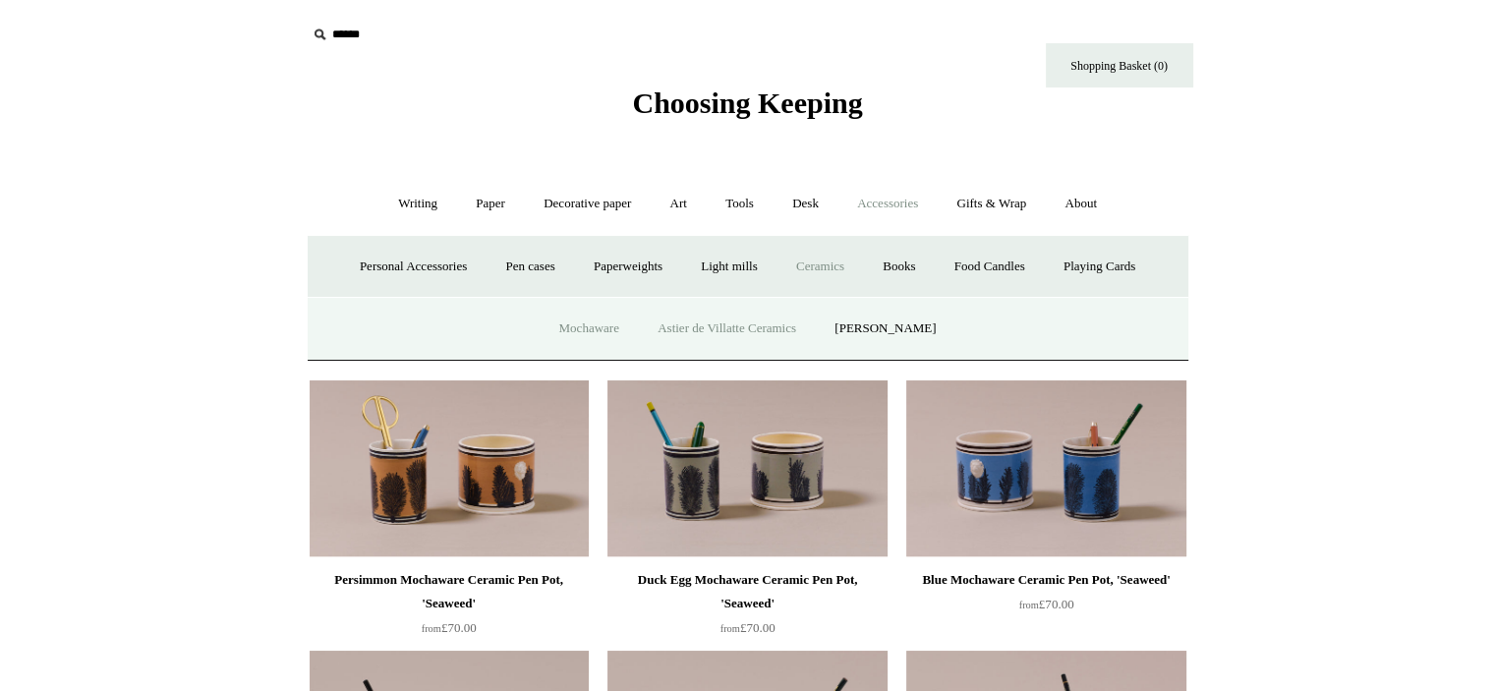
click at [735, 327] on link "Astier de Villatte Ceramics" at bounding box center [727, 329] width 174 height 52
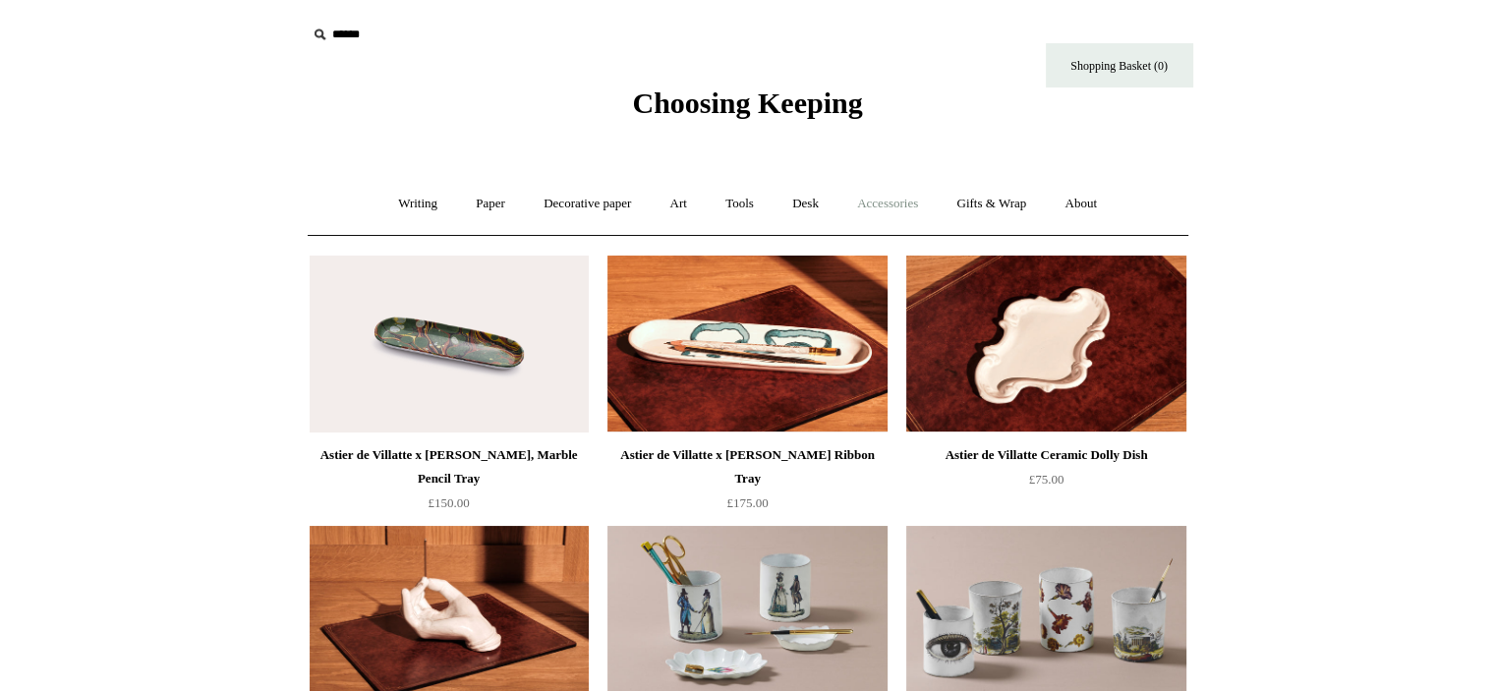
click at [889, 207] on link "Accessories +" at bounding box center [887, 204] width 96 height 52
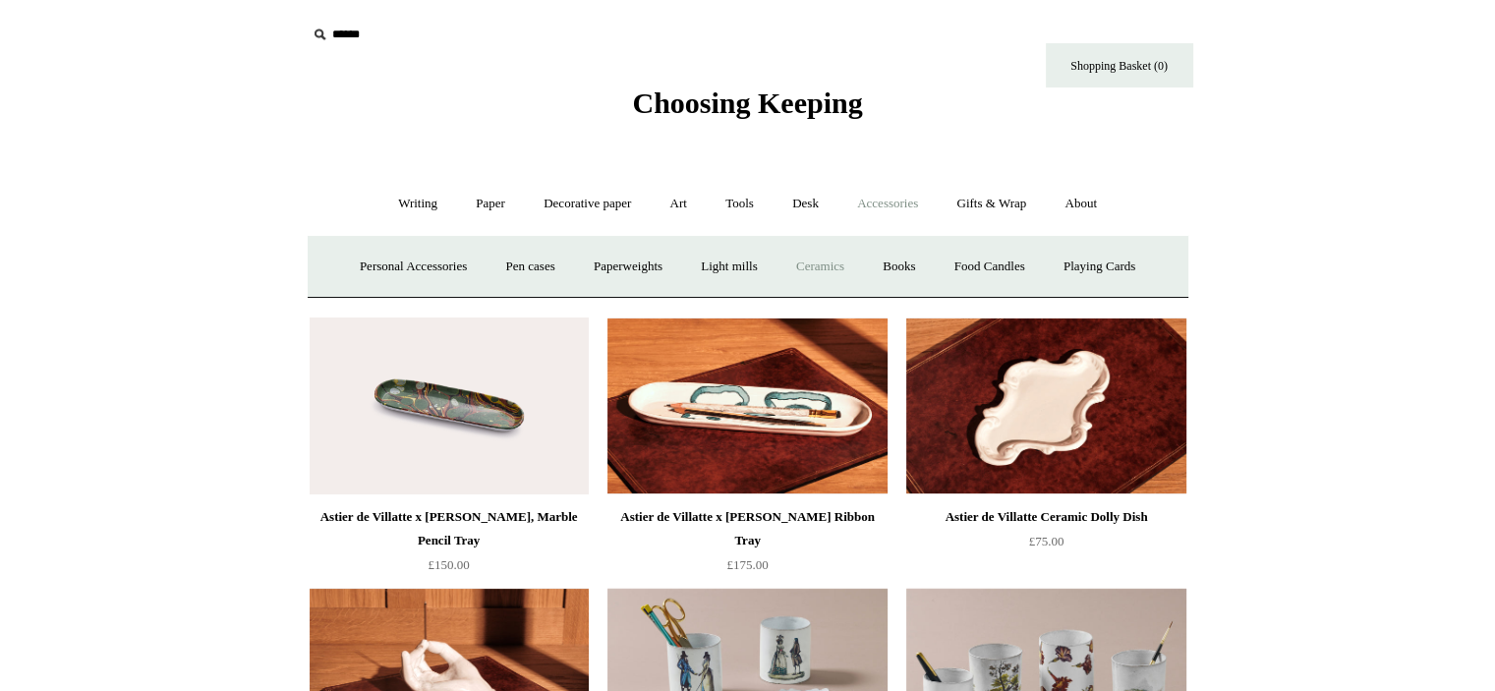
click at [838, 265] on link "Ceramics +" at bounding box center [820, 267] width 84 height 52
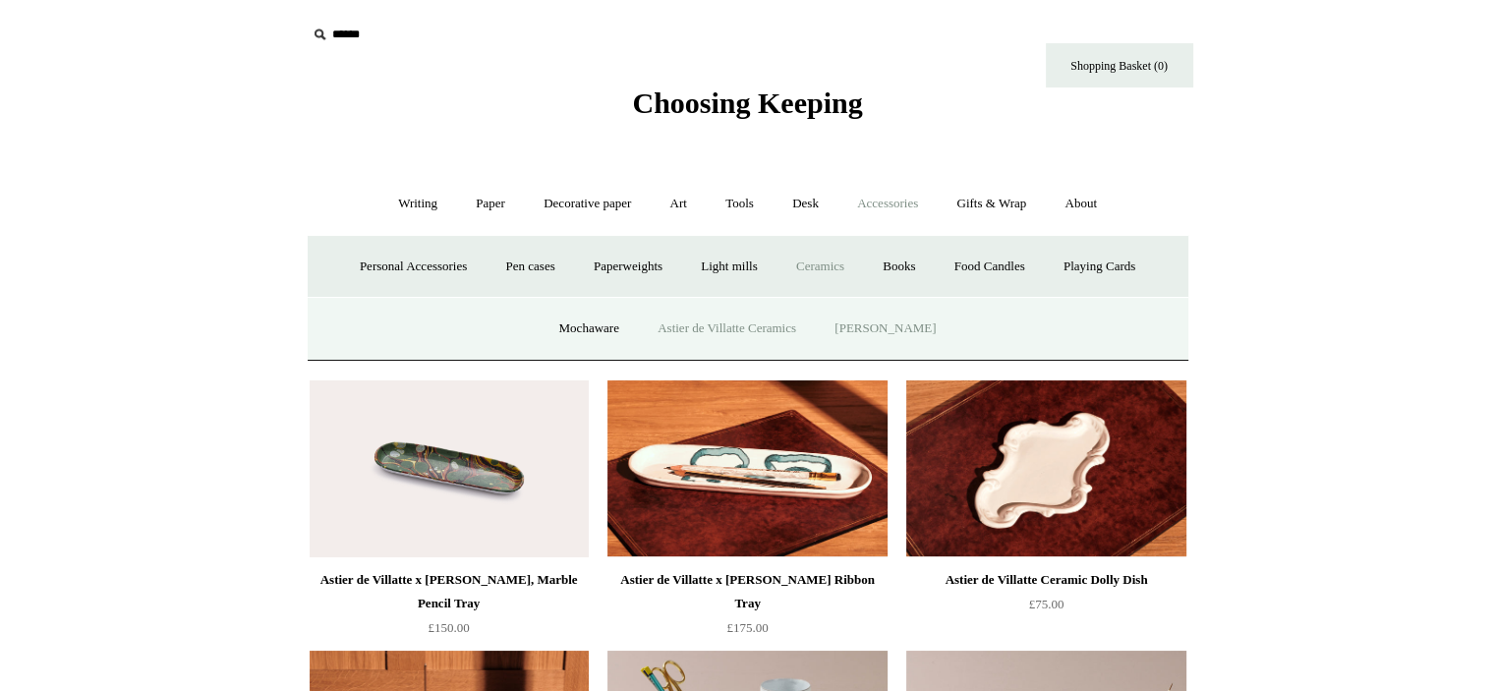
click at [885, 316] on link "[PERSON_NAME]" at bounding box center [885, 329] width 137 height 52
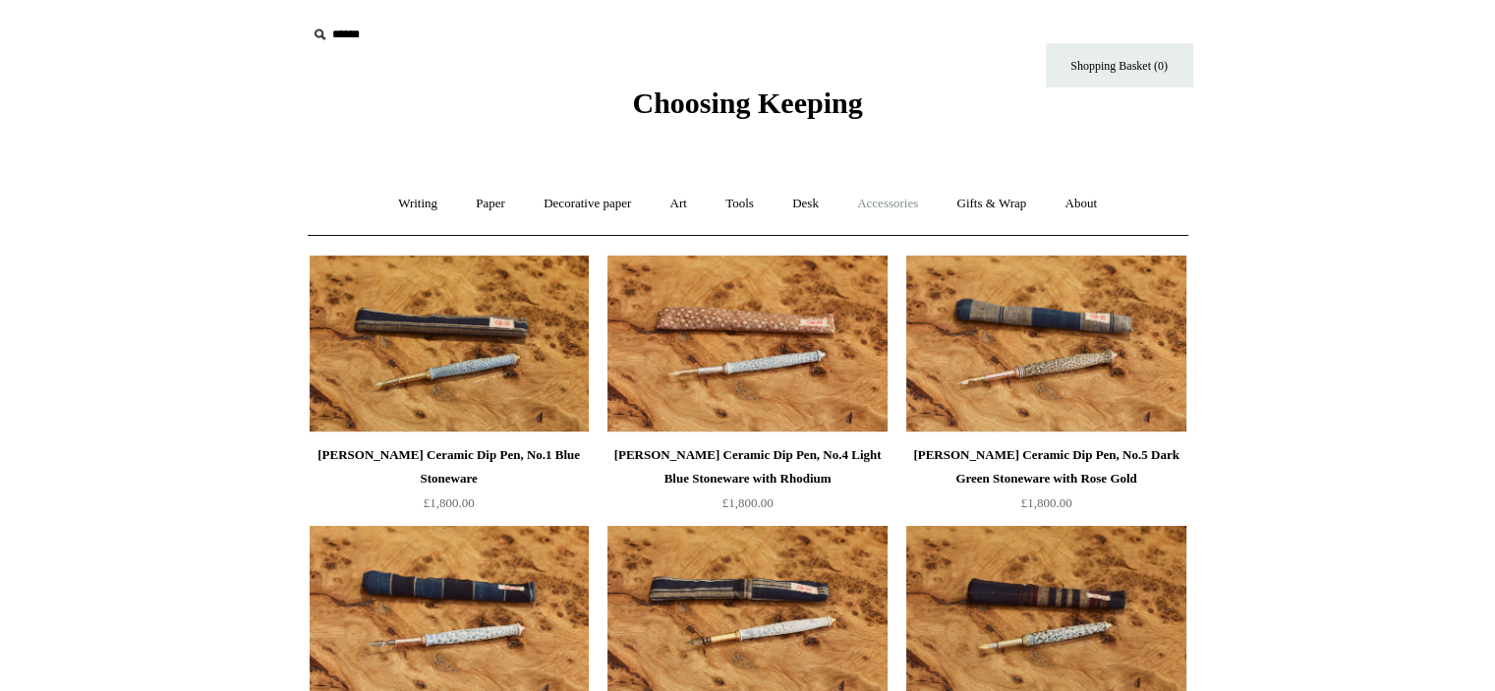
click at [912, 202] on link "Accessories +" at bounding box center [887, 204] width 96 height 52
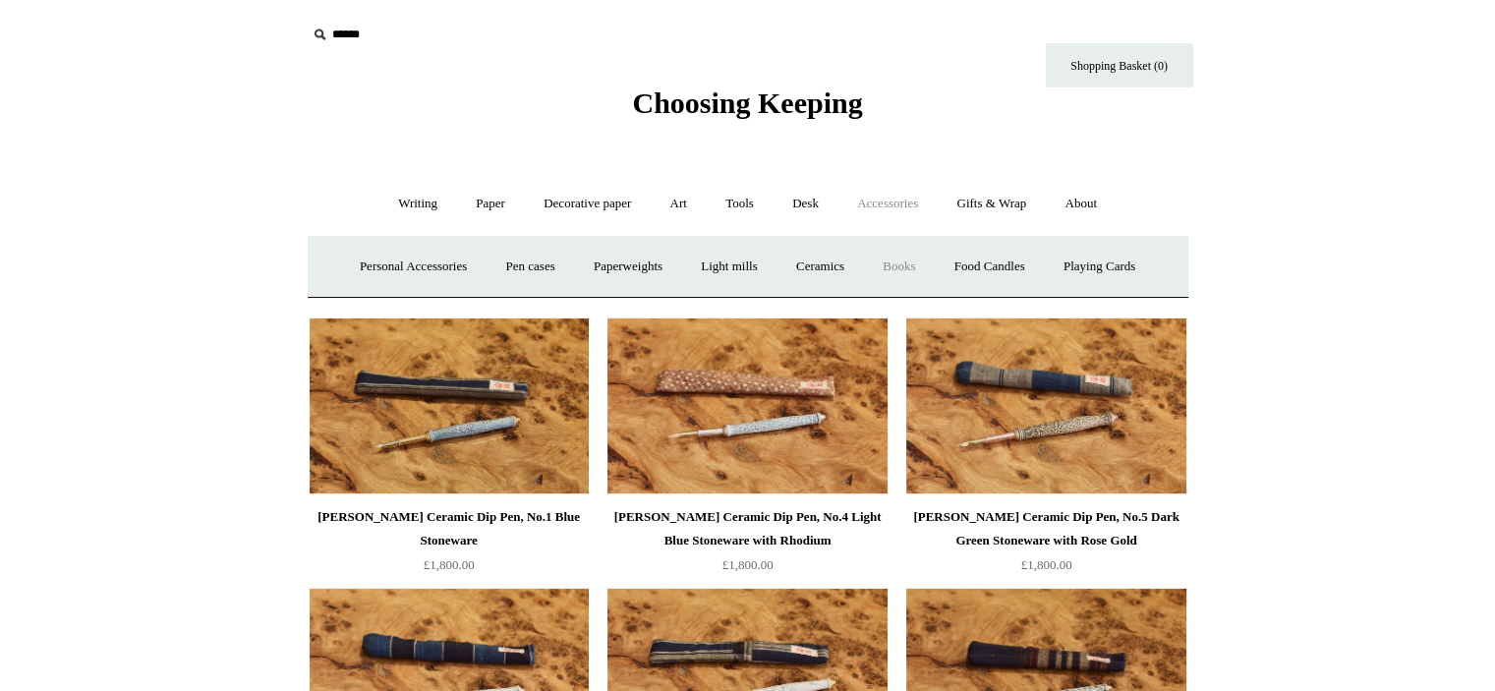
click at [916, 261] on link "Books" at bounding box center [899, 267] width 68 height 52
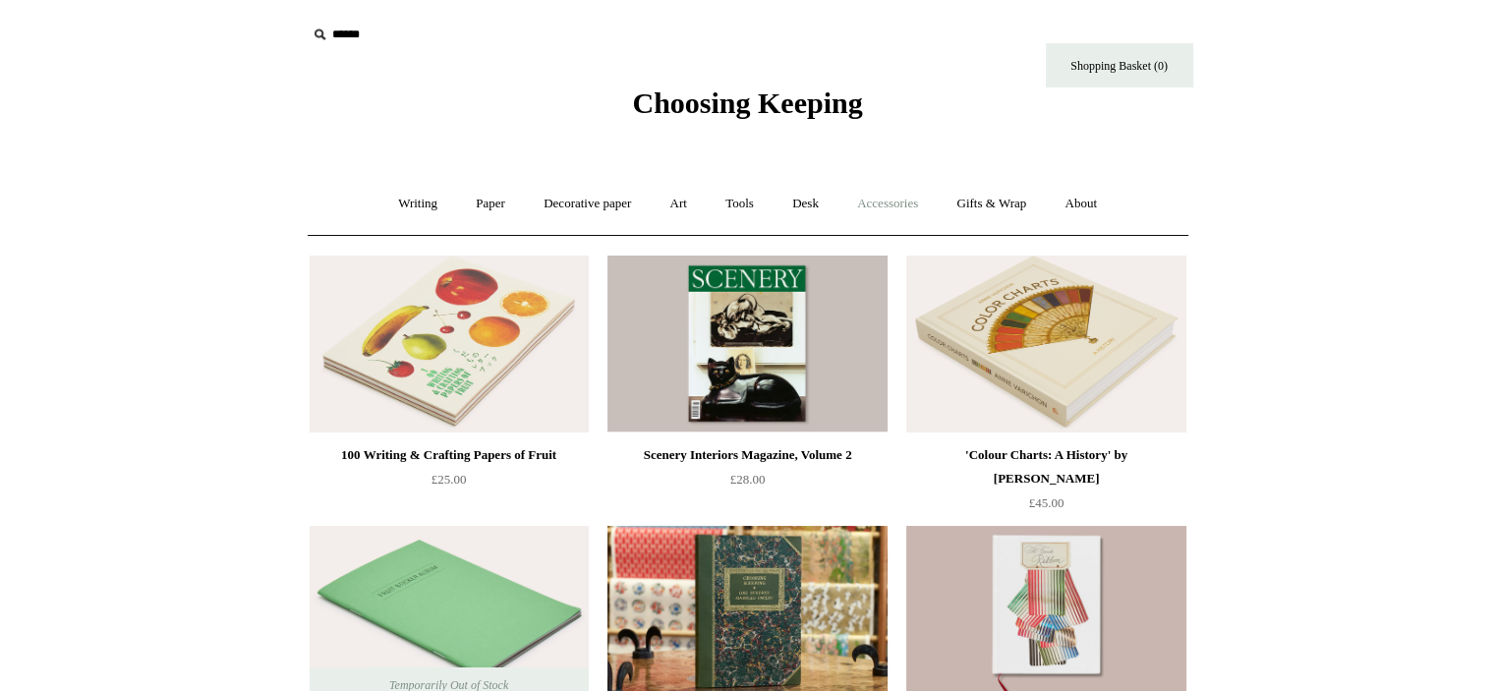
click at [930, 204] on link "Accessories +" at bounding box center [887, 204] width 96 height 52
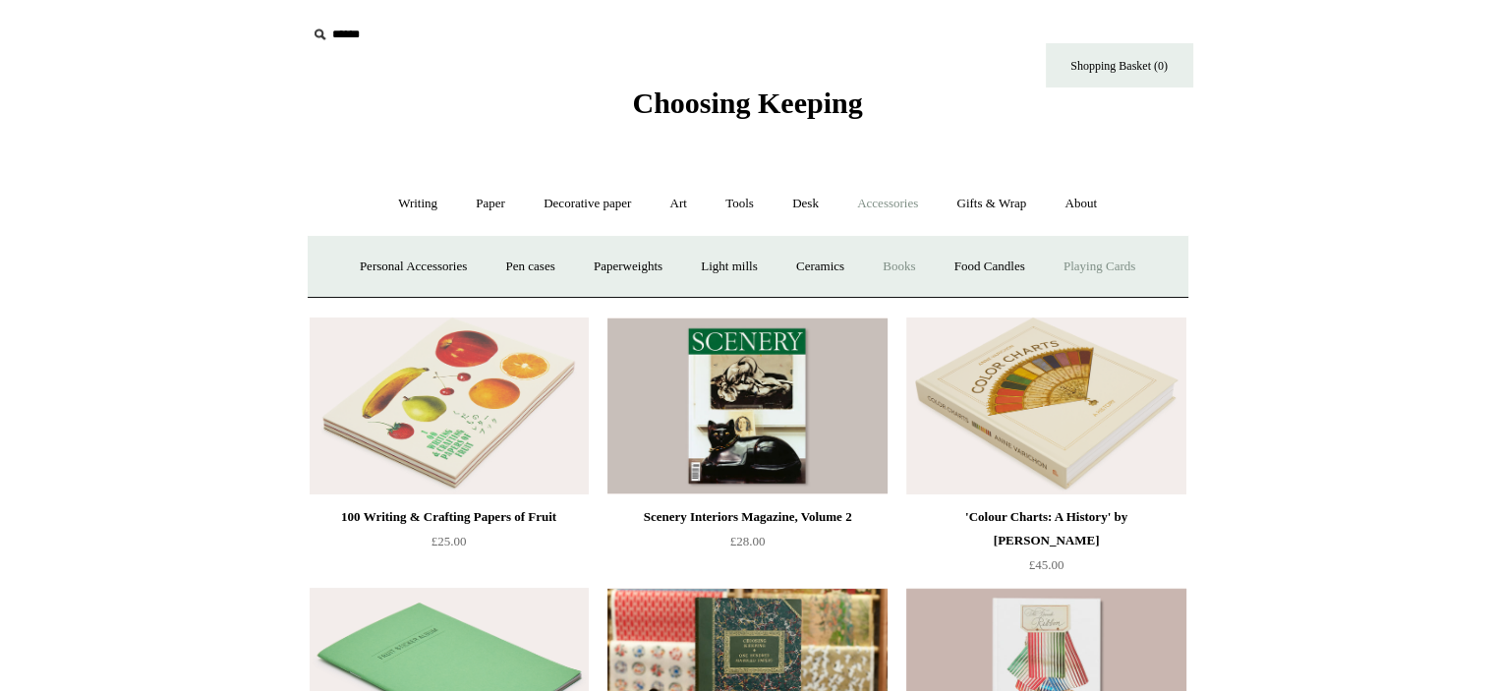
click at [1128, 254] on link "Playing Cards" at bounding box center [1099, 267] width 107 height 52
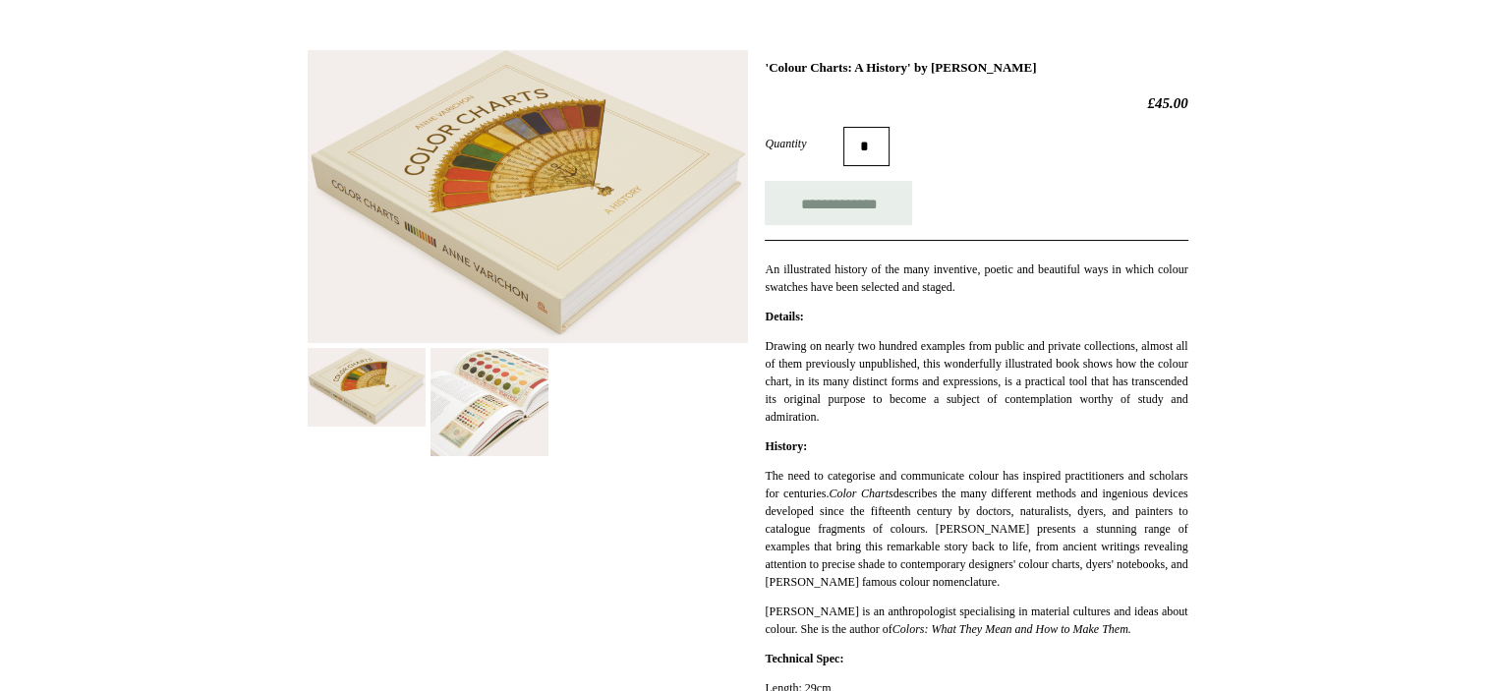
scroll to position [263, 0]
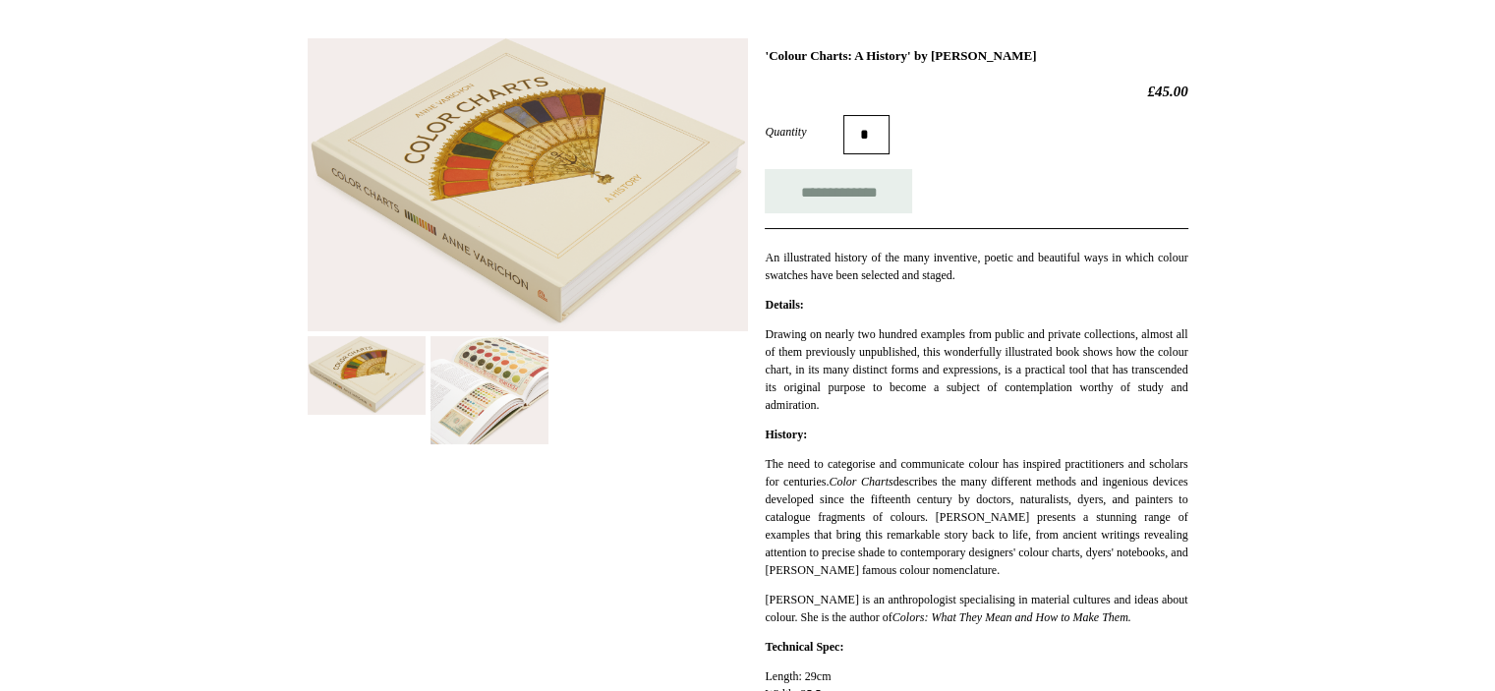
click at [460, 375] on img at bounding box center [489, 390] width 118 height 108
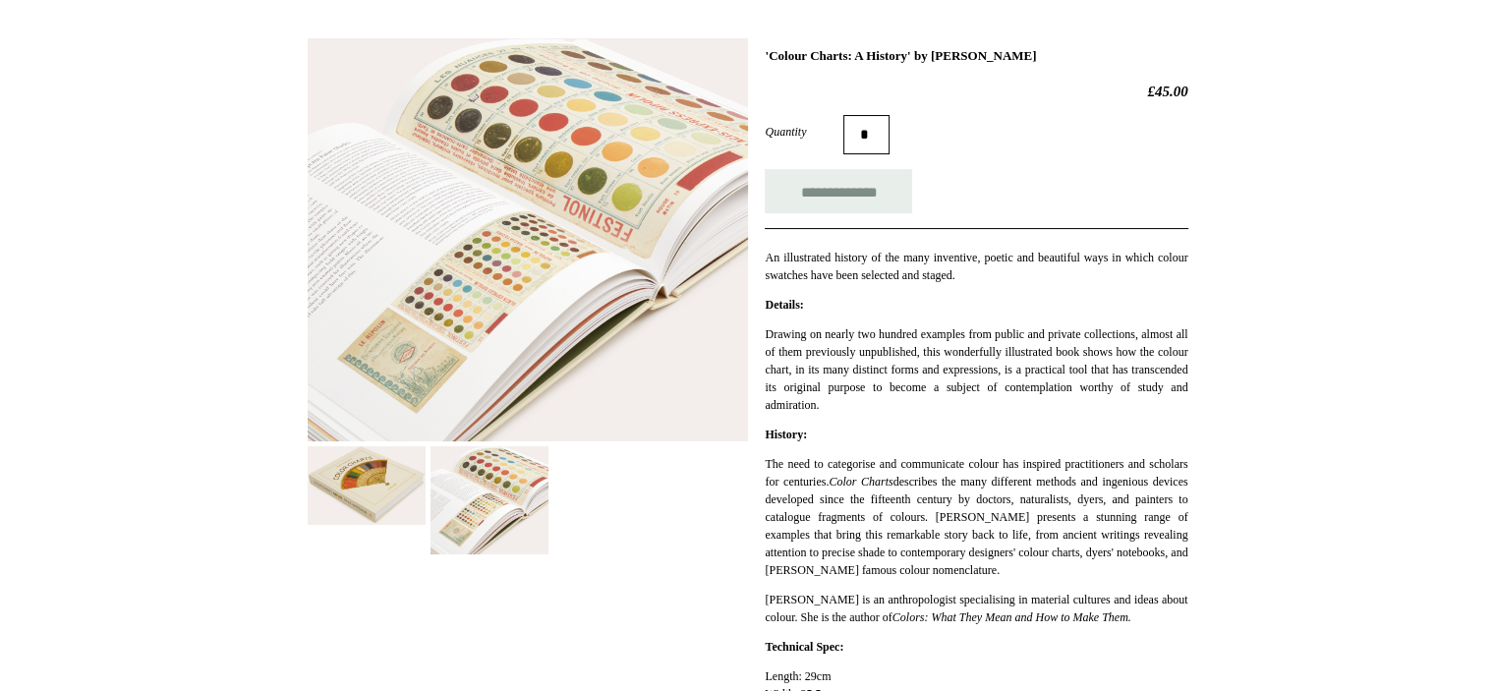
drag, startPoint x: 1052, startPoint y: 49, endPoint x: 768, endPoint y: 22, distance: 285.4
click at [768, 24] on div "**********" at bounding box center [748, 402] width 881 height 756
click at [1004, 59] on h1 "'Colour Charts: A History' by [PERSON_NAME]" at bounding box center [976, 56] width 423 height 16
drag, startPoint x: 1063, startPoint y: 59, endPoint x: 960, endPoint y: 56, distance: 103.2
click at [960, 56] on h1 "'Colour Charts: A History' by [PERSON_NAME]" at bounding box center [976, 56] width 423 height 16
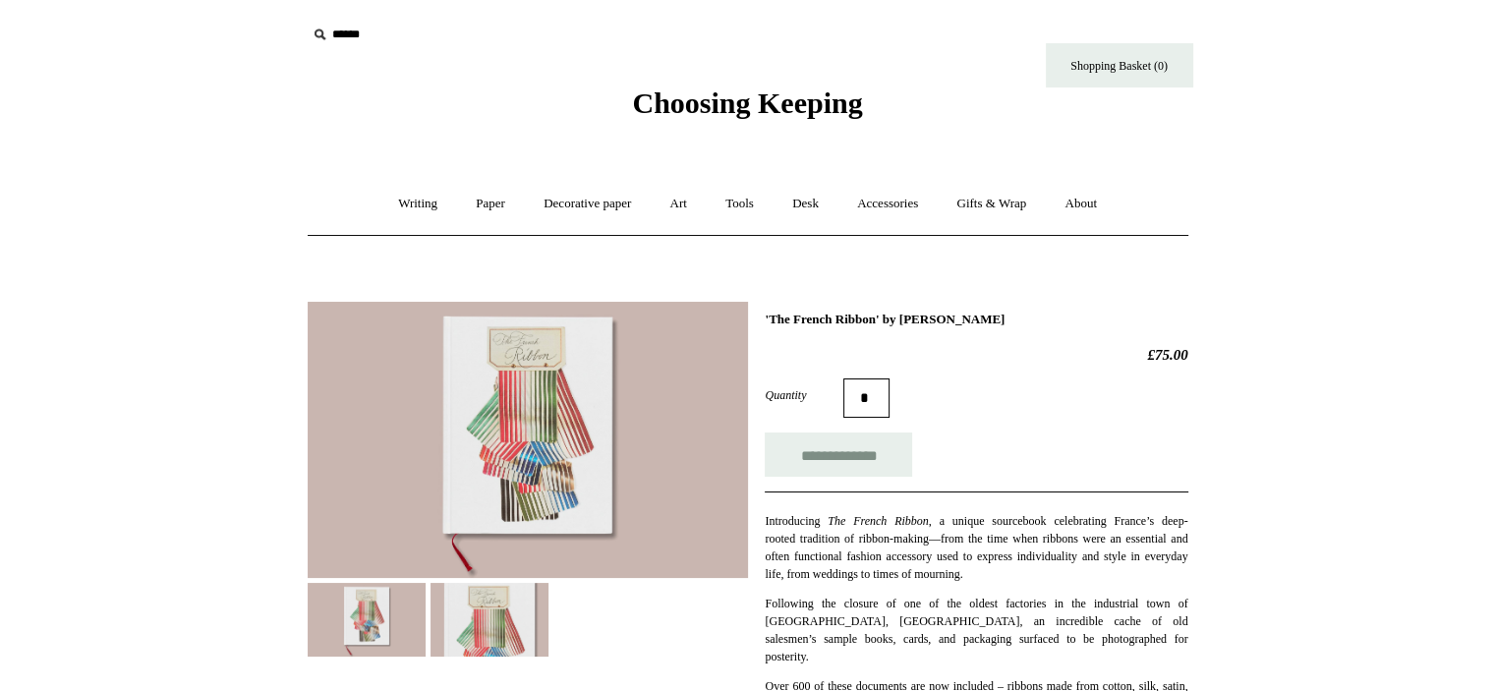
scroll to position [7, 0]
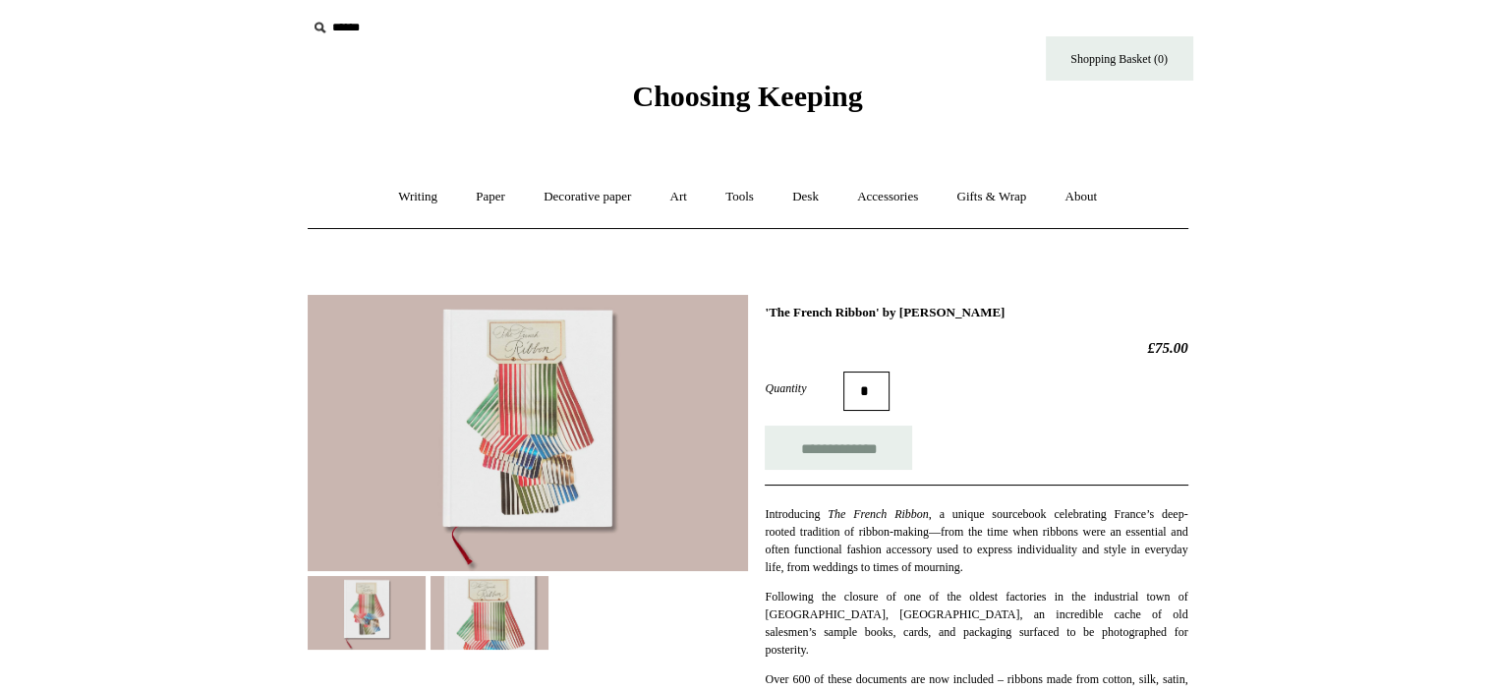
click at [502, 621] on img at bounding box center [489, 613] width 118 height 74
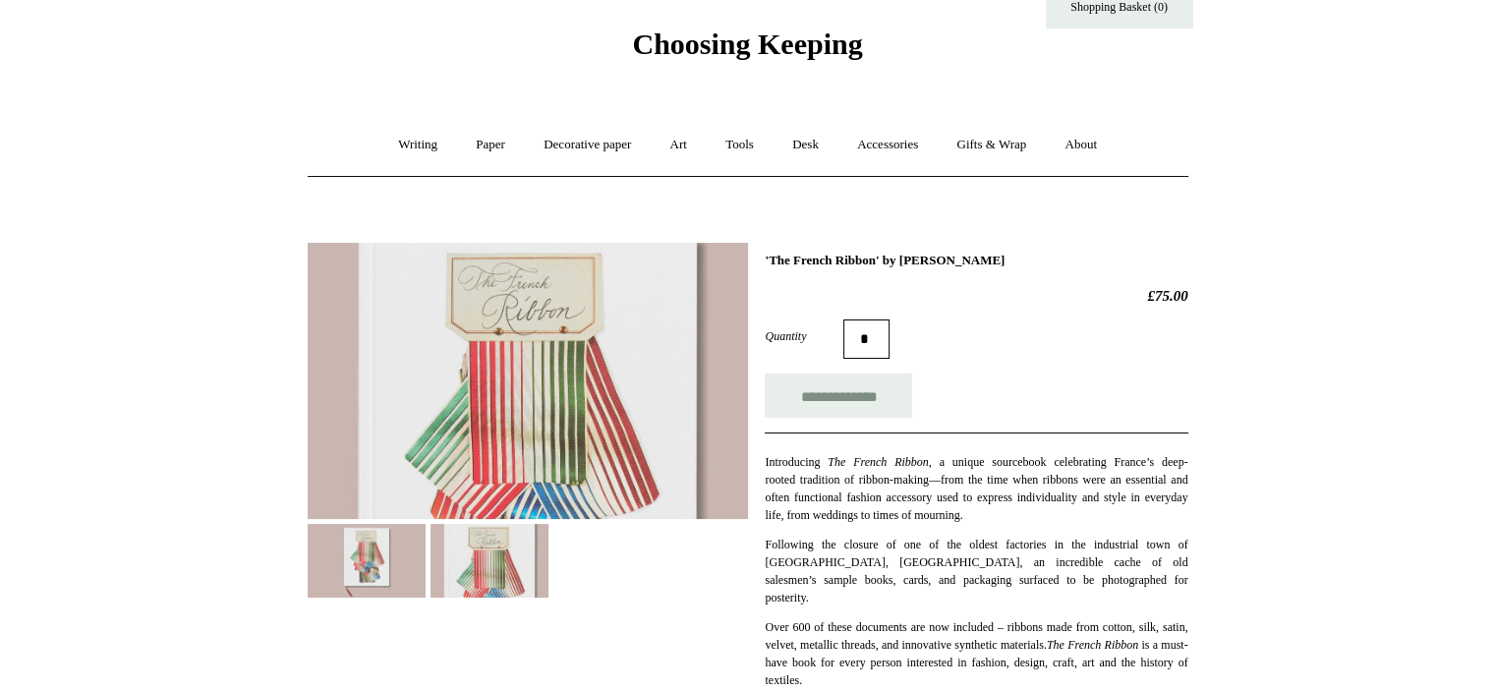
scroll to position [58, 0]
drag, startPoint x: 1025, startPoint y: 260, endPoint x: 918, endPoint y: 258, distance: 107.2
click at [918, 258] on h1 "'The French Ribbon' by [PERSON_NAME]" at bounding box center [976, 262] width 423 height 16
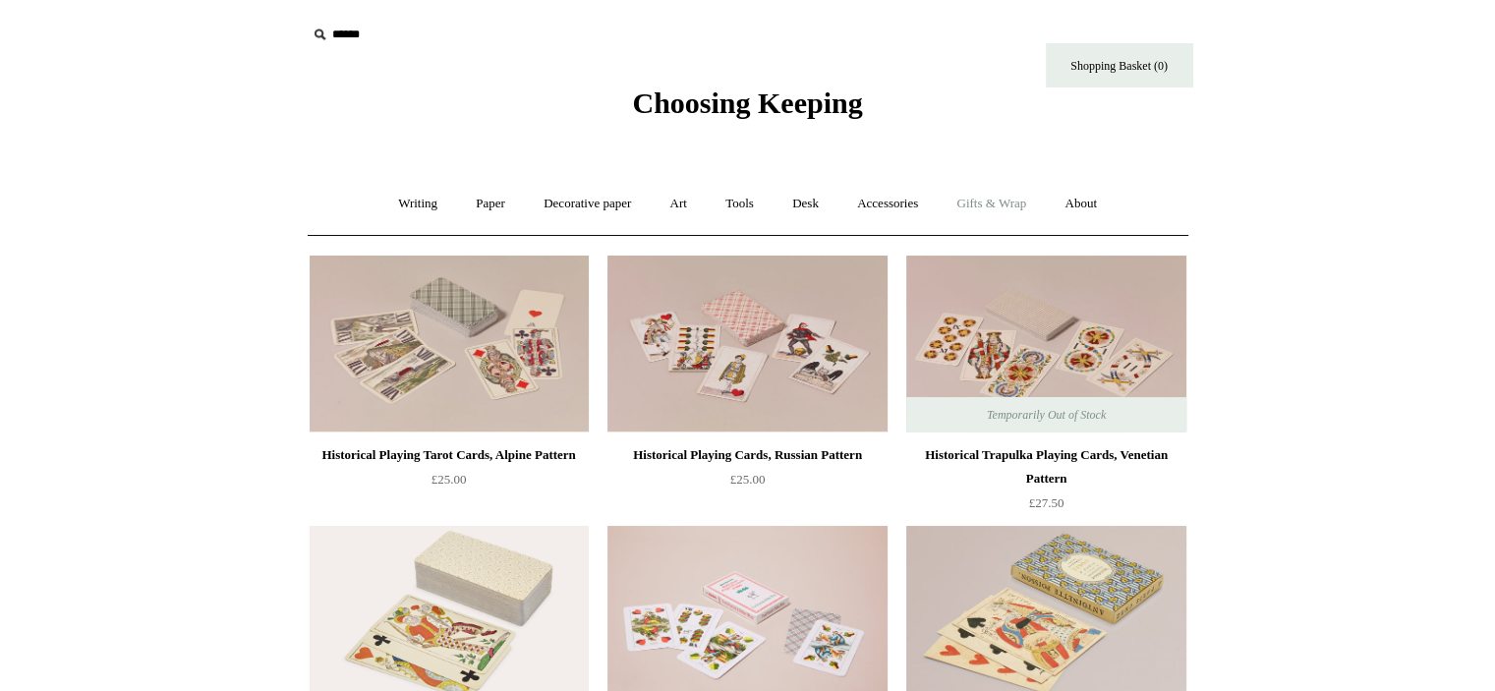
click at [996, 191] on link "Gifts & Wrap +" at bounding box center [991, 204] width 105 height 52
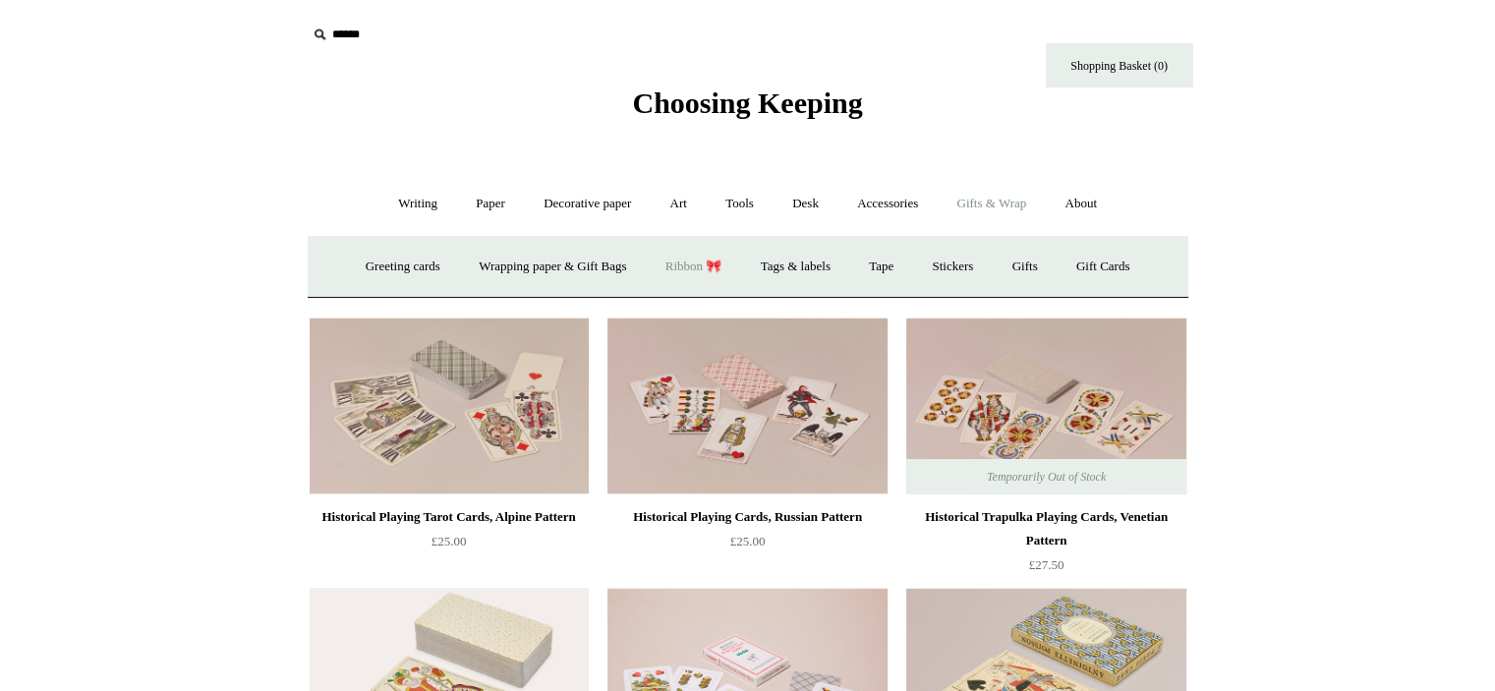
click at [713, 262] on link "Ribbon 🎀" at bounding box center [694, 267] width 92 height 52
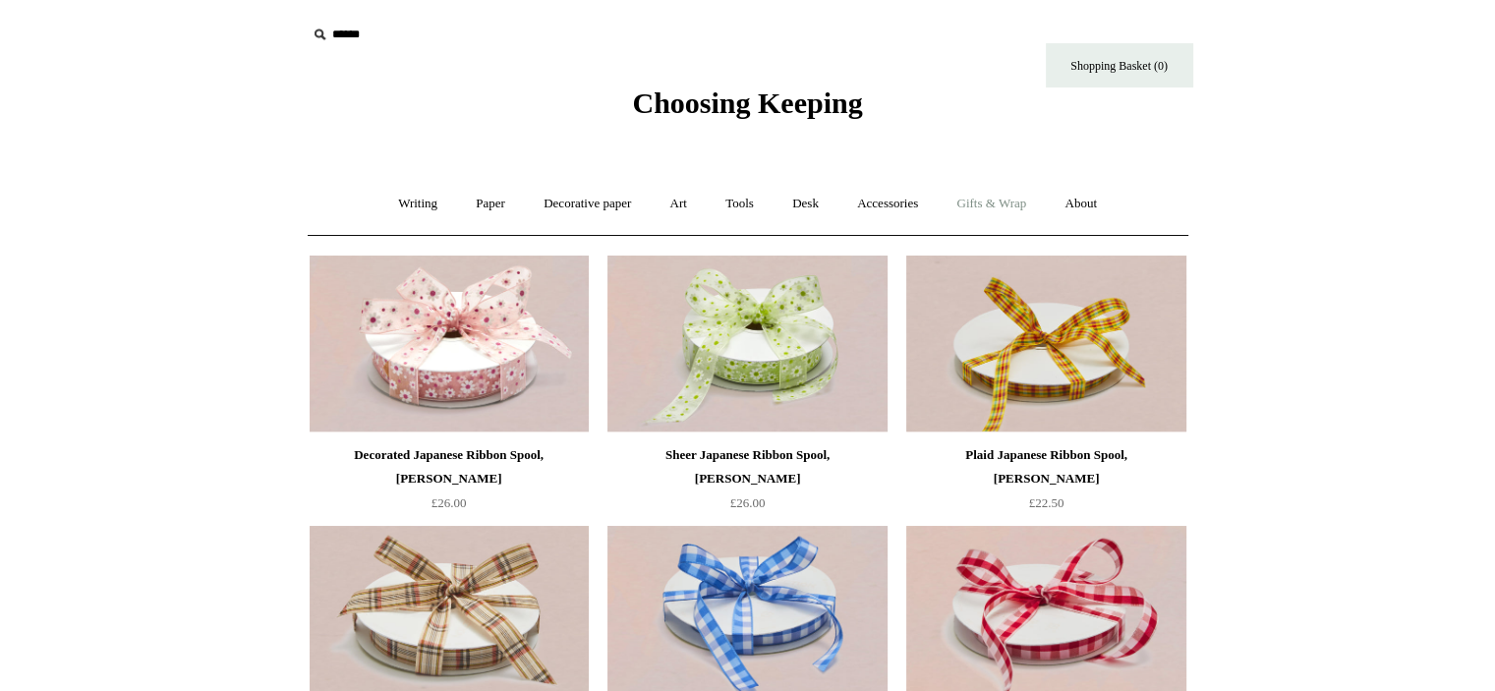
click at [1029, 204] on link "Gifts & Wrap +" at bounding box center [991, 204] width 105 height 52
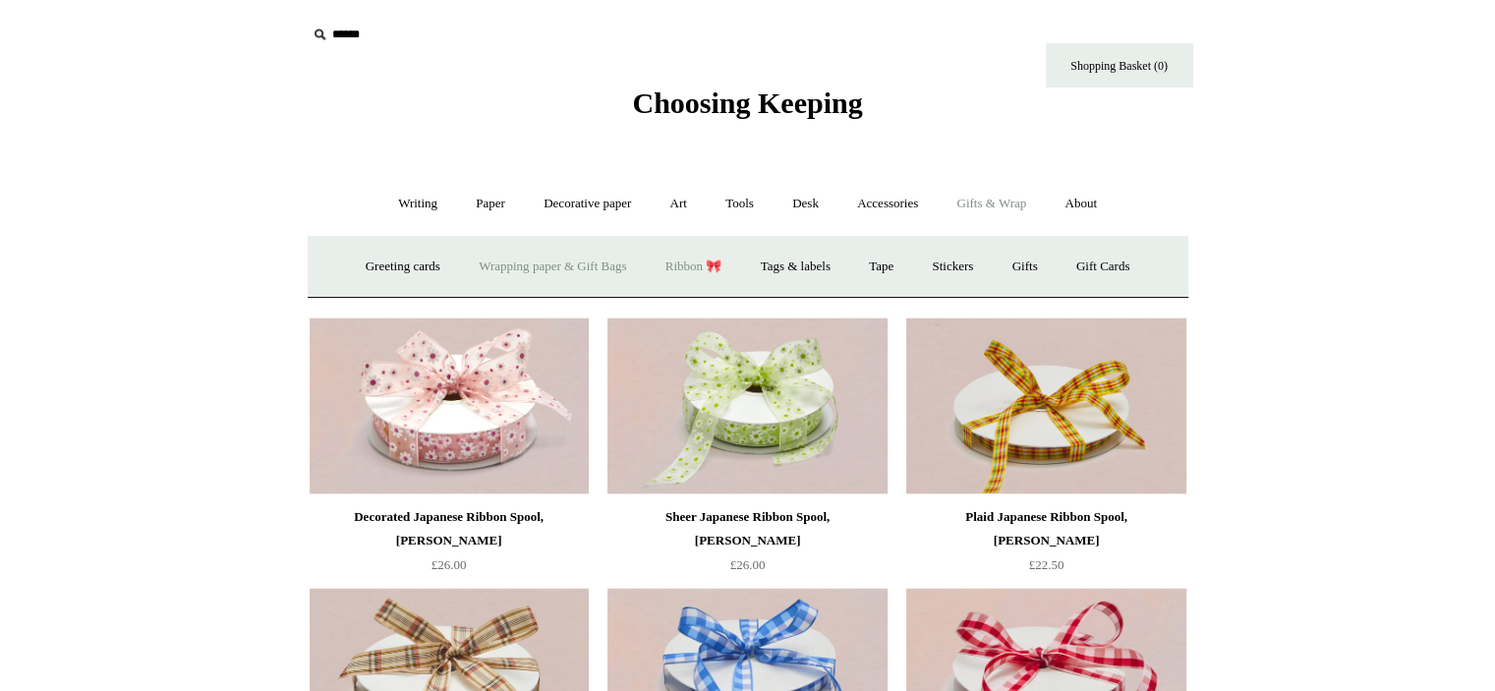
click at [507, 262] on link "Wrapping paper & Gift Bags" at bounding box center [552, 267] width 183 height 52
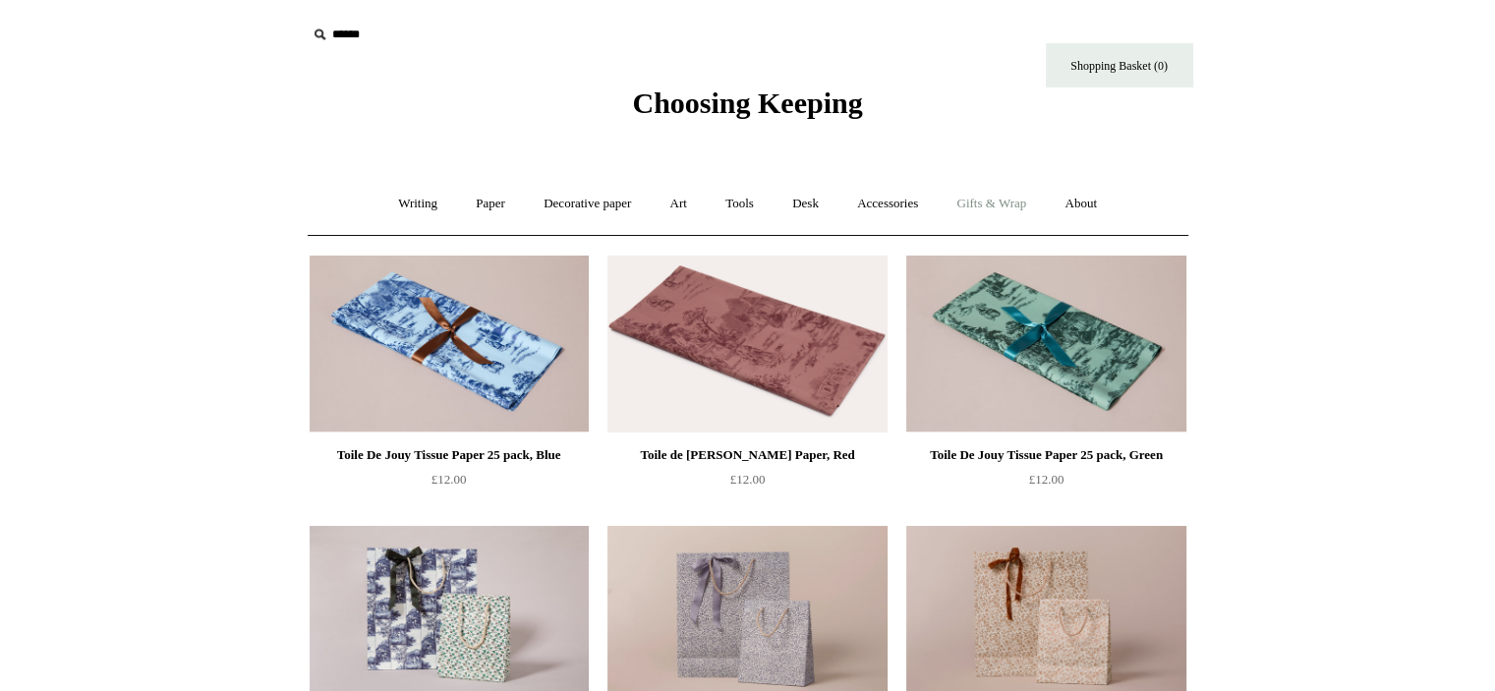
click at [1028, 198] on link "Gifts & Wrap +" at bounding box center [991, 204] width 105 height 52
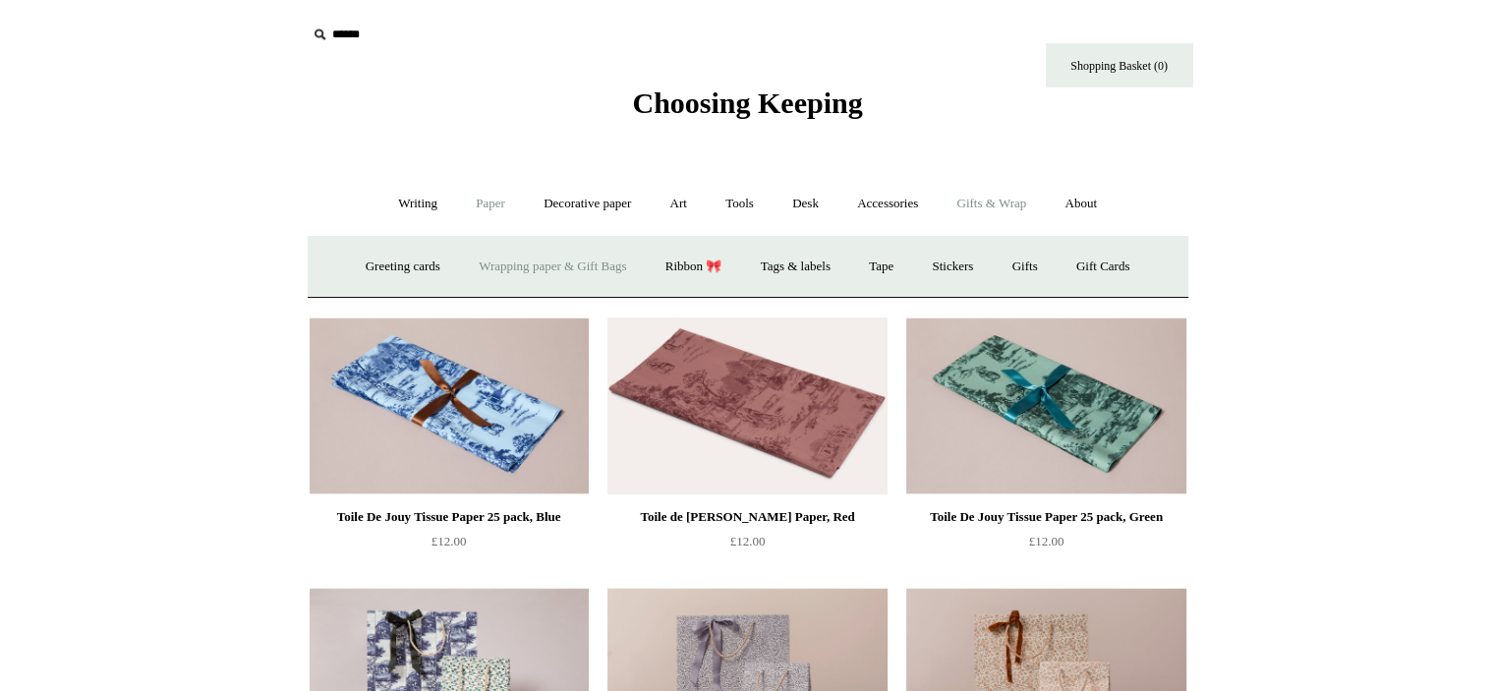
click at [484, 202] on link "Paper +" at bounding box center [490, 204] width 65 height 52
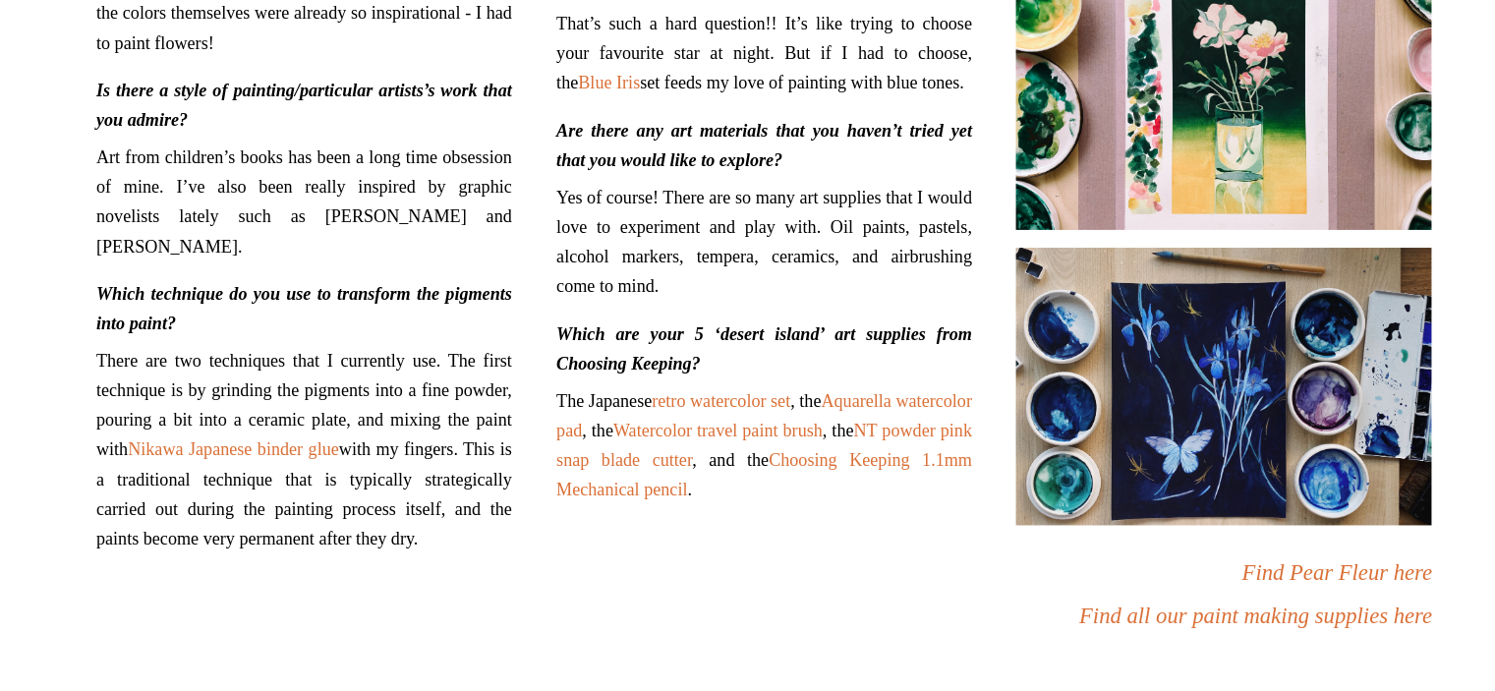
scroll to position [574, 0]
